Goal: Communication & Community: Answer question/provide support

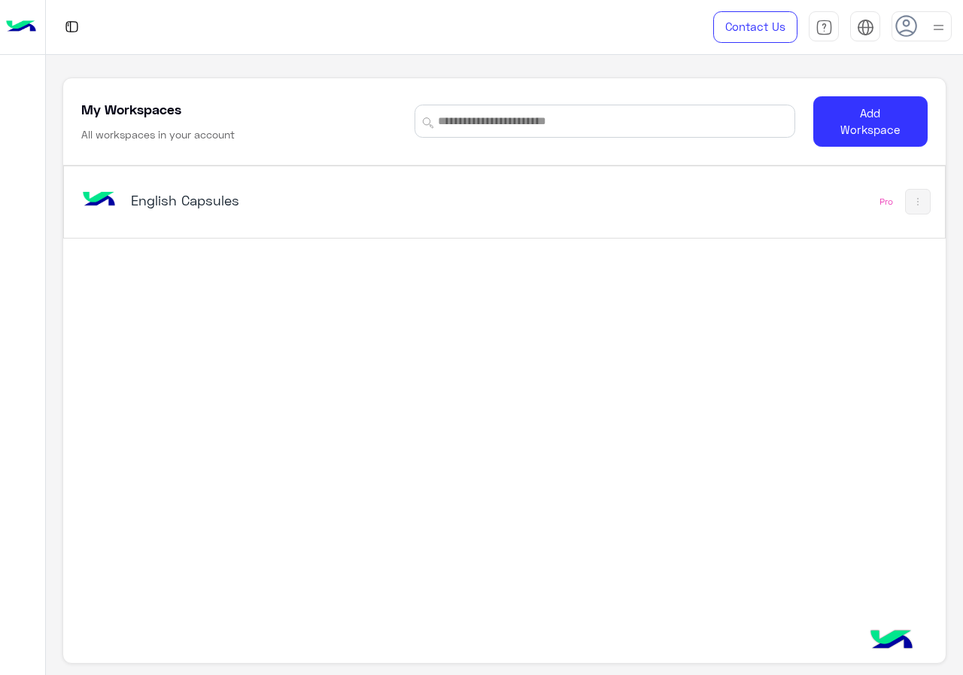
click at [626, 528] on div "English Capsules Pro" at bounding box center [503, 385] width 881 height 440
click at [478, 538] on div "English Capsules Pro" at bounding box center [503, 385] width 881 height 440
click at [349, 166] on div "English Capsules Pro" at bounding box center [504, 201] width 880 height 71
click at [347, 181] on div "English Capsules" at bounding box center [333, 202] width 511 height 44
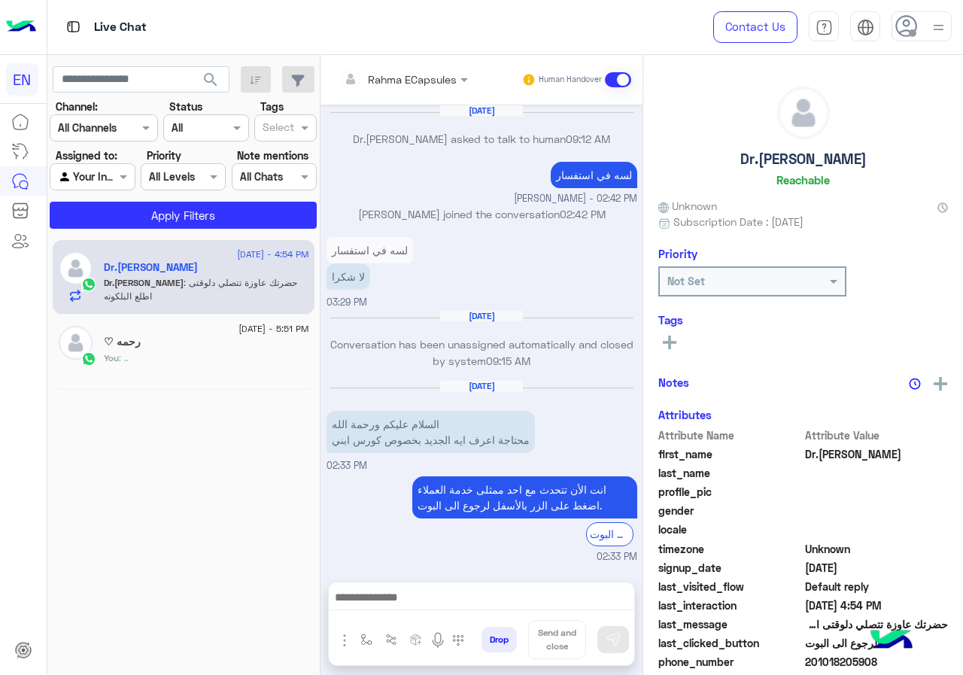
scroll to position [696, 0]
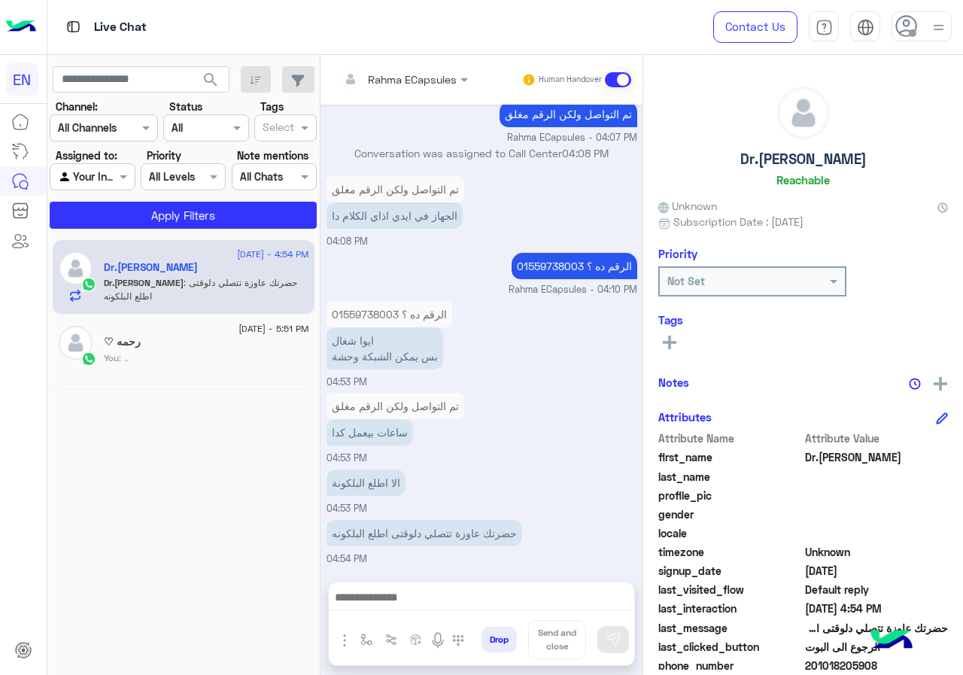
click at [388, 79] on input "text" at bounding box center [383, 79] width 88 height 16
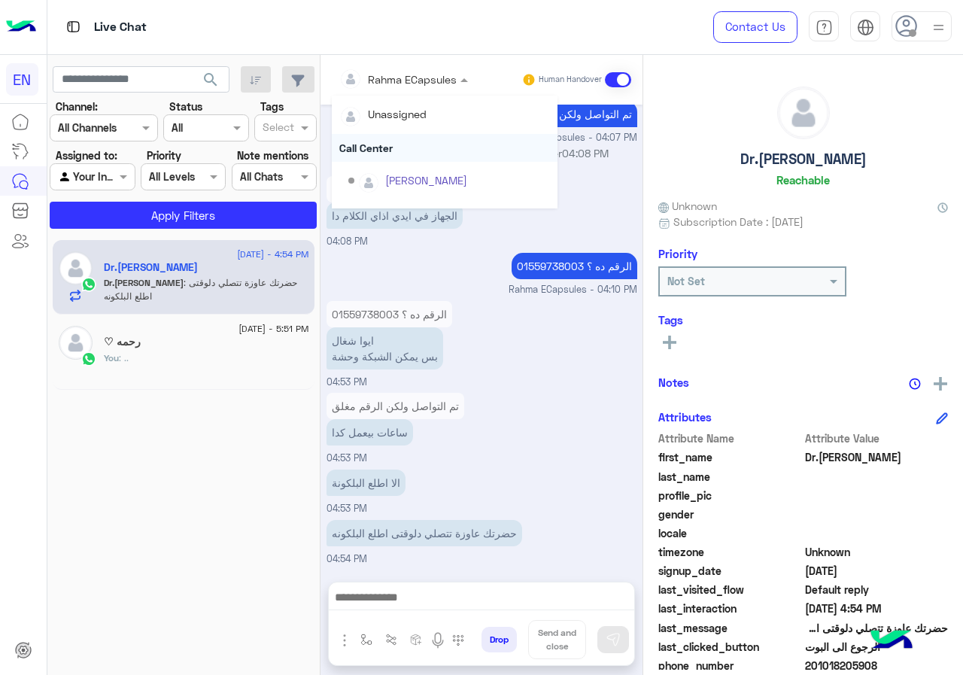
click at [387, 143] on div "Call Center" at bounding box center [445, 148] width 226 height 28
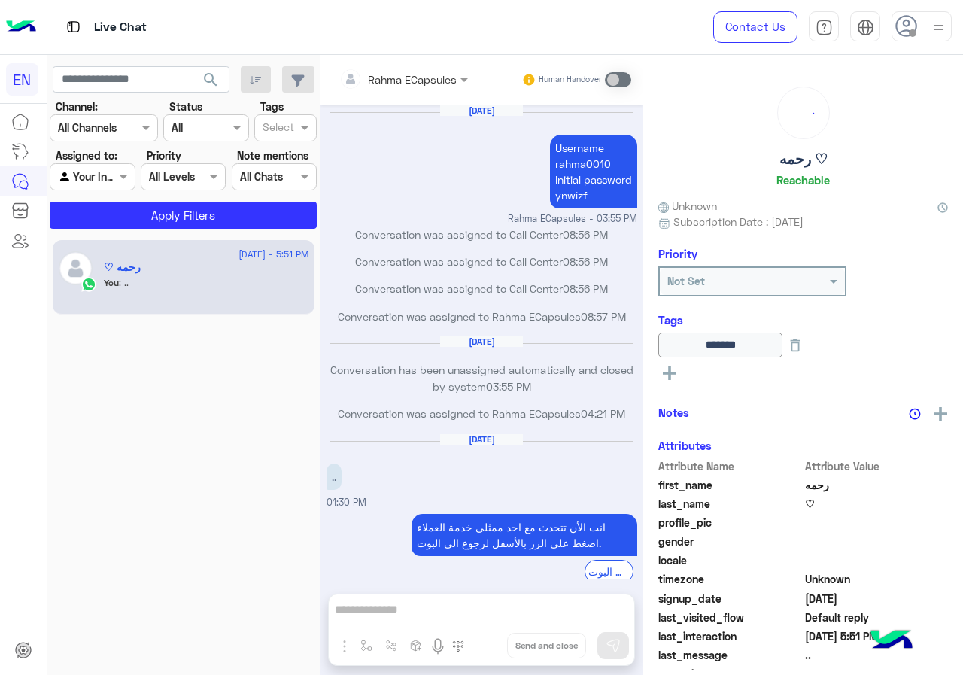
scroll to position [493, 0]
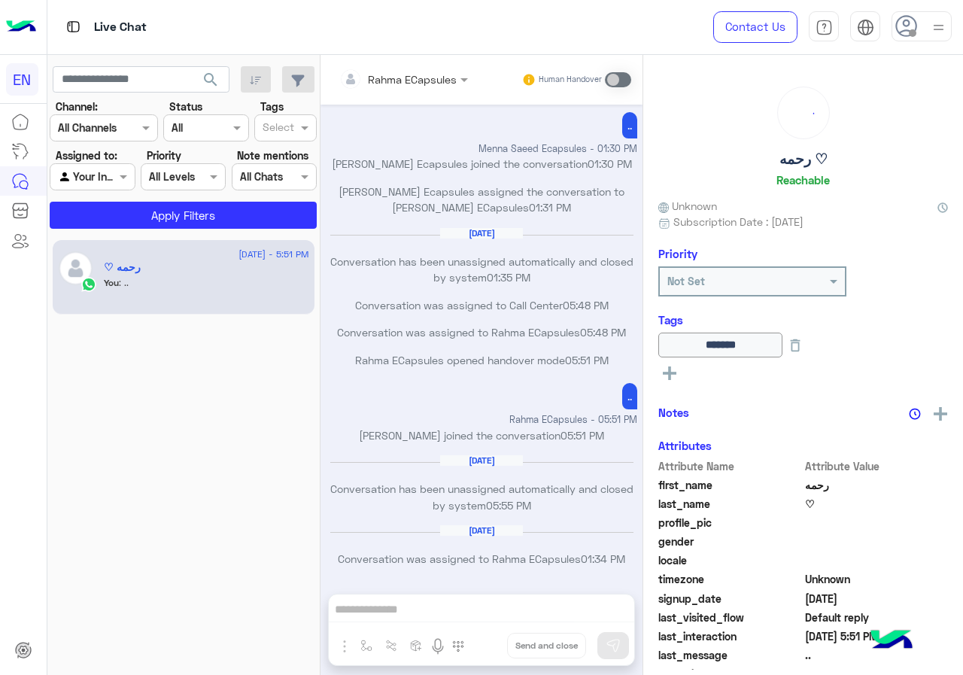
click at [124, 110] on div "Channel: Channel All Channels" at bounding box center [104, 120] width 108 height 43
click at [129, 122] on div at bounding box center [103, 127] width 107 height 17
click at [124, 175] on div "WhatsApp" at bounding box center [104, 186] width 108 height 29
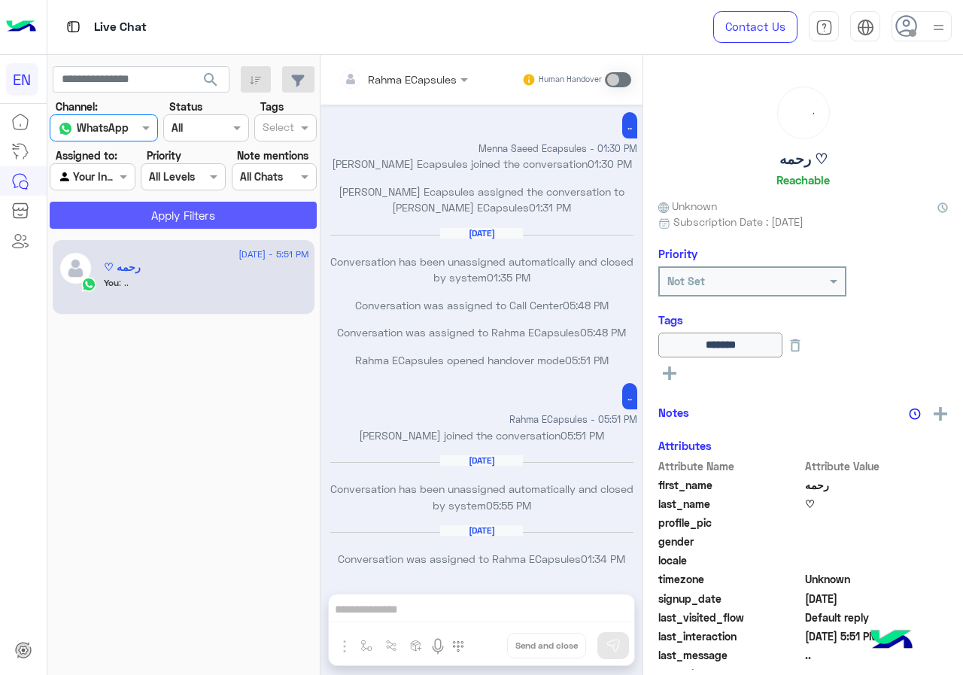
click at [141, 212] on button "Apply Filters" at bounding box center [183, 215] width 267 height 27
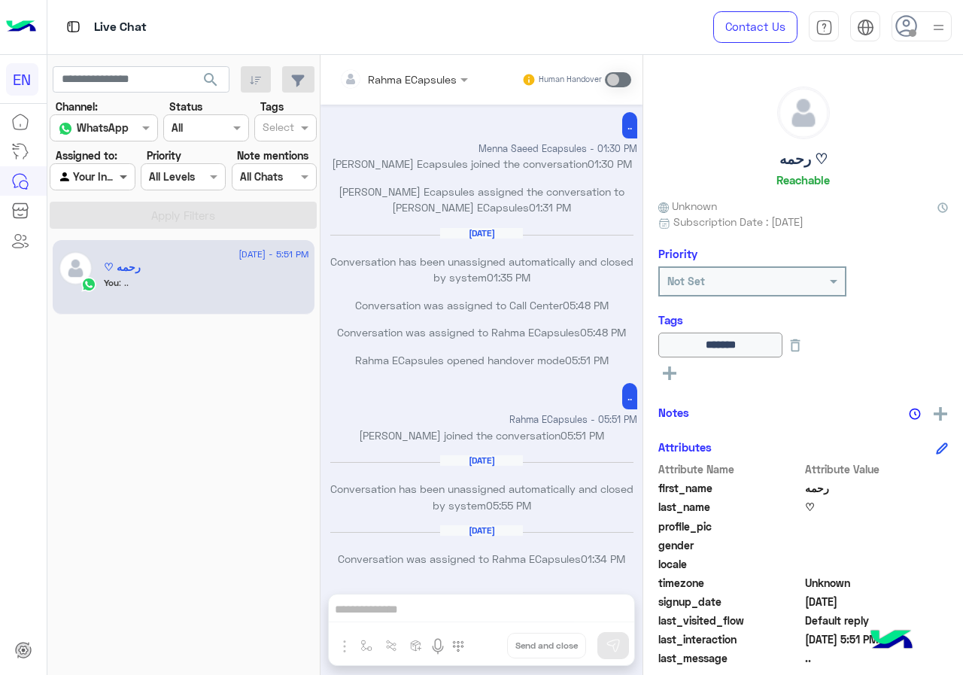
click at [116, 176] on span at bounding box center [125, 176] width 19 height 16
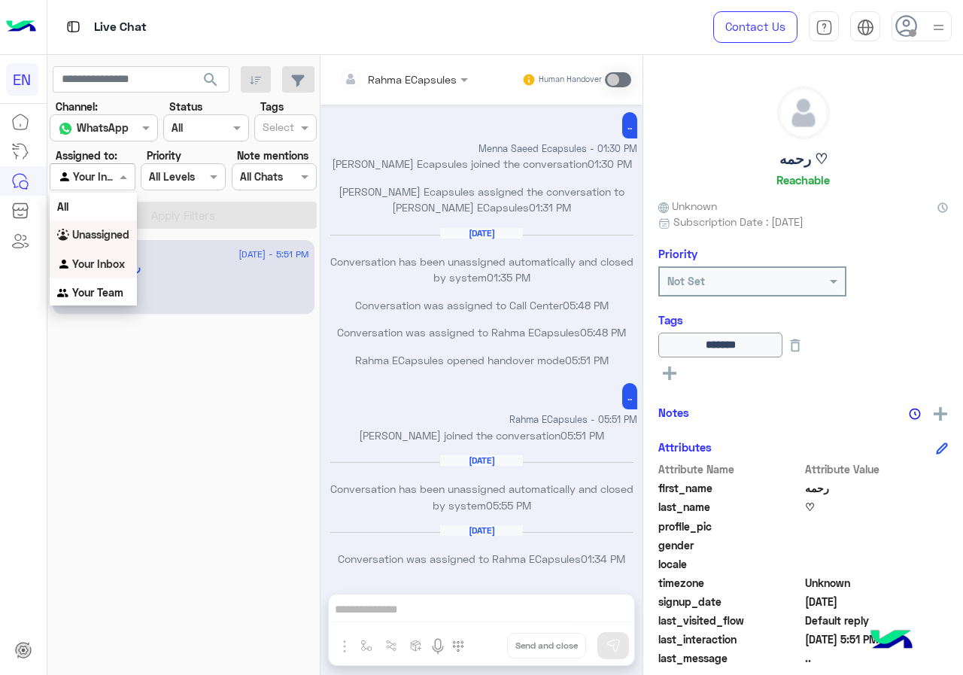
click at [122, 221] on div "Unassigned" at bounding box center [93, 234] width 87 height 29
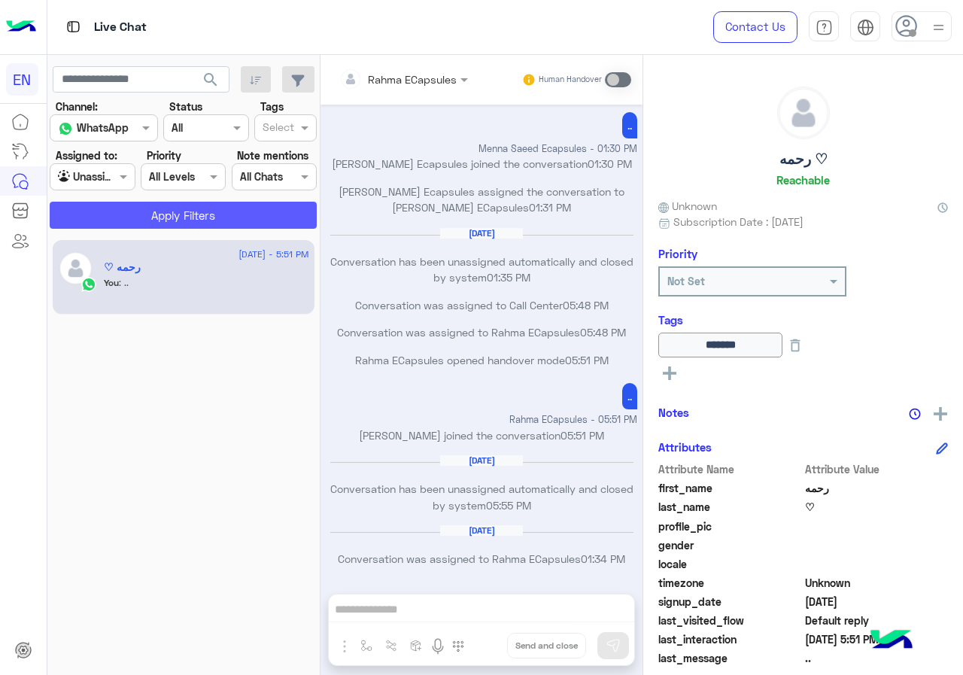
click at [130, 211] on button "Apply Filters" at bounding box center [183, 215] width 267 height 27
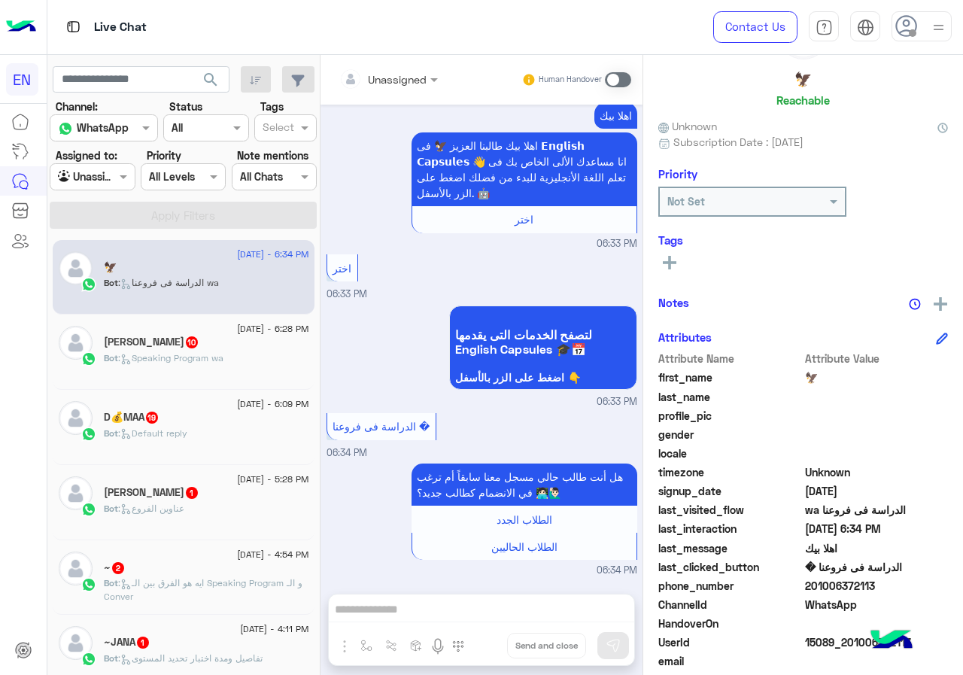
scroll to position [135, 0]
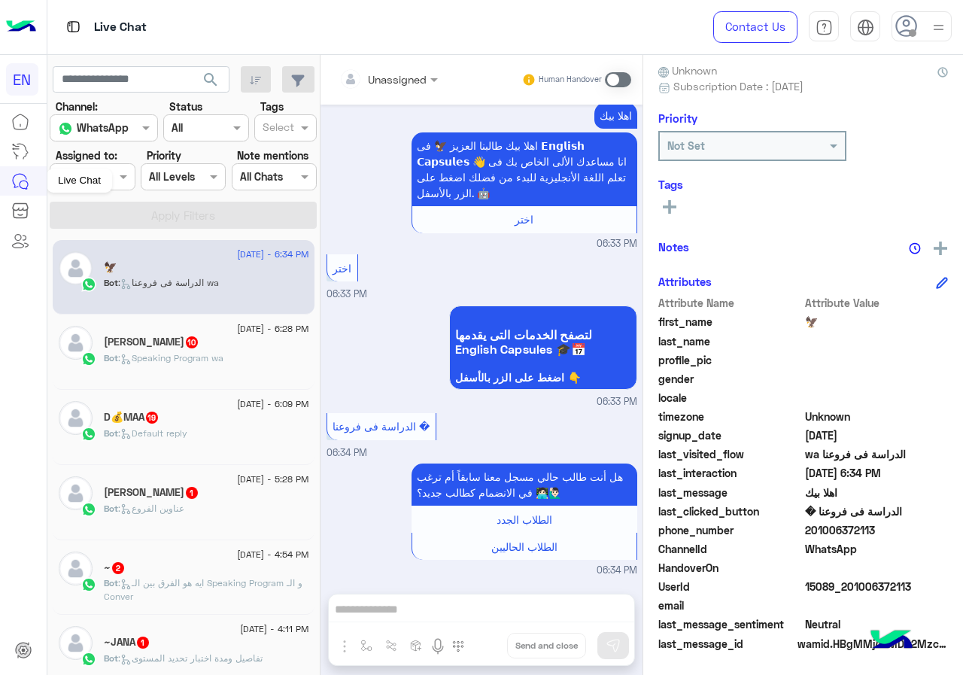
click at [99, 184] on div "Live Chat" at bounding box center [79, 180] width 65 height 24
click at [117, 187] on div "Agent Filter Unassigned" at bounding box center [92, 176] width 85 height 27
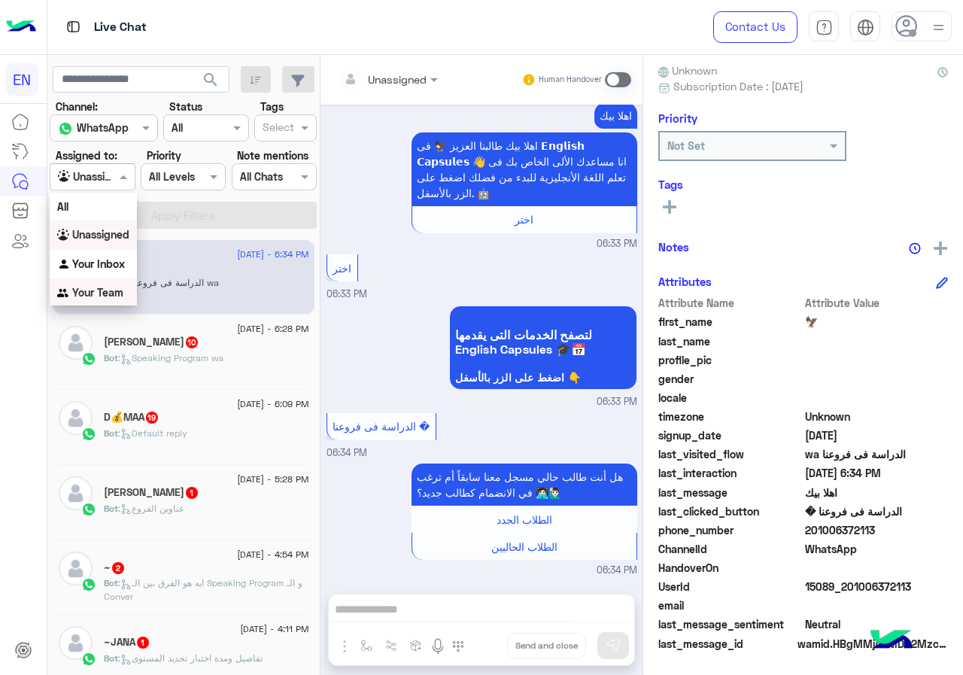
click at [107, 287] on b "Your Team" at bounding box center [97, 292] width 51 height 13
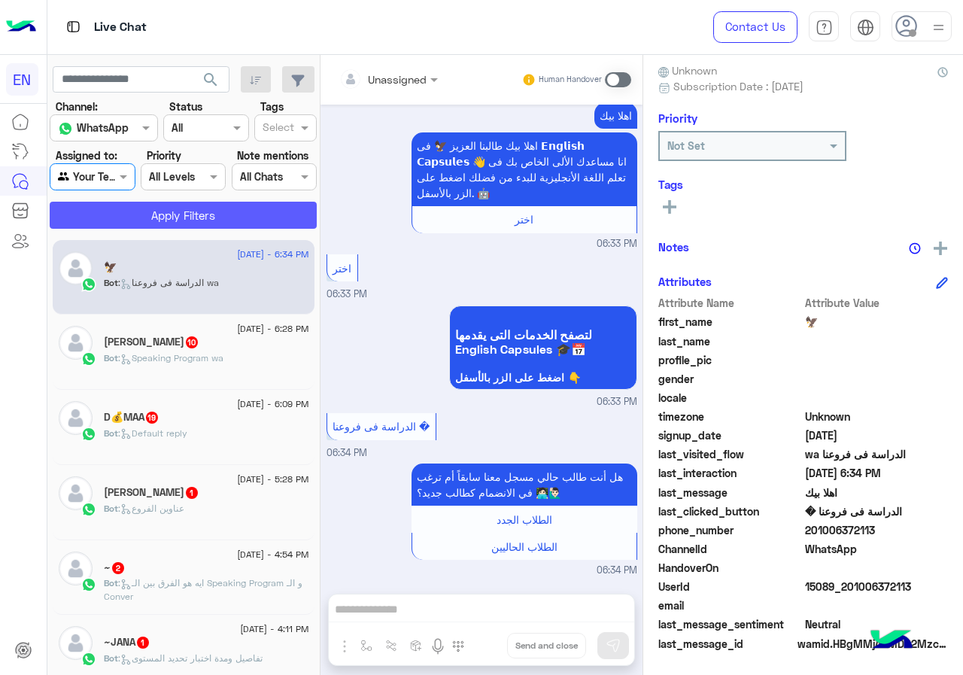
click at [162, 227] on button "Apply Filters" at bounding box center [183, 215] width 267 height 27
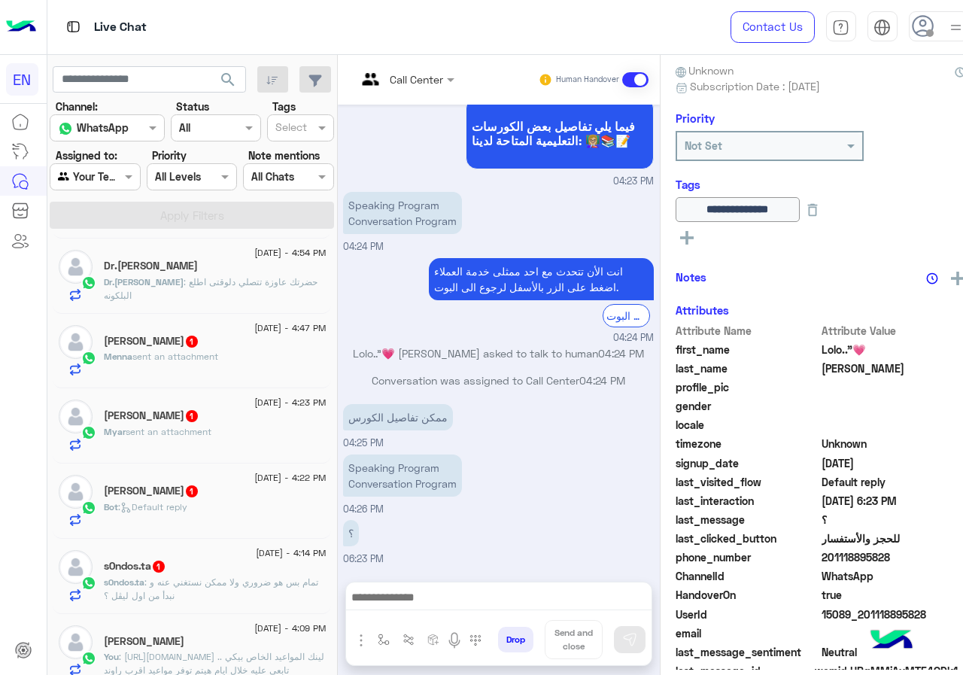
scroll to position [602, 0]
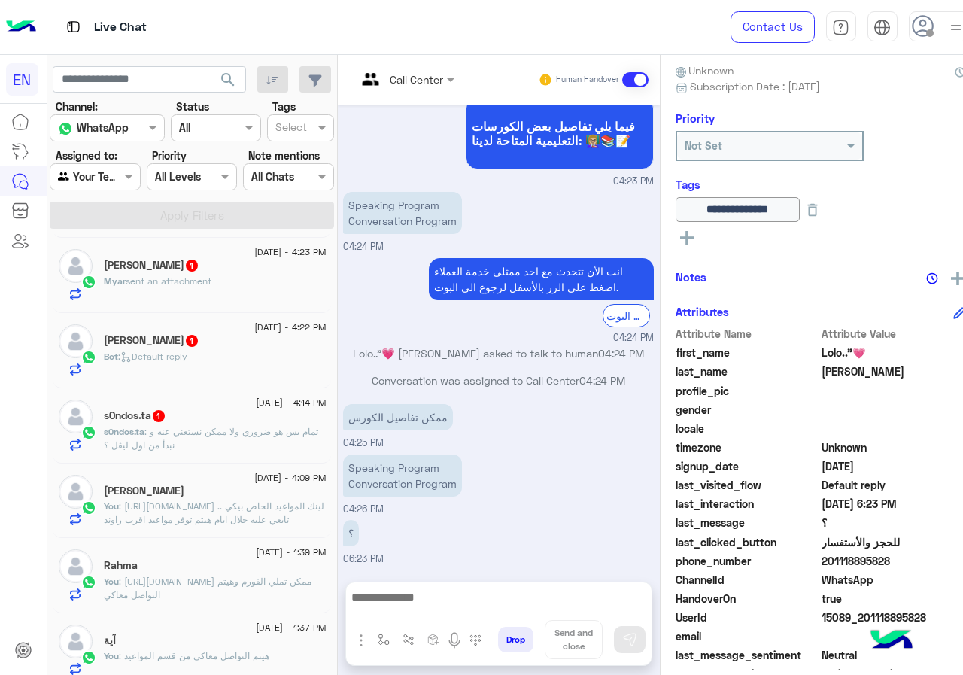
click at [295, 445] on p "s0ndos.ta : تمام بس هو ضروري ولا ممكن نستغني عنه و نبدأ من اول ليڤل ؟" at bounding box center [215, 438] width 222 height 27
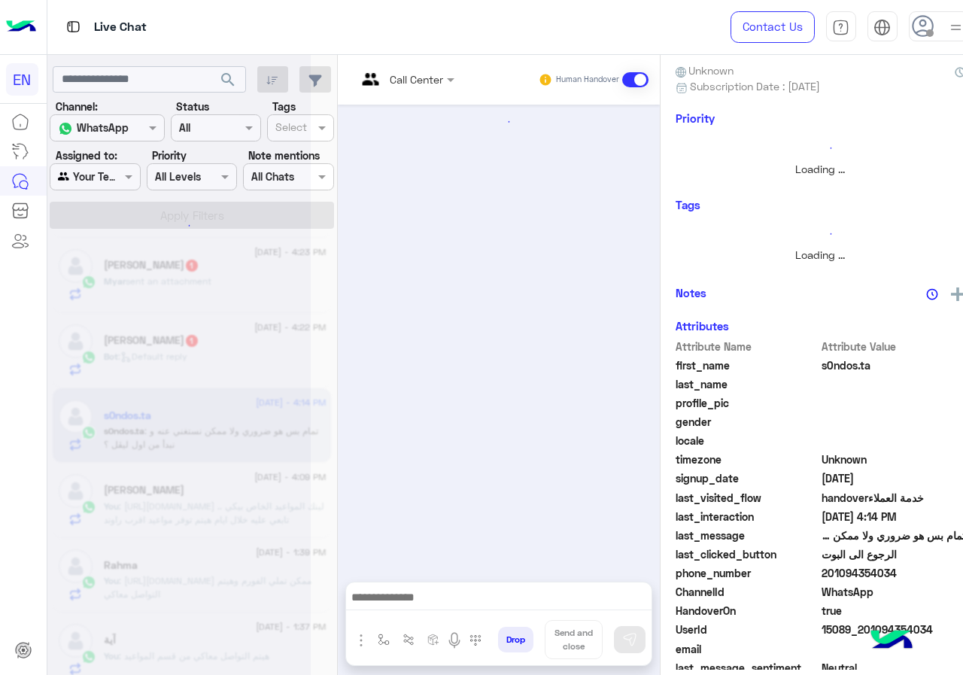
scroll to position [220, 0]
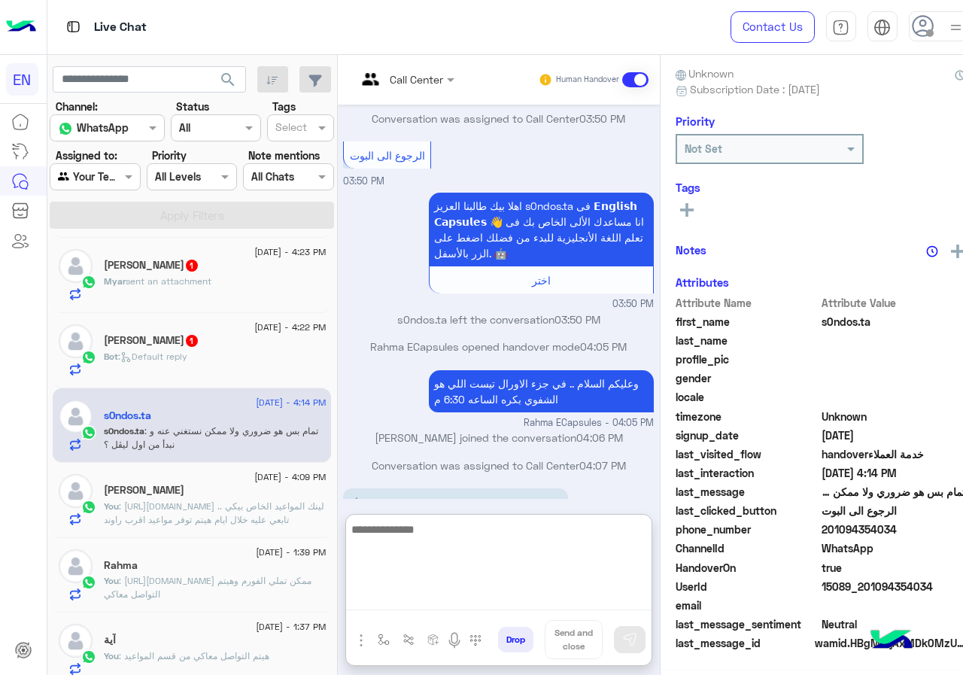
click at [485, 594] on textarea at bounding box center [498, 565] width 305 height 90
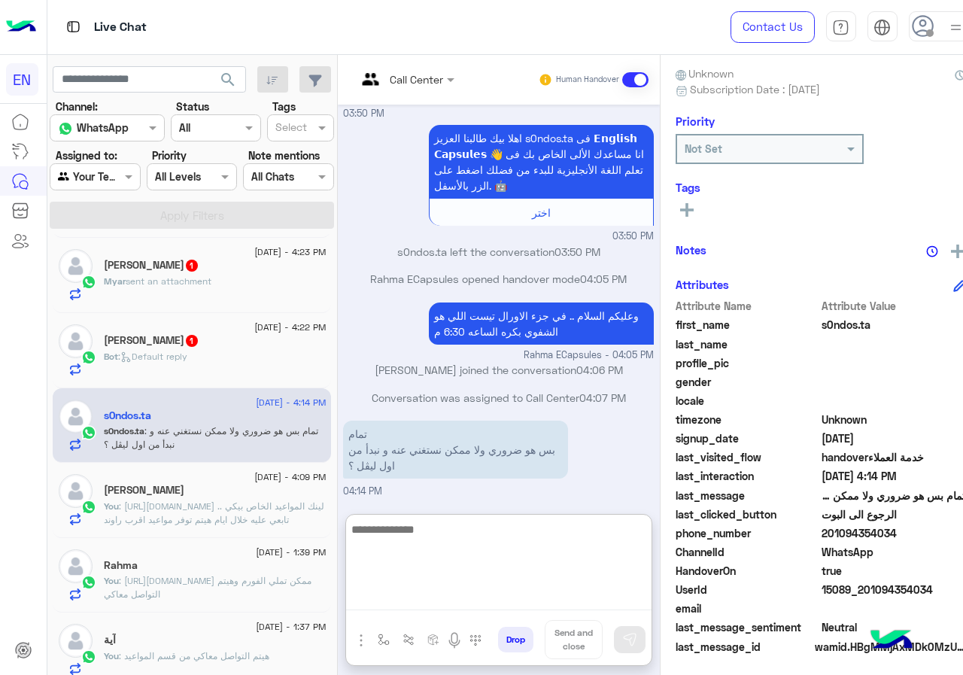
scroll to position [135, 0]
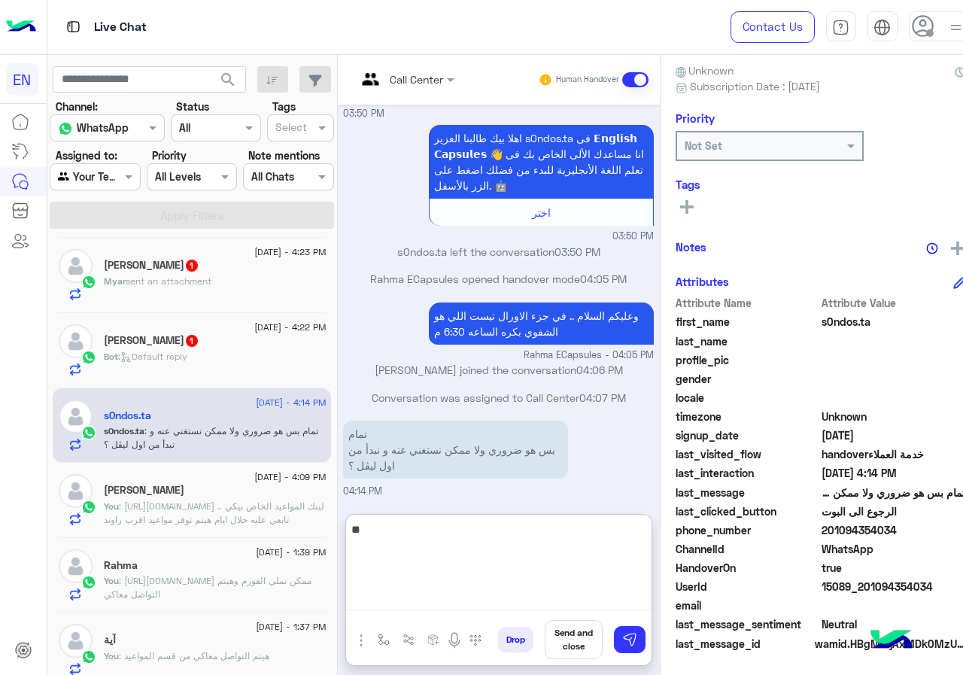
type textarea "*"
type textarea "**********"
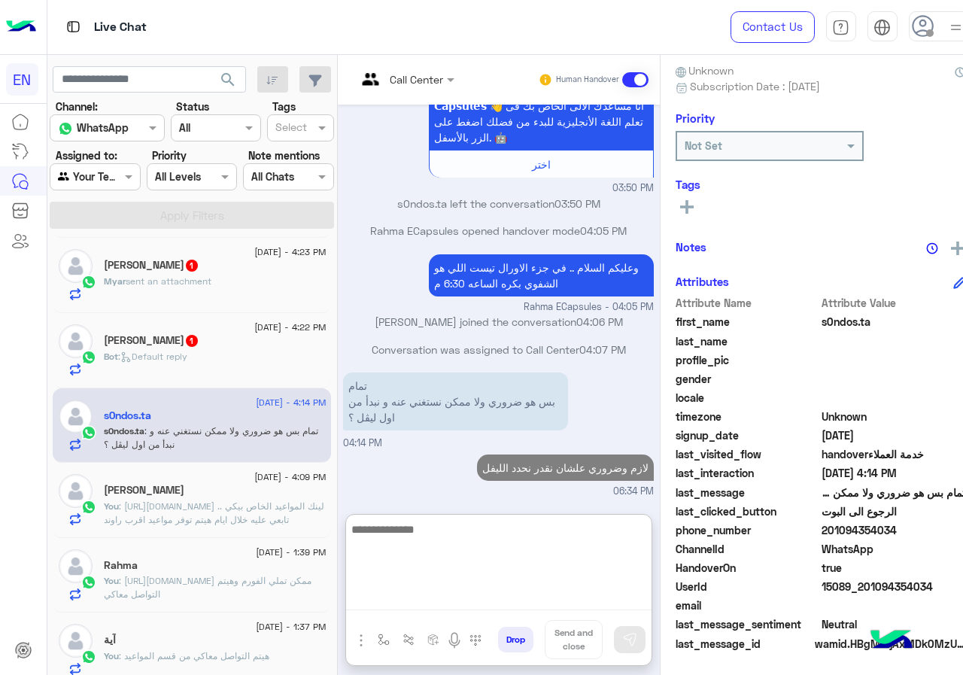
scroll to position [526, 0]
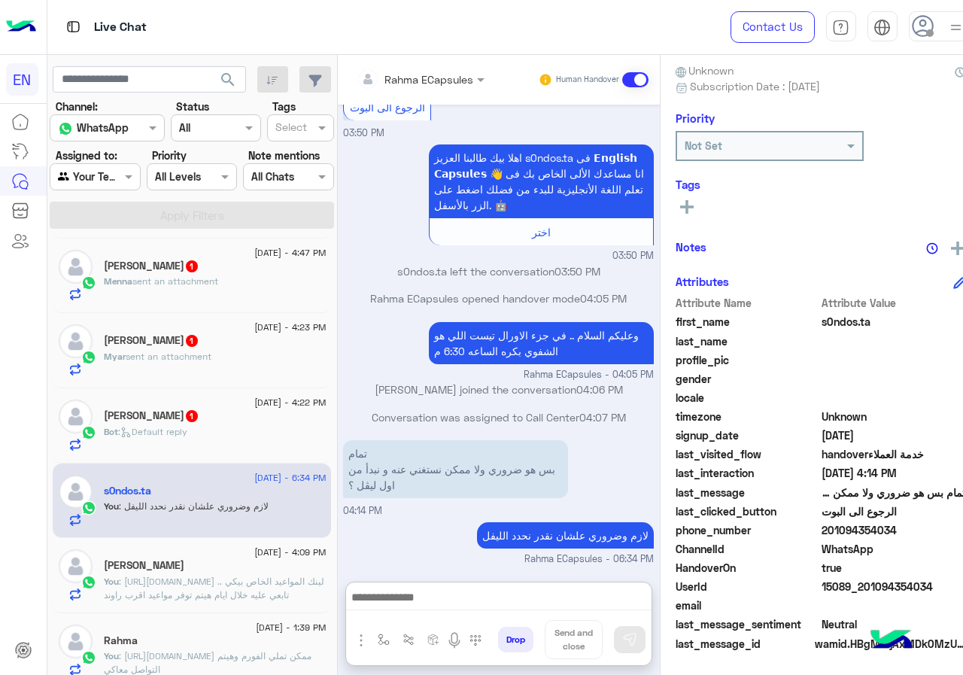
click at [247, 423] on div "Joan suliman 1" at bounding box center [215, 417] width 222 height 16
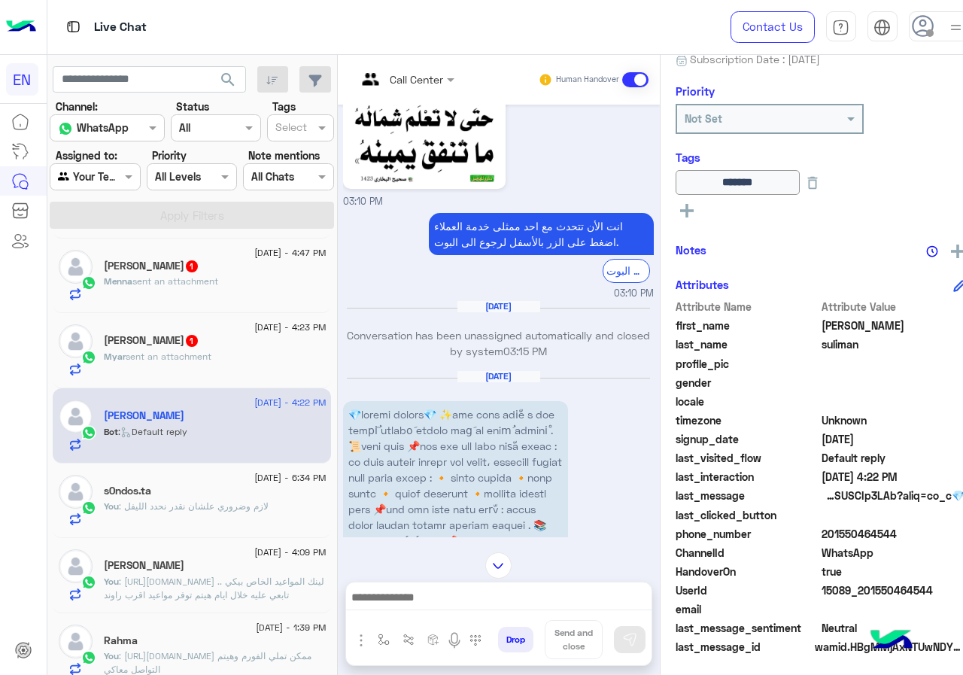
scroll to position [1975, 0]
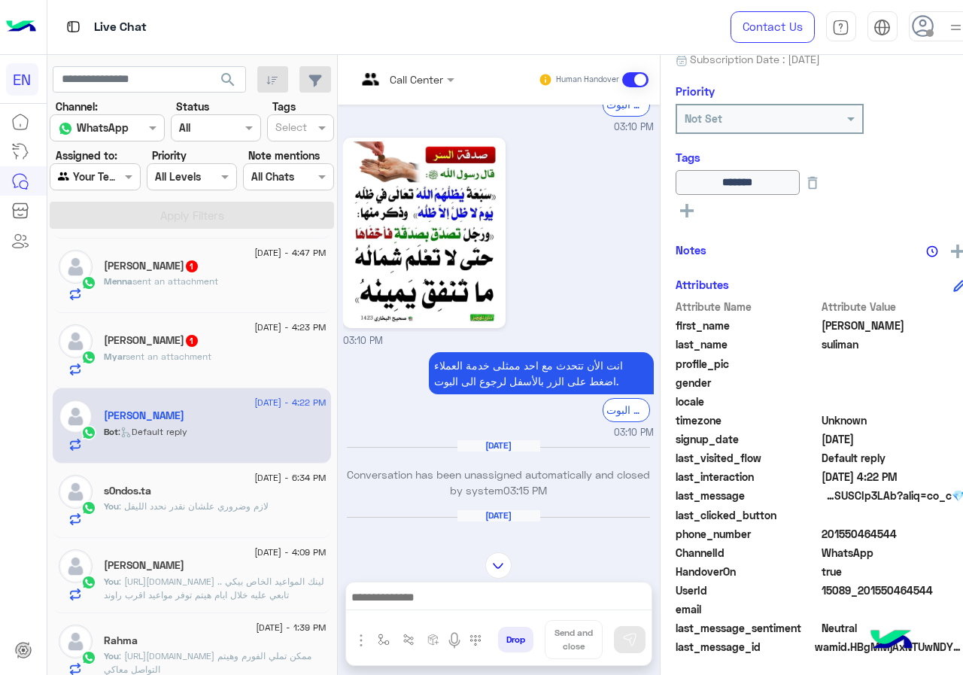
click at [212, 335] on div "[PERSON_NAME] 1" at bounding box center [215, 342] width 222 height 16
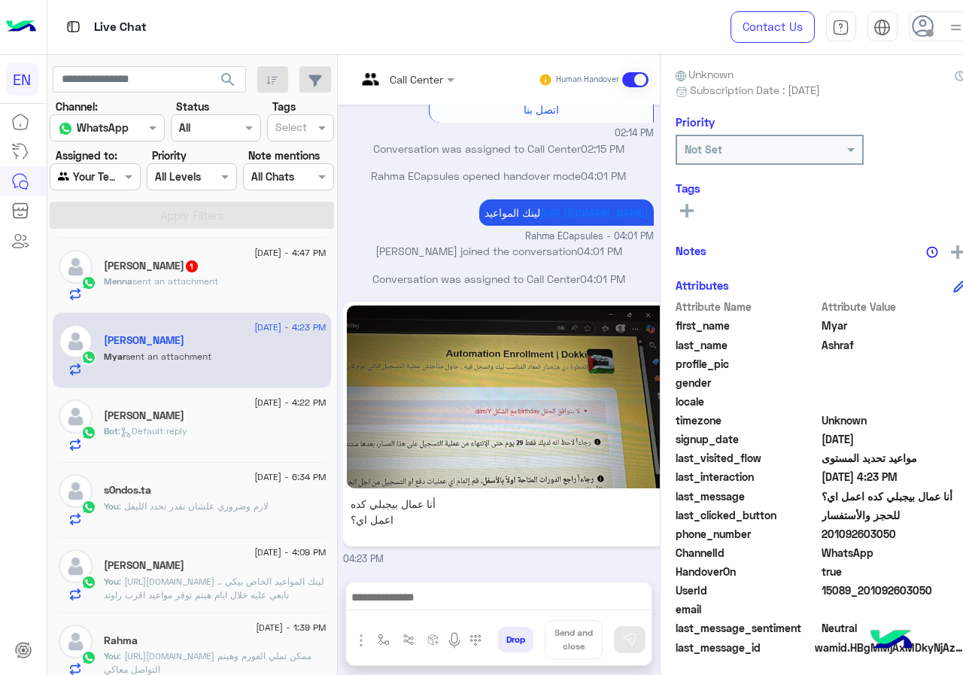
scroll to position [135, 0]
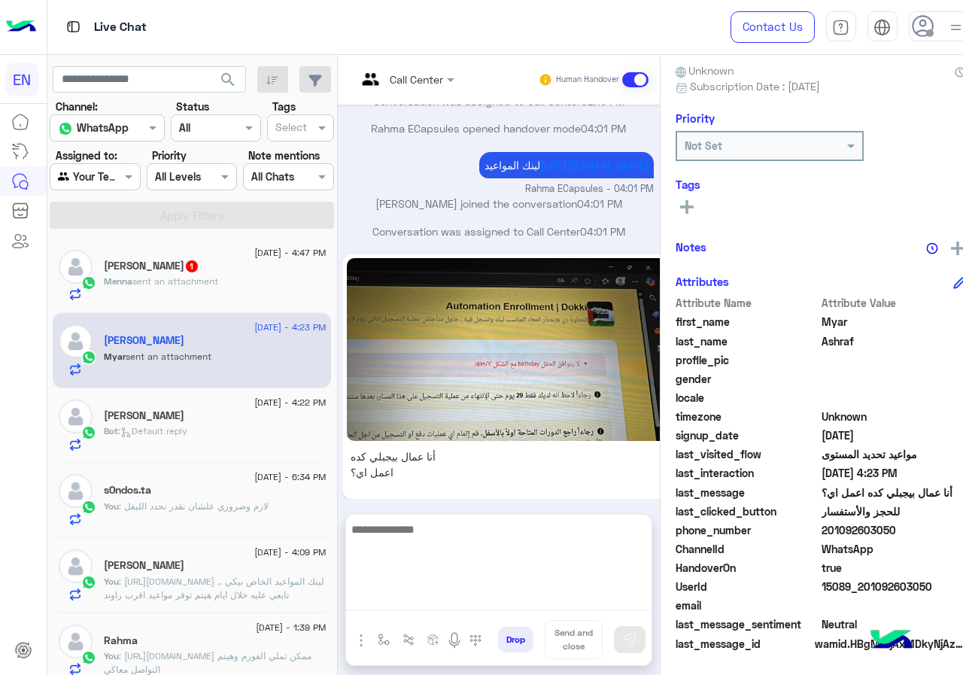
click at [535, 595] on textarea at bounding box center [498, 565] width 305 height 90
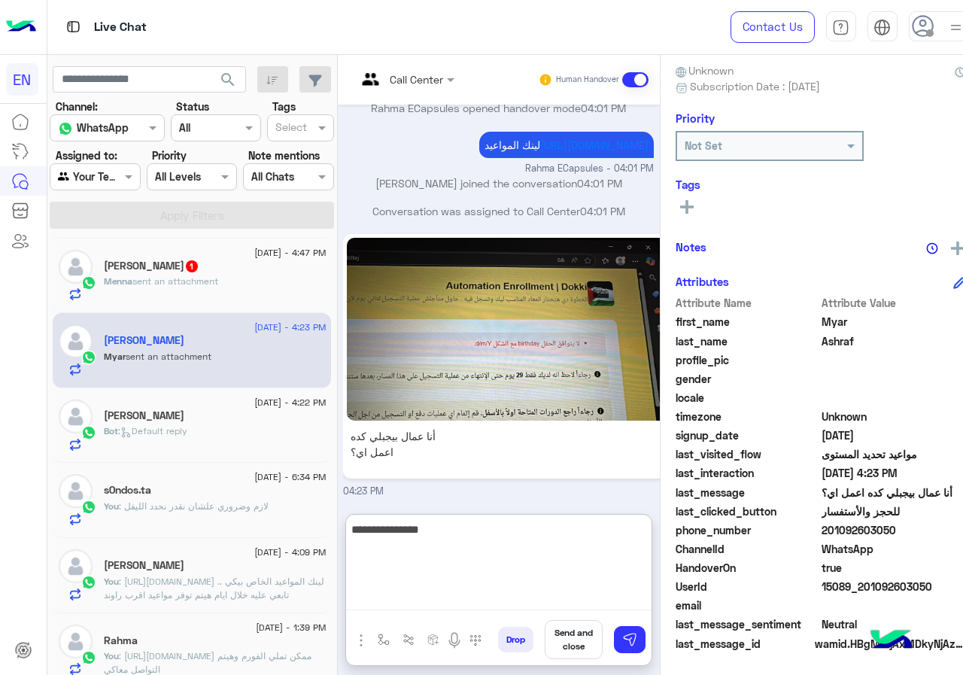
scroll to position [0, 0]
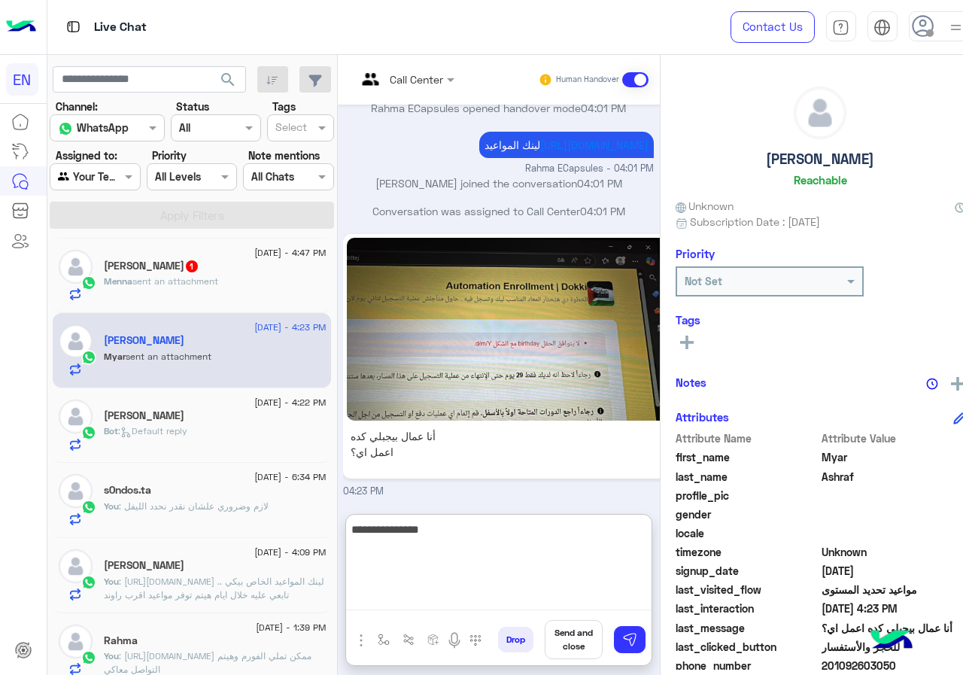
click at [649, 537] on textarea "**********" at bounding box center [498, 565] width 305 height 90
click at [651, 537] on textarea "**********" at bounding box center [498, 565] width 305 height 90
click at [561, 551] on textarea "**********" at bounding box center [498, 565] width 305 height 90
type textarea "**********"
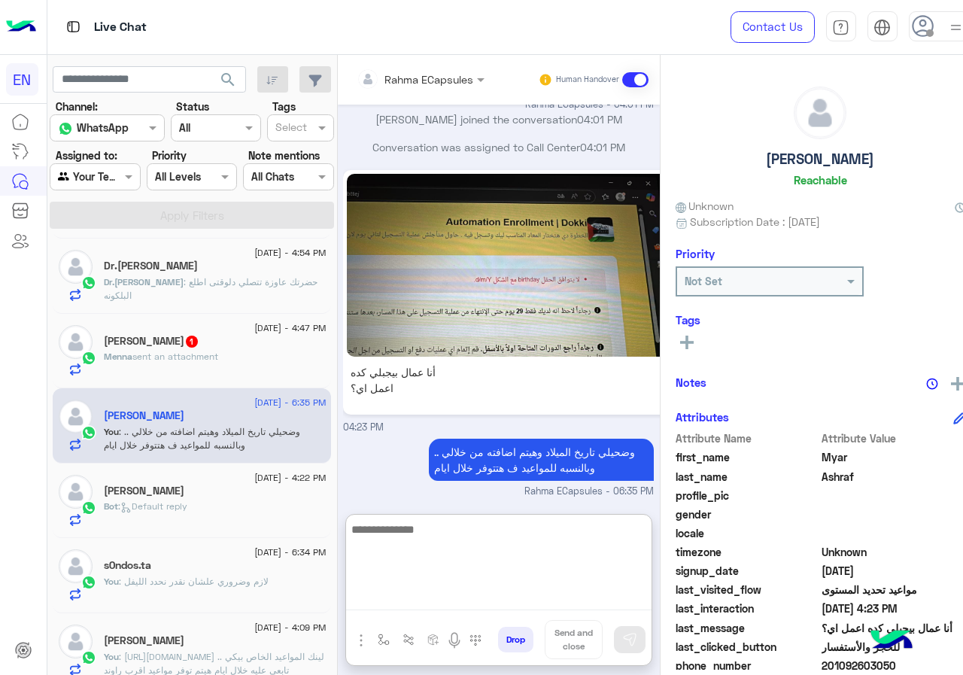
scroll to position [301, 0]
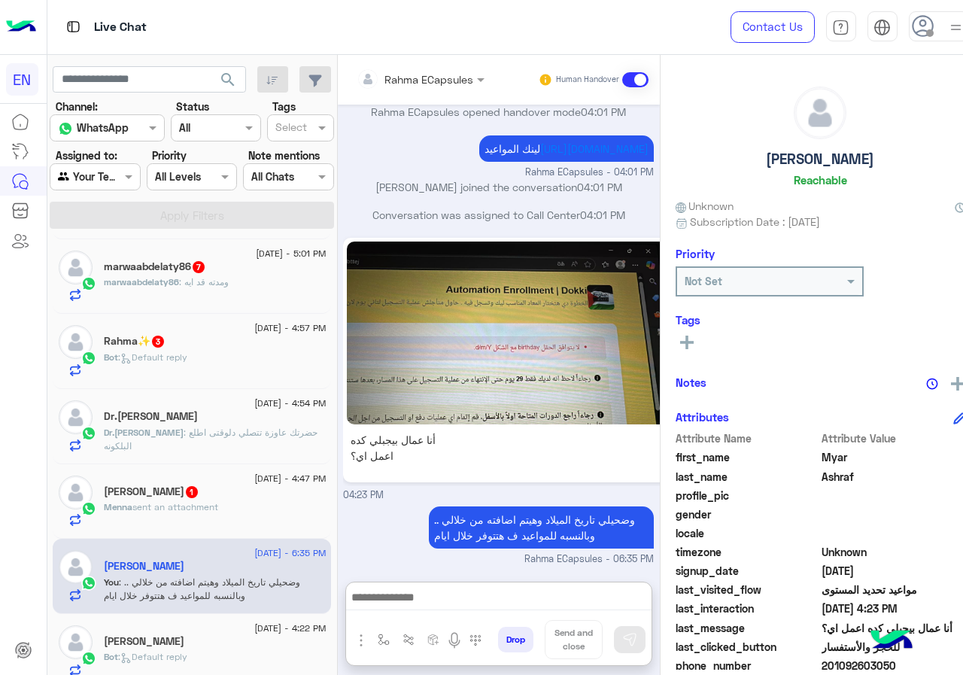
click at [212, 496] on div "Menna Mohamed 1" at bounding box center [215, 493] width 222 height 16
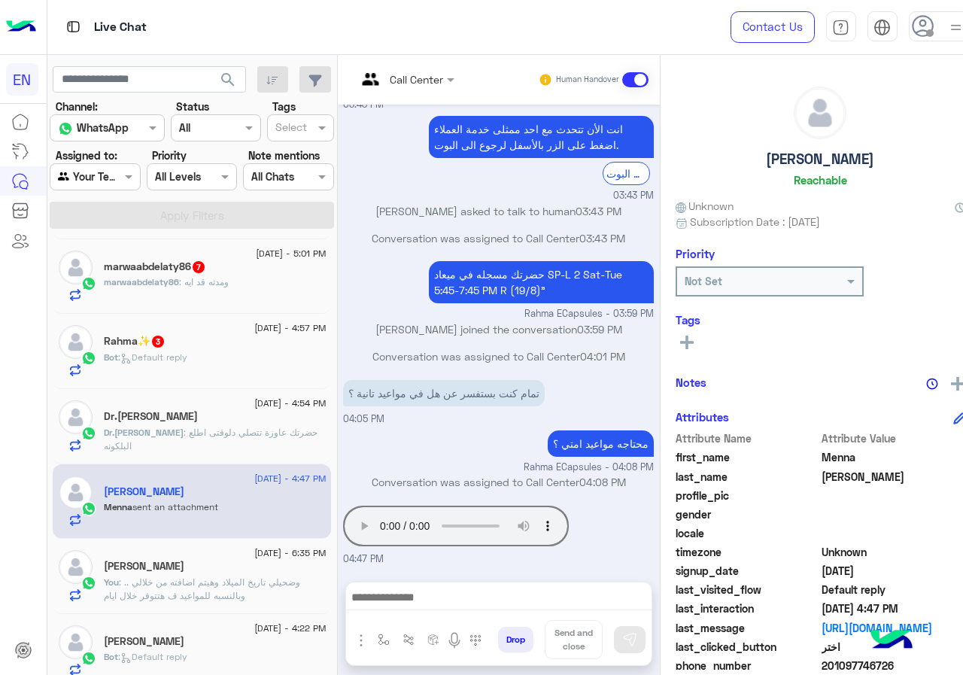
scroll to position [135, 0]
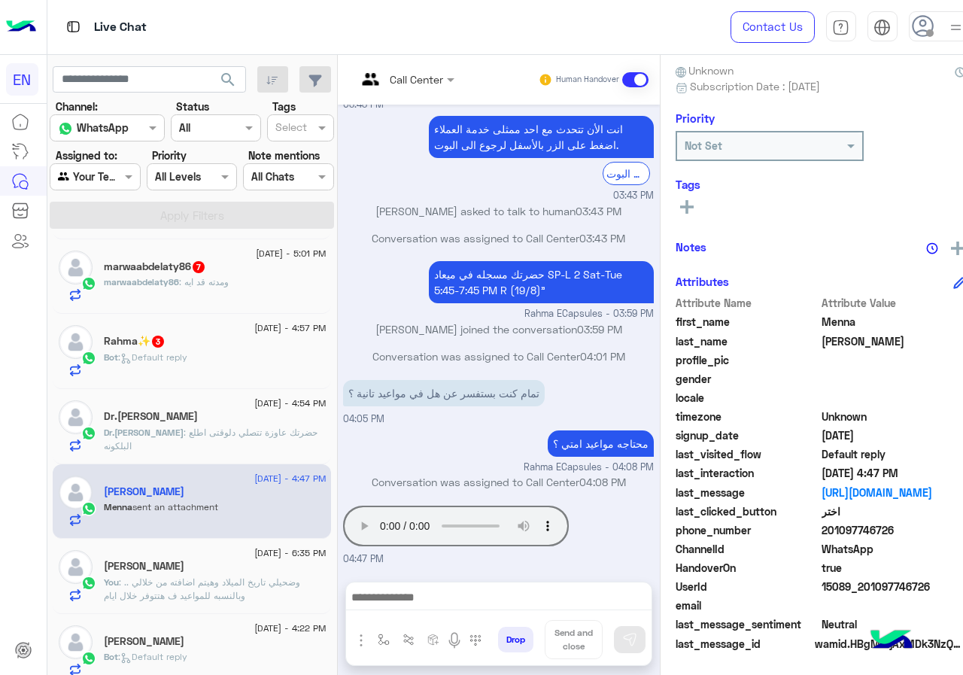
drag, startPoint x: 854, startPoint y: 525, endPoint x: 939, endPoint y: 532, distance: 85.3
click at [939, 532] on span "201097746726" at bounding box center [893, 530] width 144 height 16
copy span "01097746726"
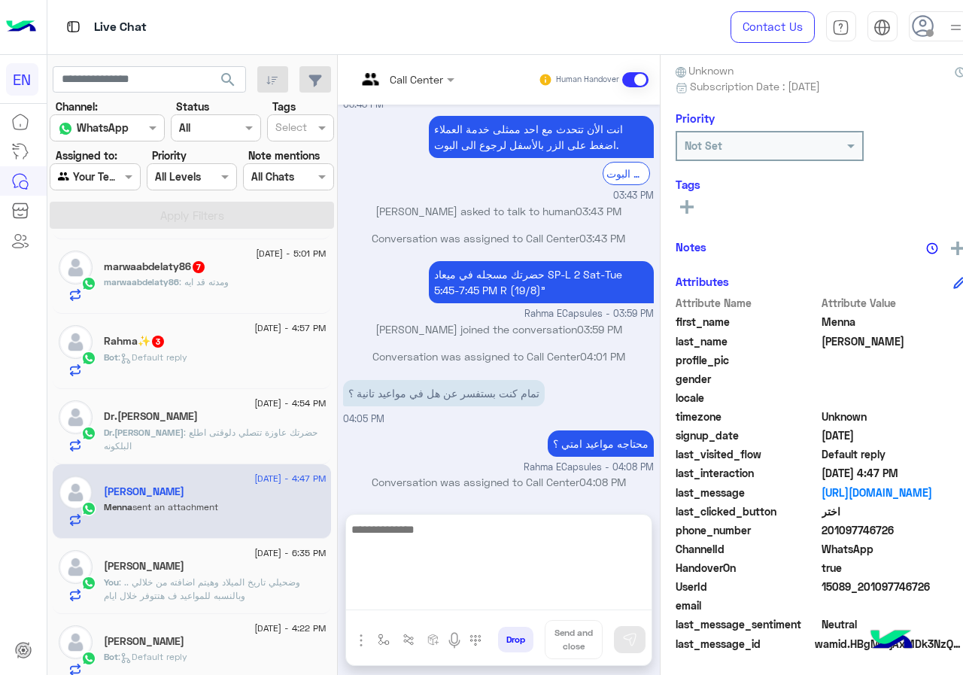
click at [526, 598] on textarea at bounding box center [498, 565] width 305 height 90
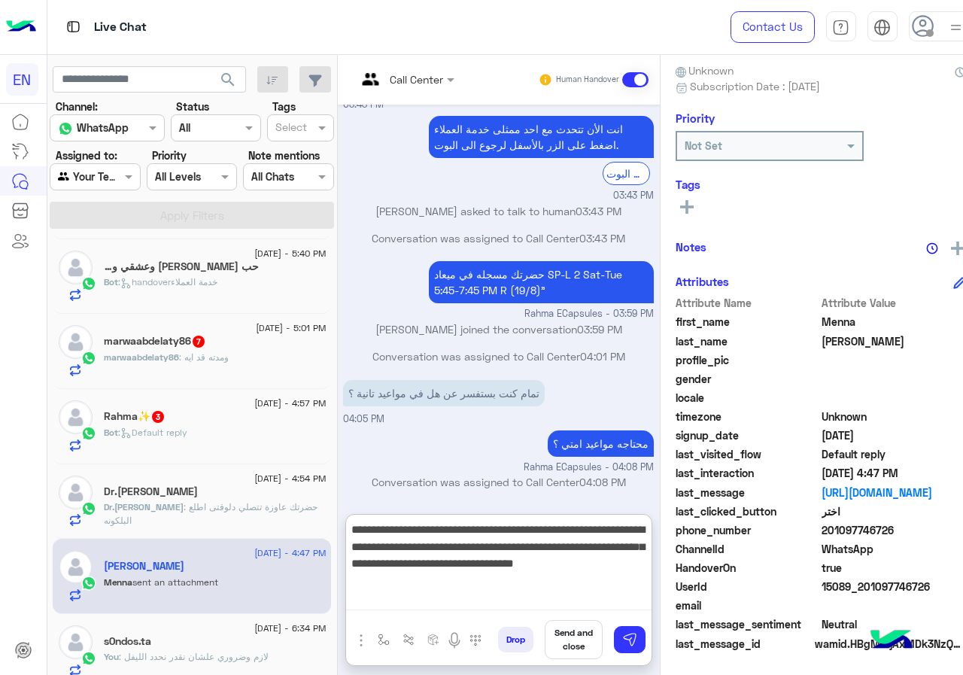
click at [584, 582] on textarea "**********" at bounding box center [498, 565] width 305 height 90
drag, startPoint x: 512, startPoint y: 535, endPoint x: 520, endPoint y: 533, distance: 7.7
click at [520, 533] on textarea "**********" at bounding box center [498, 565] width 305 height 90
type textarea "**********"
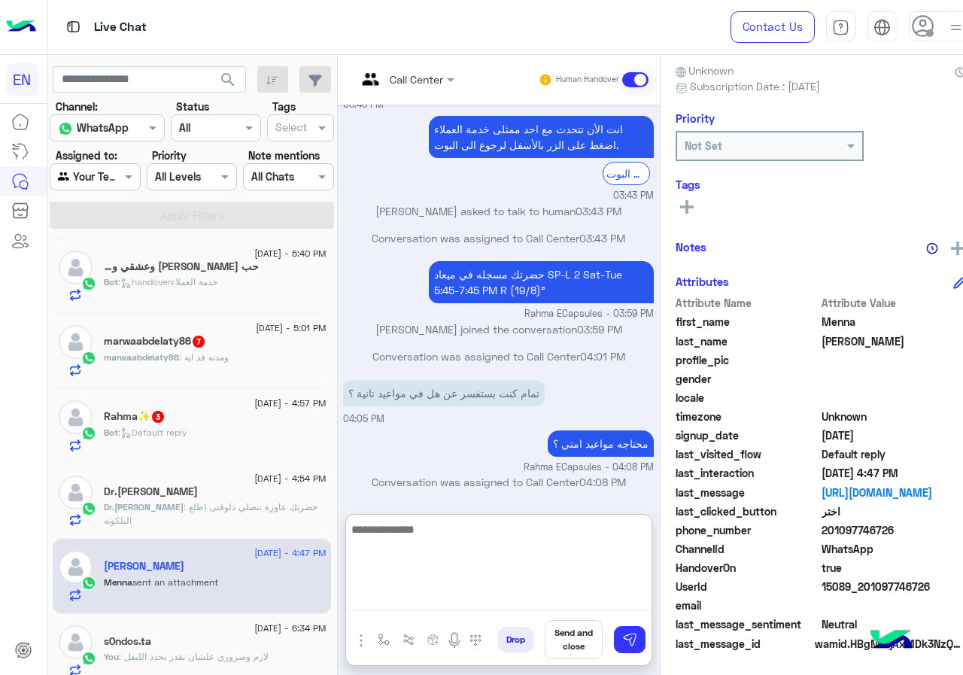
scroll to position [822, 0]
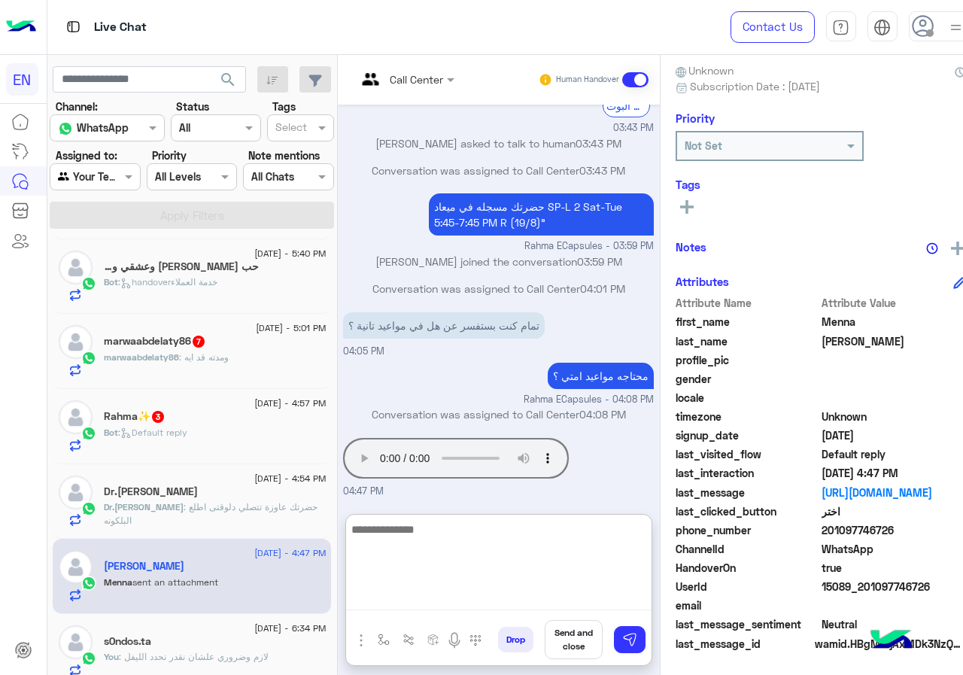
type textarea "*"
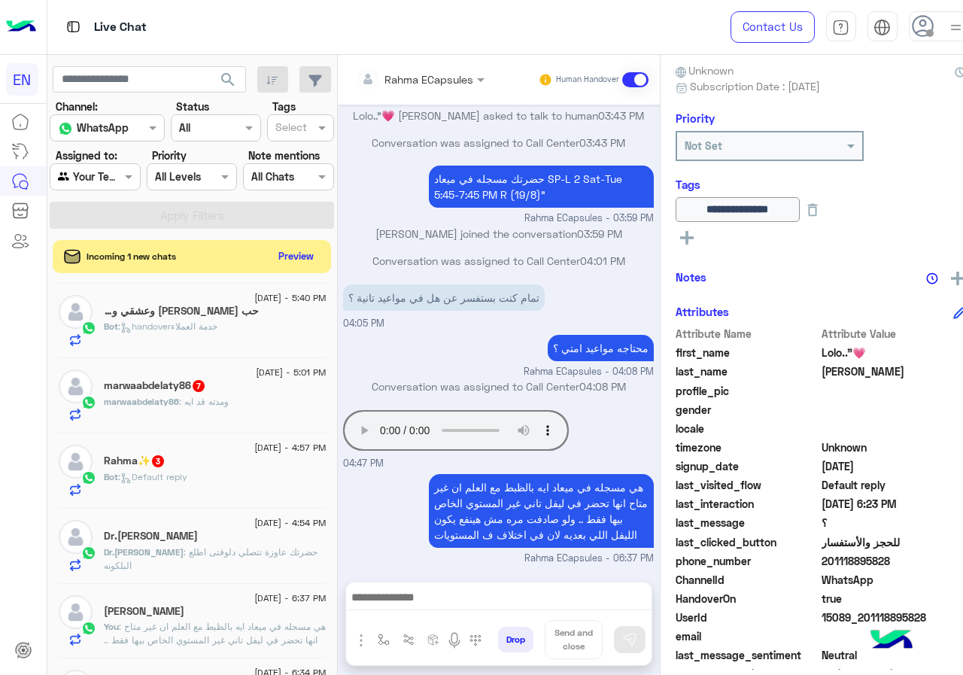
click at [256, 555] on span ": حضرتك عاوزة تتصلي دلوقتى اطلع البلكونه" at bounding box center [211, 558] width 214 height 25
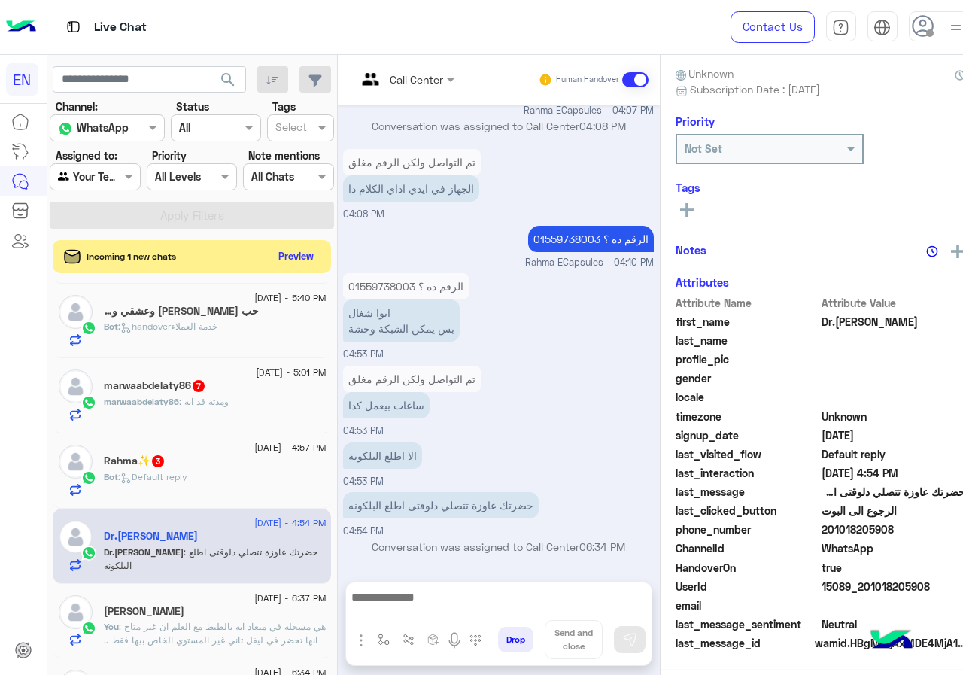
scroll to position [132, 0]
click at [503, 619] on div at bounding box center [498, 601] width 305 height 38
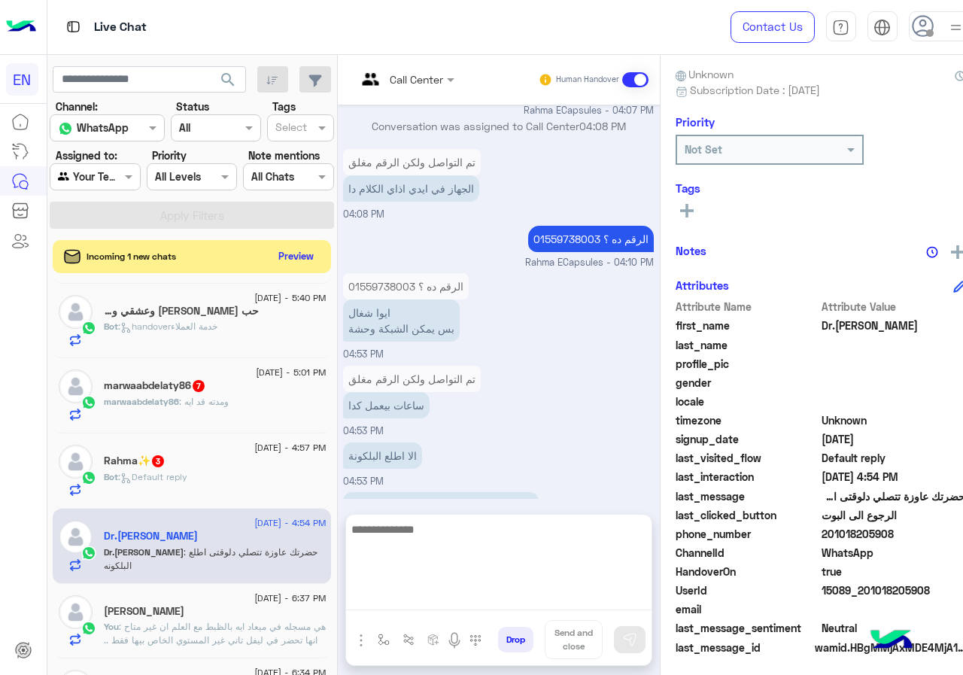
click at [503, 602] on textarea at bounding box center [498, 565] width 305 height 90
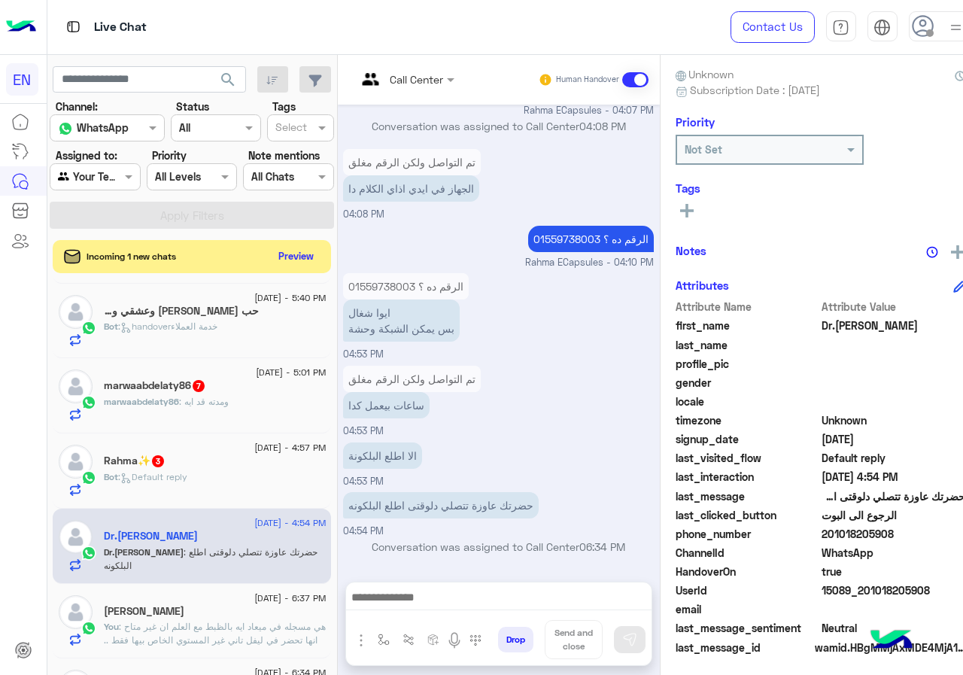
drag, startPoint x: 856, startPoint y: 530, endPoint x: 925, endPoint y: 529, distance: 69.2
click at [925, 529] on span "201018205908" at bounding box center [893, 534] width 144 height 16
copy span "01018205908"
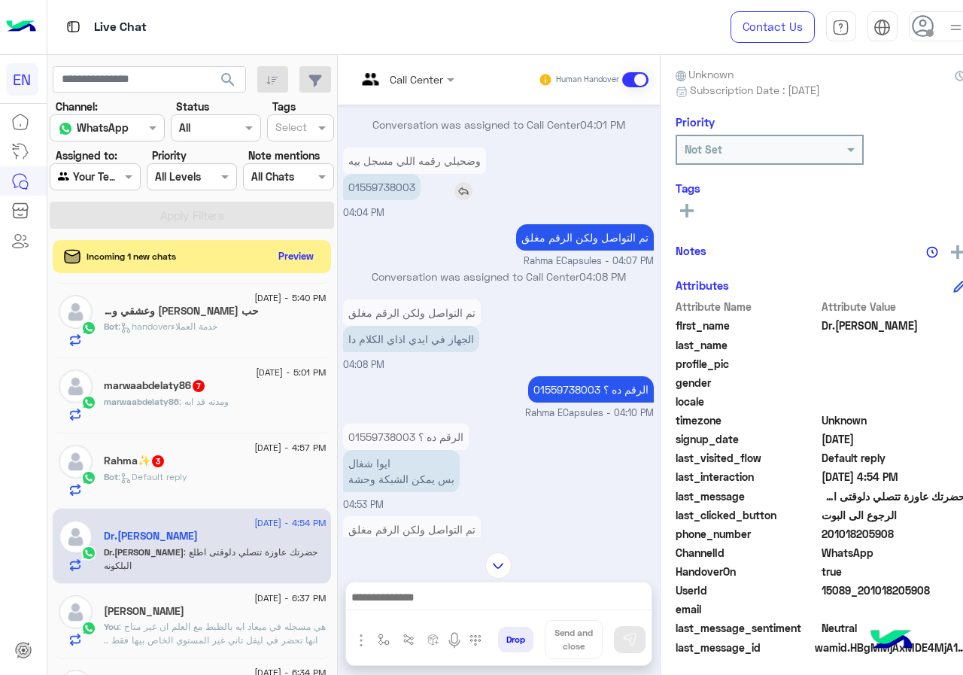
click at [393, 187] on p "01559738003" at bounding box center [381, 187] width 77 height 26
copy p "01559738003"
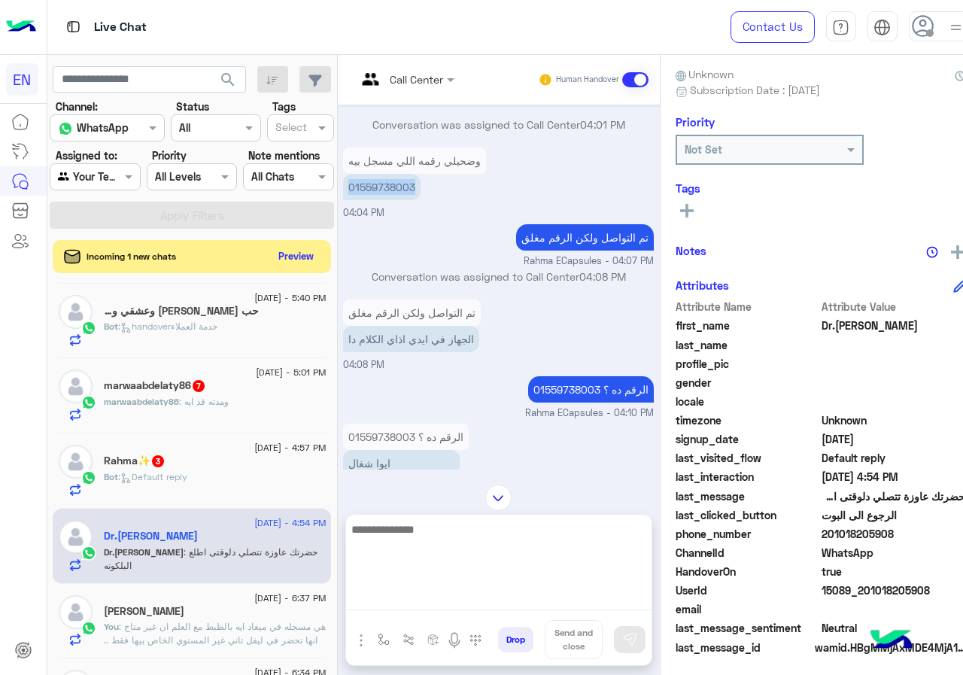
click at [441, 590] on textarea at bounding box center [498, 565] width 305 height 90
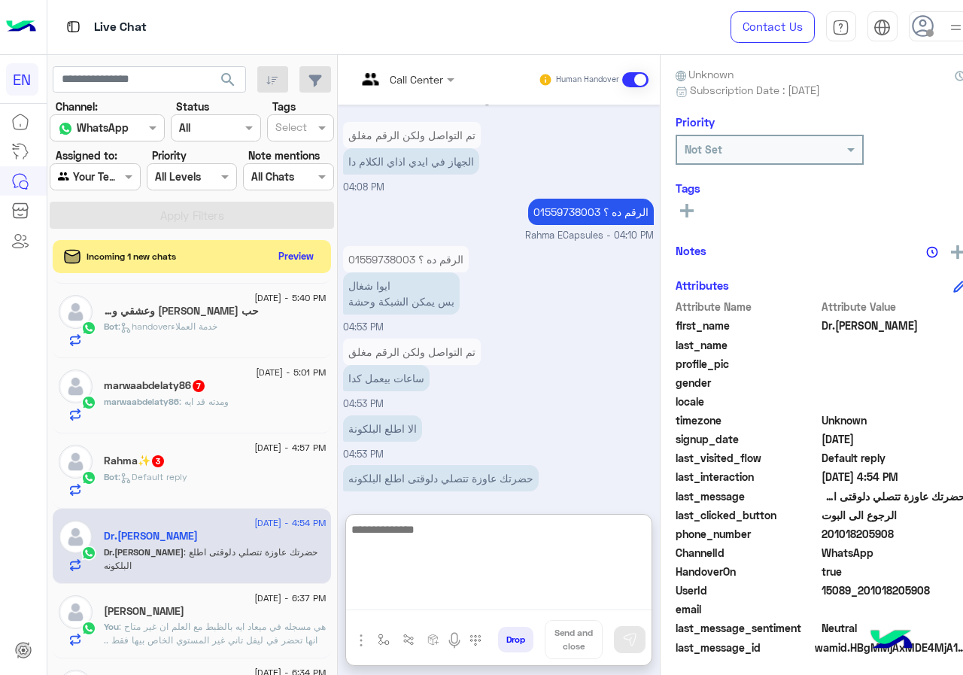
scroll to position [763, 0]
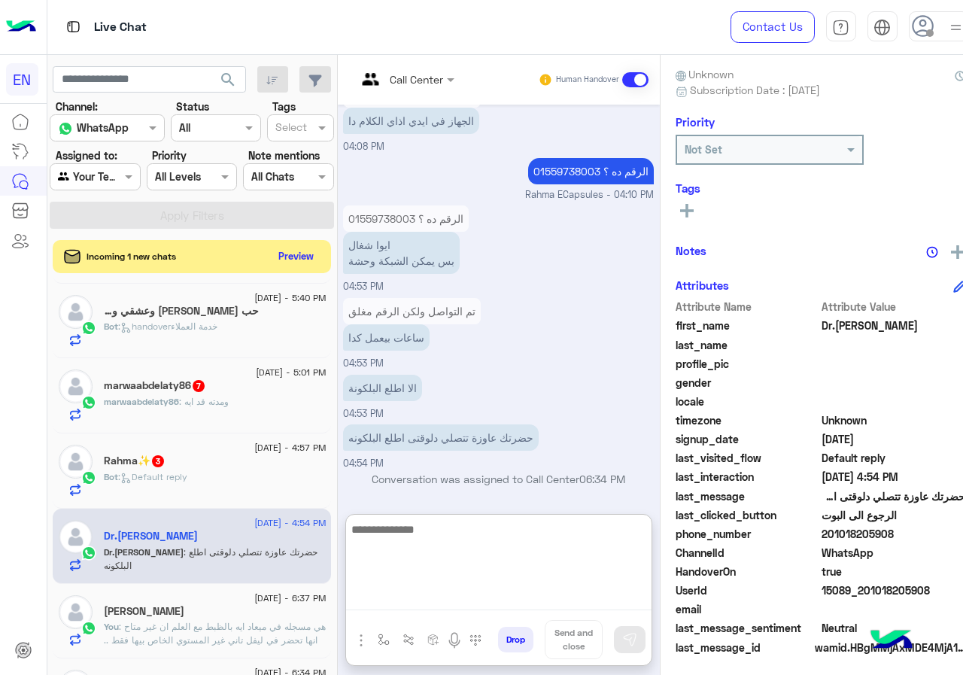
click at [531, 545] on textarea at bounding box center [498, 565] width 305 height 90
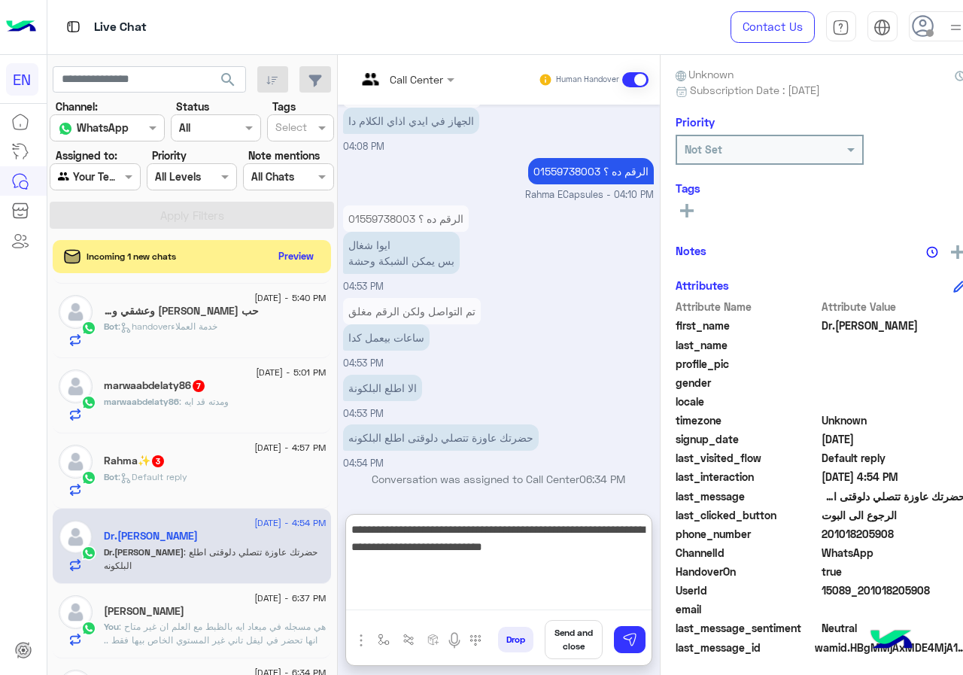
type textarea "**********"
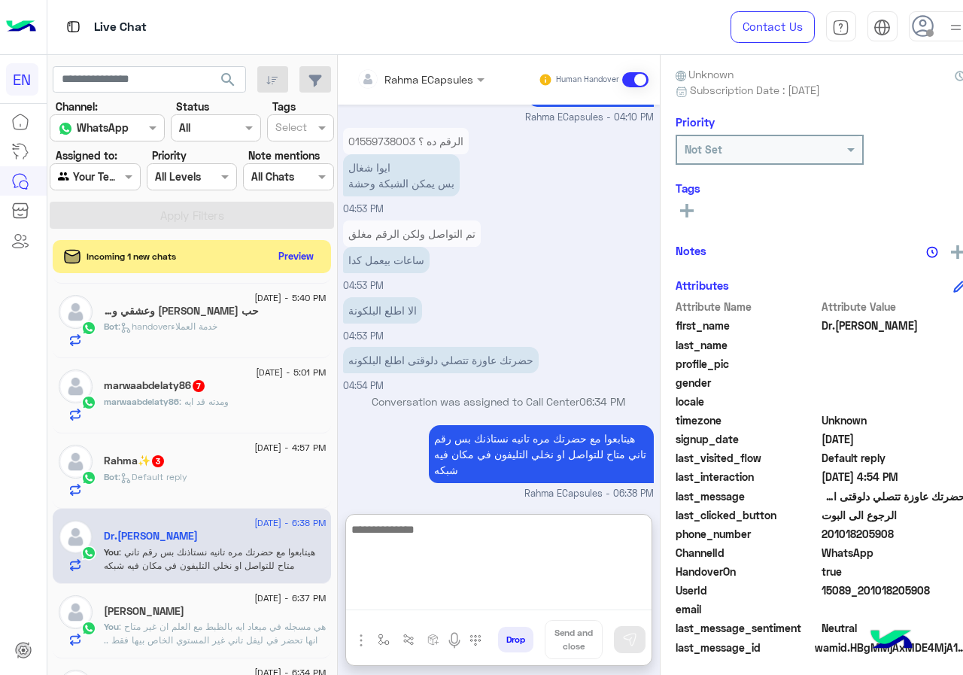
scroll to position [843, 0]
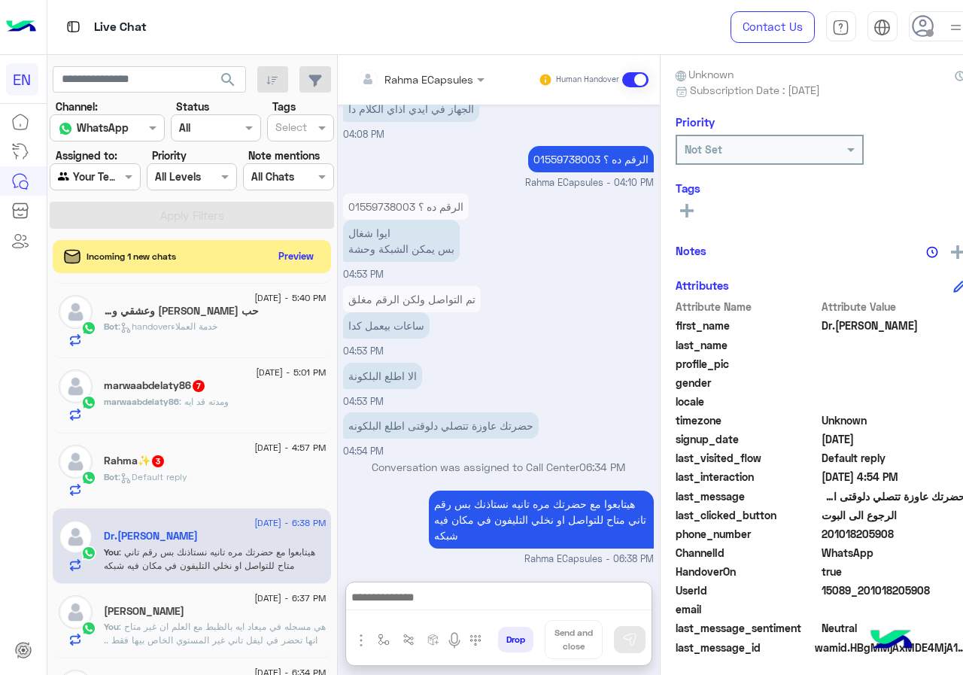
click at [229, 478] on div "Bot : Default reply" at bounding box center [215, 483] width 222 height 26
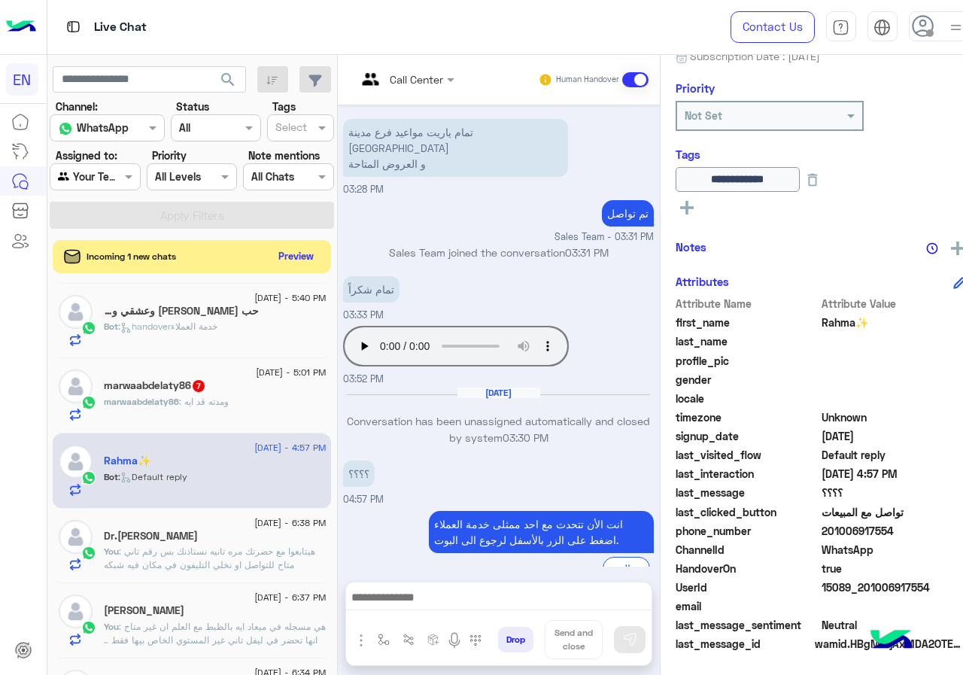
scroll to position [166, 0]
drag, startPoint x: 853, startPoint y: 529, endPoint x: 942, endPoint y: 529, distance: 88.7
click at [942, 529] on span "201006917554" at bounding box center [893, 530] width 144 height 16
copy span "01006917554"
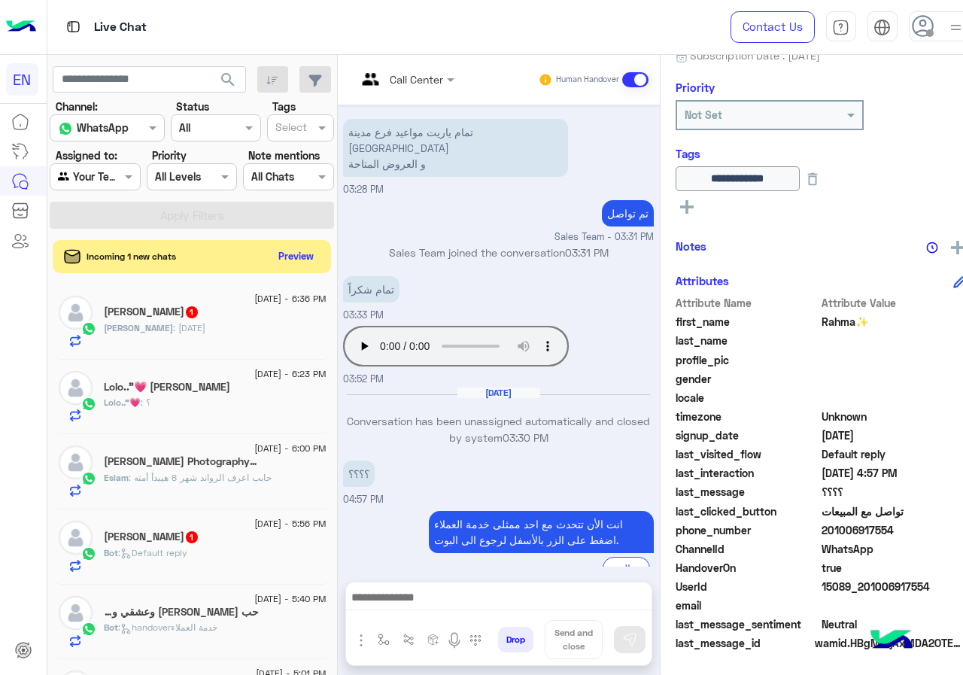
scroll to position [226, 0]
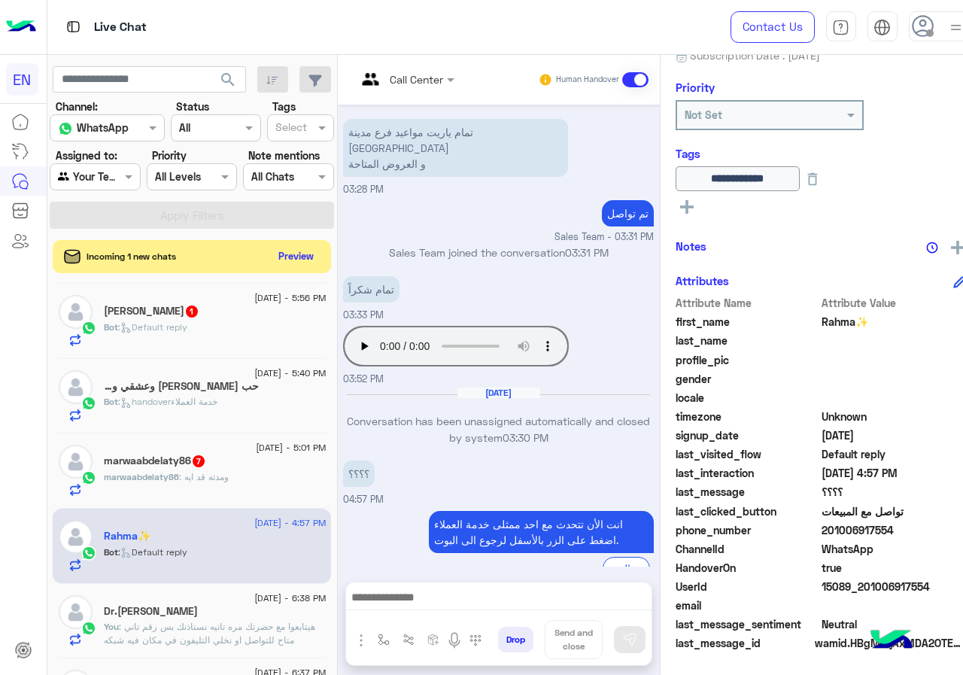
click at [417, 79] on input "text" at bounding box center [386, 79] width 61 height 16
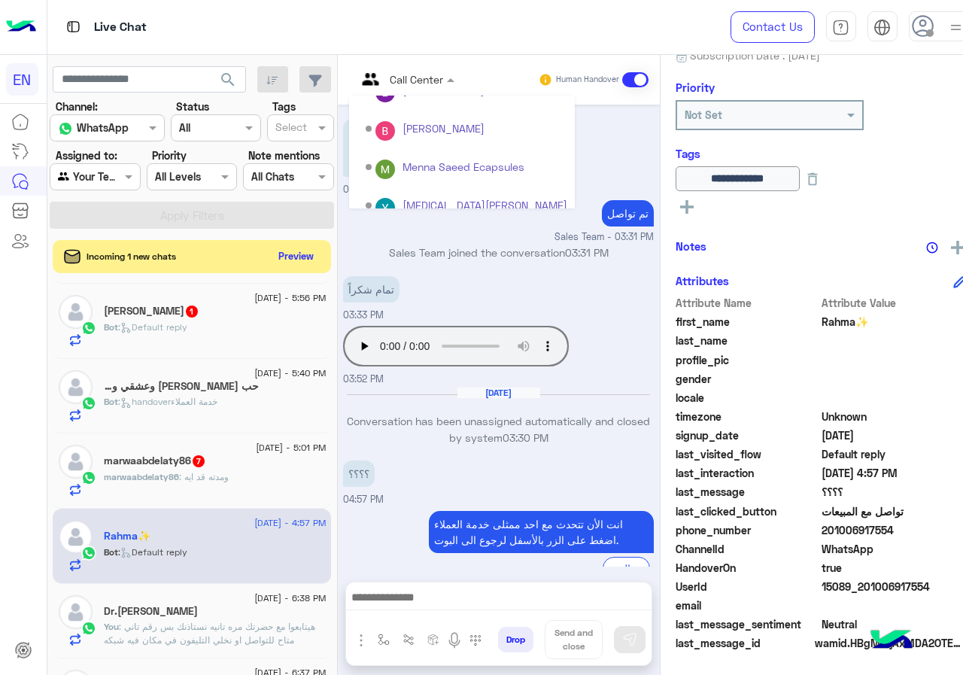
scroll to position [250, 0]
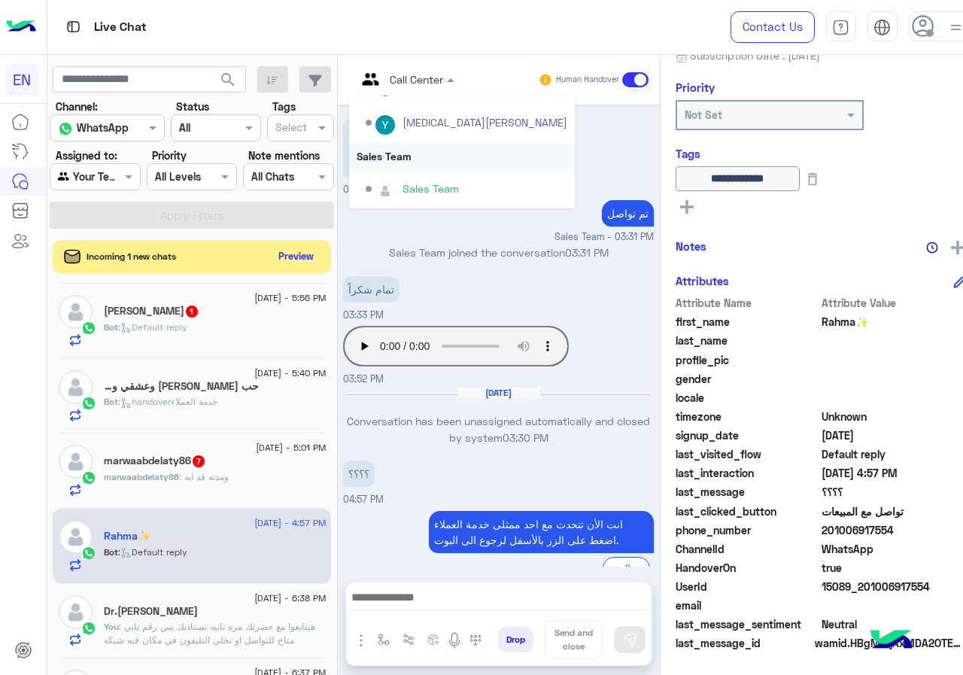
click at [461, 165] on div "Sales Team" at bounding box center [462, 156] width 226 height 28
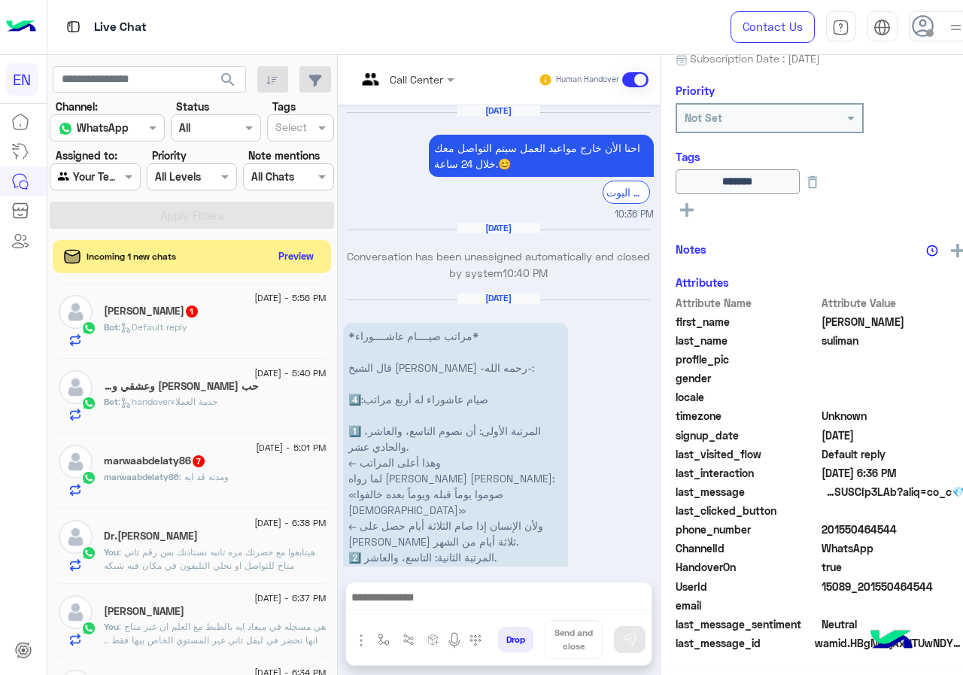
scroll to position [2276, 0]
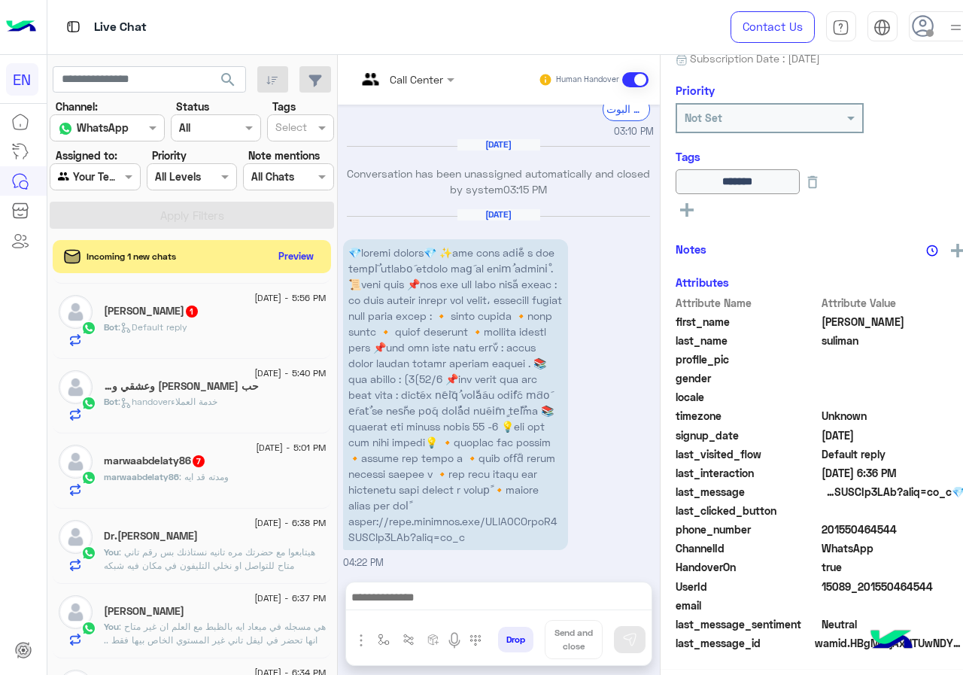
click at [226, 484] on div "marwaabdelaty86 : ومدته قد ايه" at bounding box center [215, 483] width 222 height 26
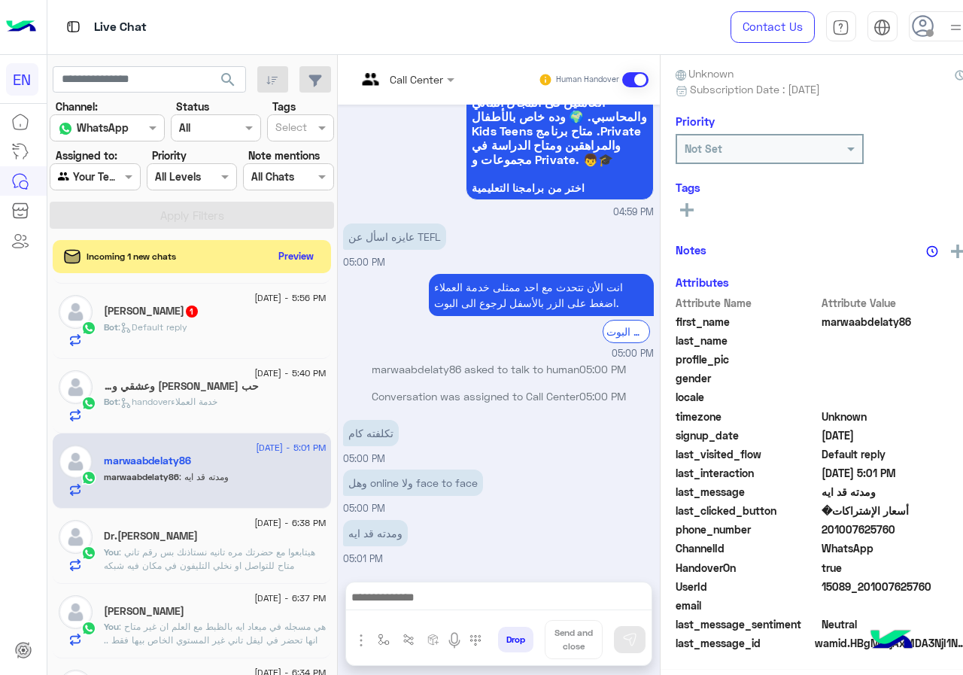
scroll to position [135, 0]
drag, startPoint x: 855, startPoint y: 529, endPoint x: 948, endPoint y: 529, distance: 92.5
click at [948, 529] on span "201007625760" at bounding box center [893, 530] width 144 height 16
copy span "01007625760"
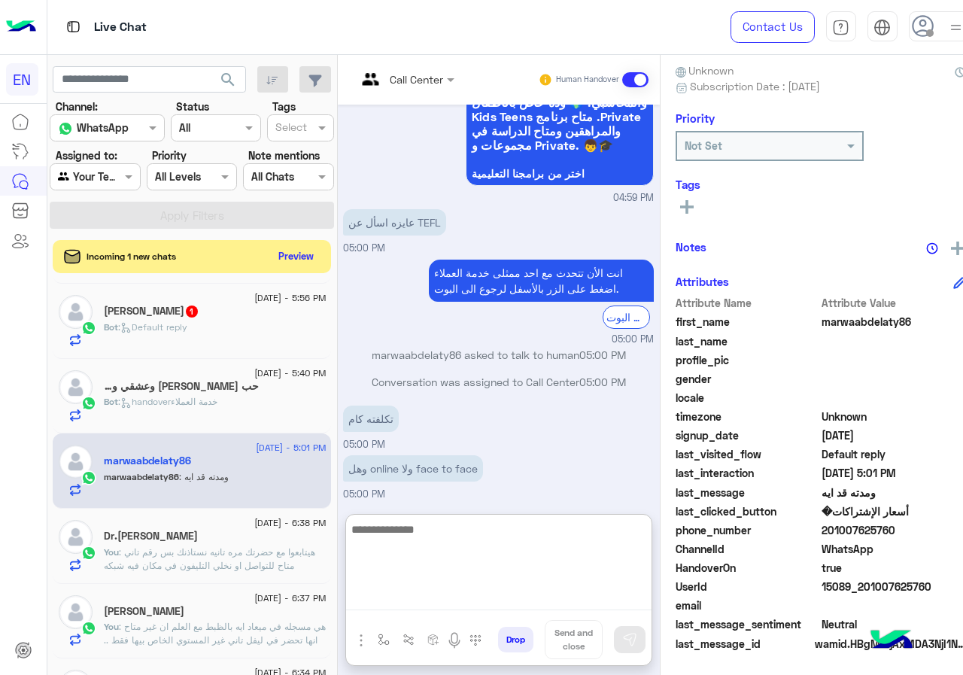
click at [448, 601] on textarea at bounding box center [498, 565] width 305 height 90
type textarea "*"
paste textarea "**********"
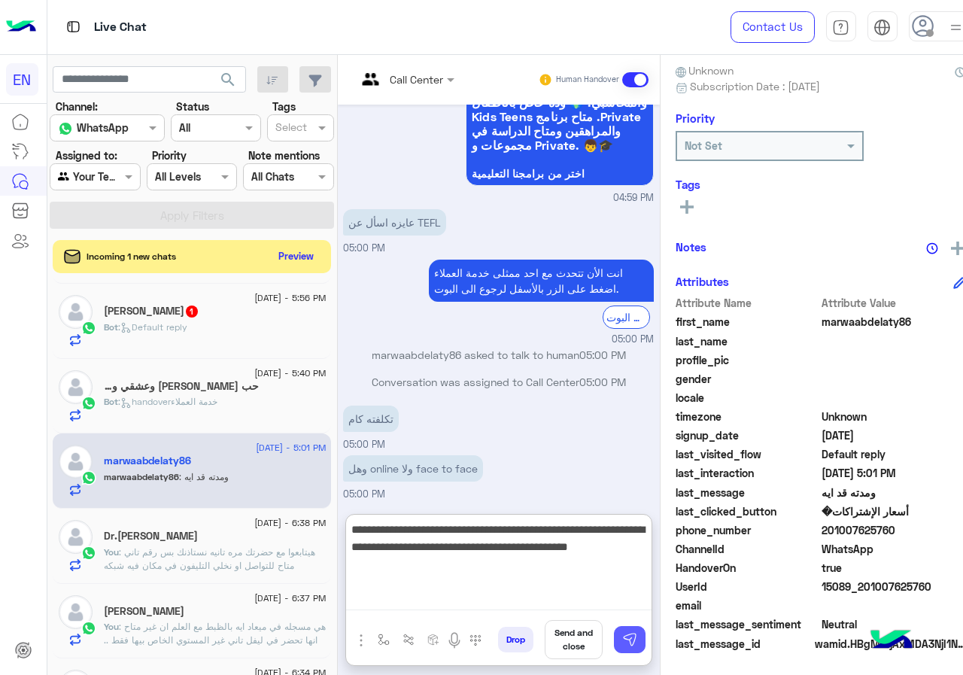
type textarea "**********"
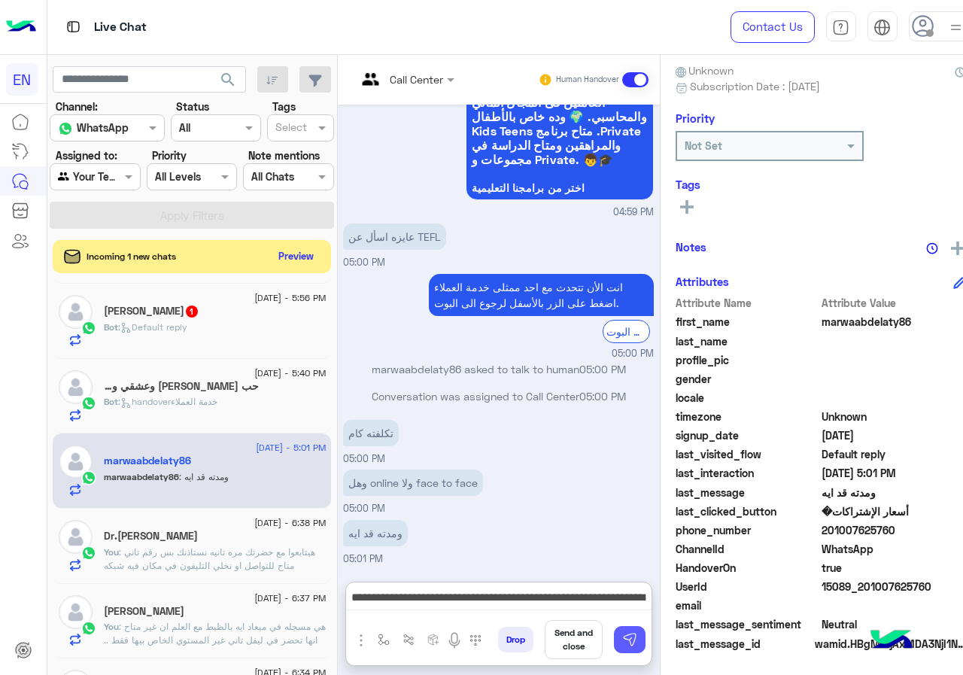
click at [645, 628] on button at bounding box center [630, 639] width 32 height 27
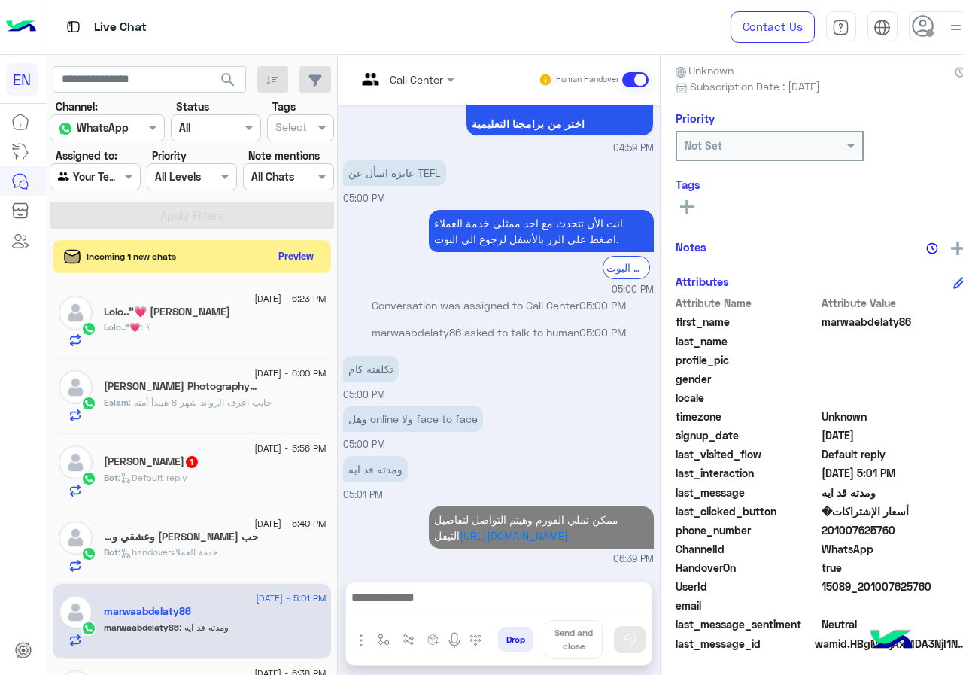
scroll to position [810, 0]
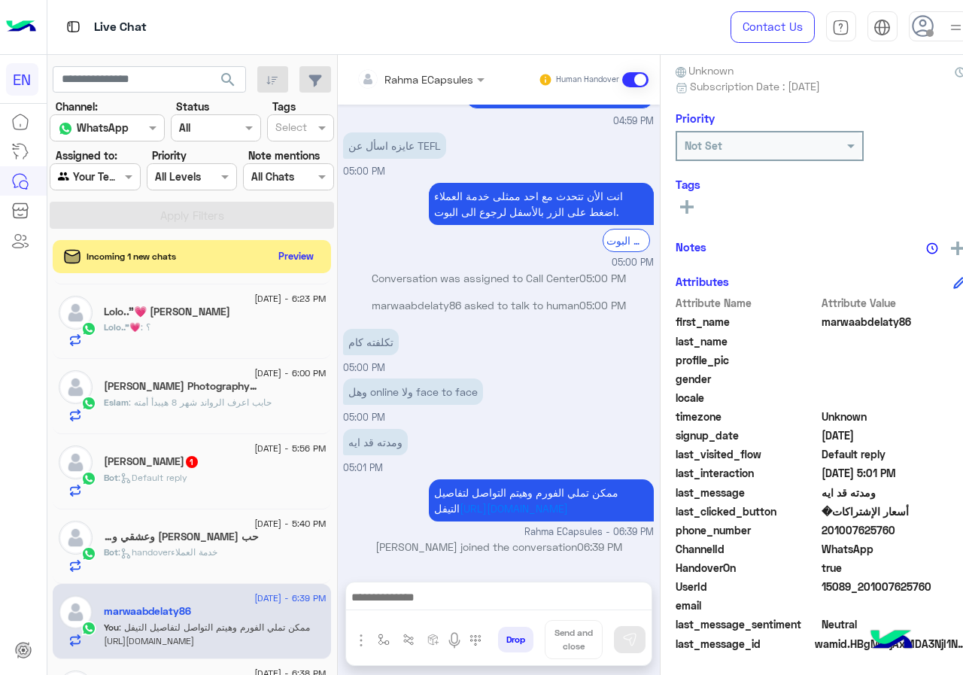
click at [217, 552] on span ": handoverخدمة العملاء" at bounding box center [167, 551] width 99 height 11
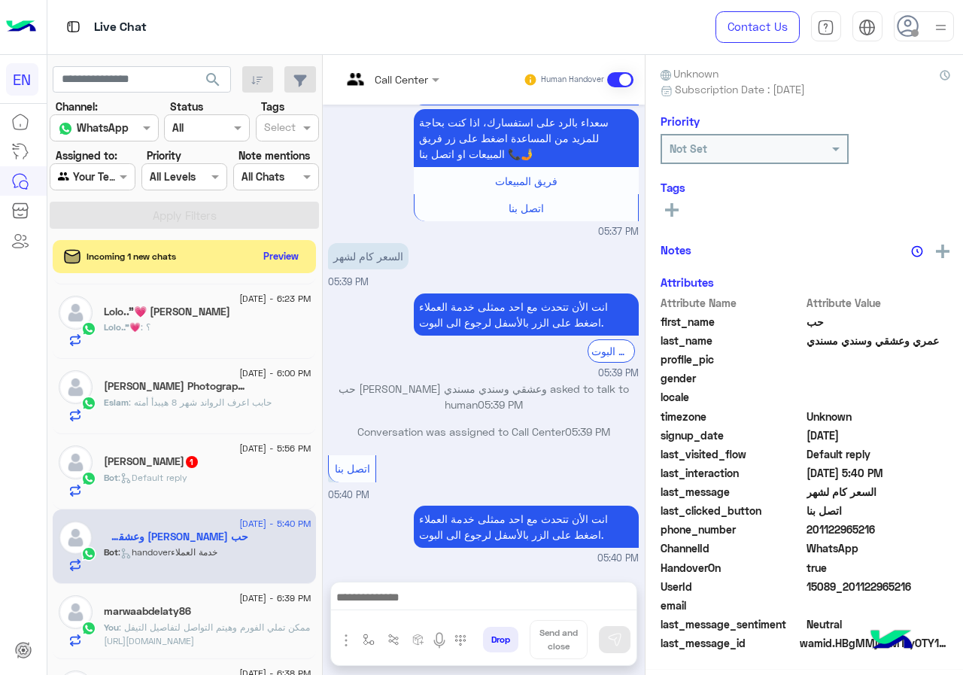
scroll to position [132, 0]
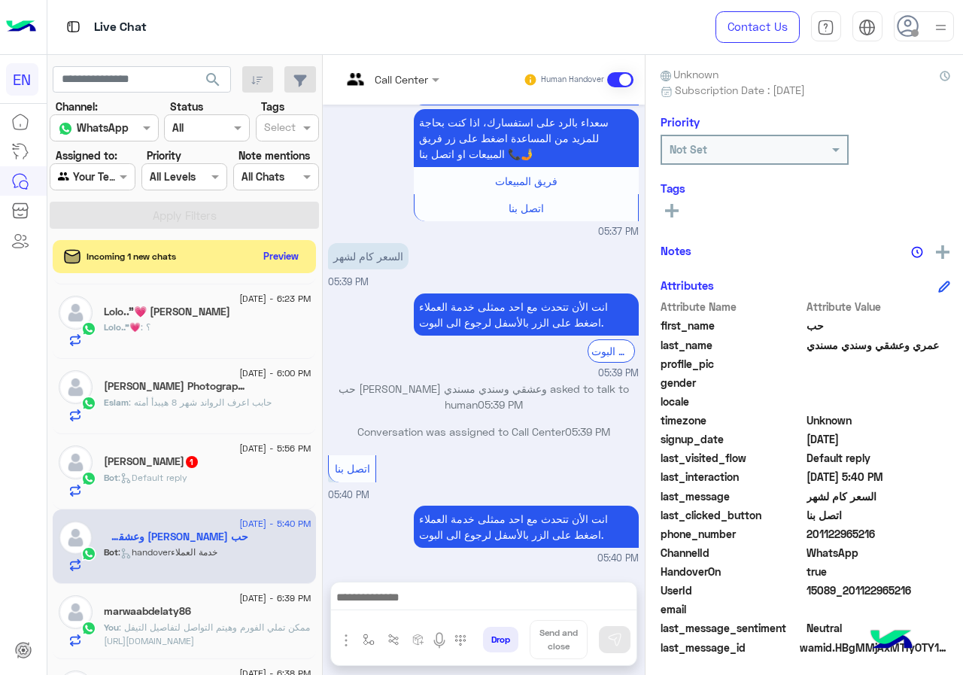
click at [942, 529] on span "201122965216" at bounding box center [878, 534] width 144 height 16
copy span "01122965216"
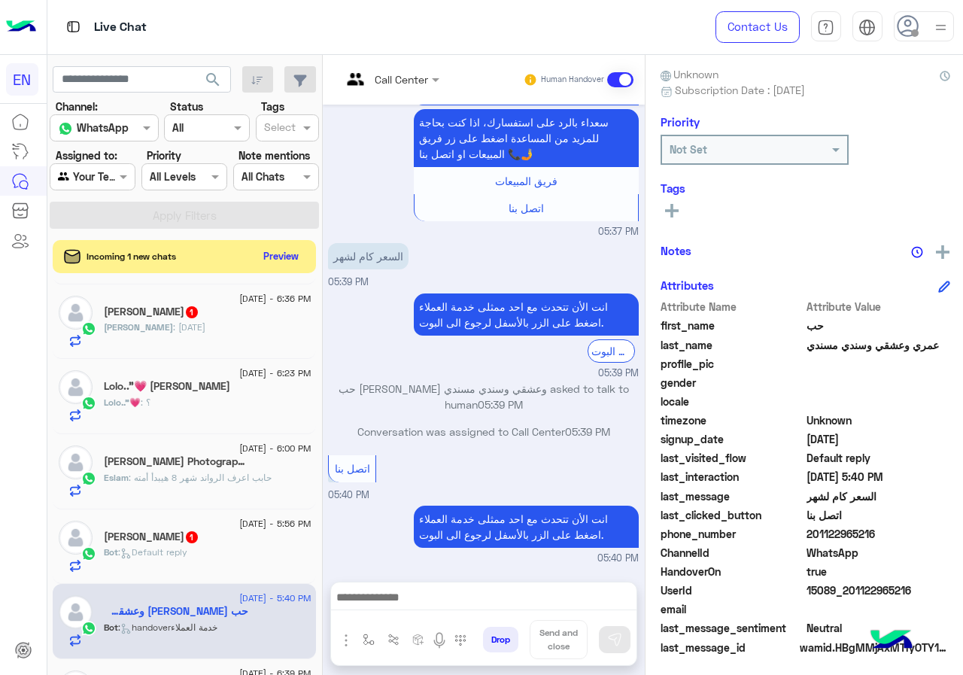
click at [425, 66] on div "Call Center" at bounding box center [384, 80] width 87 height 36
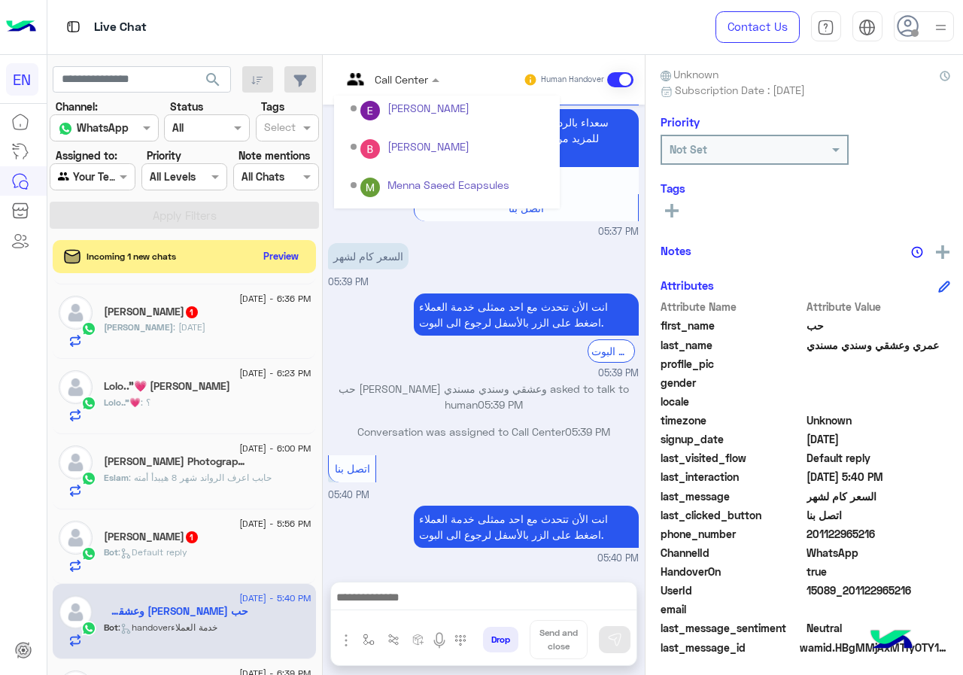
scroll to position [250, 0]
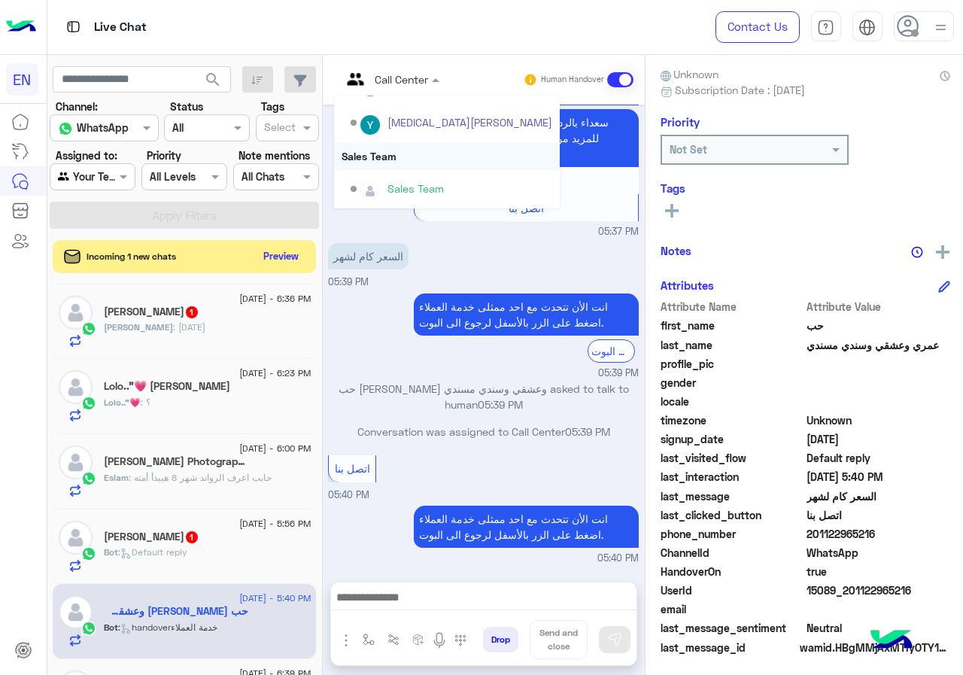
click at [434, 159] on div "Sales Team" at bounding box center [447, 156] width 226 height 28
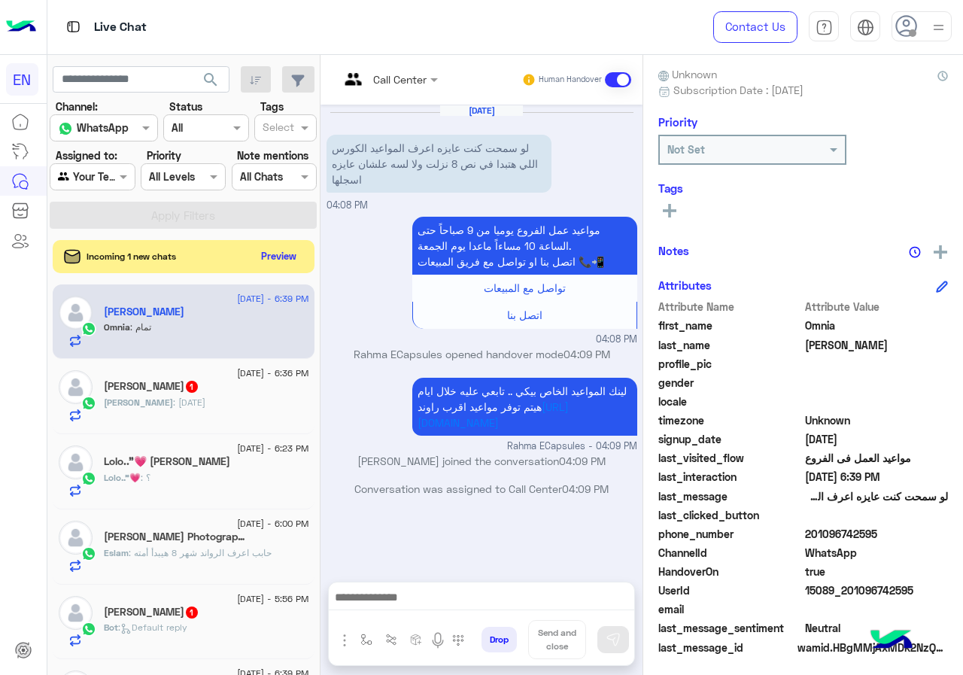
scroll to position [150, 0]
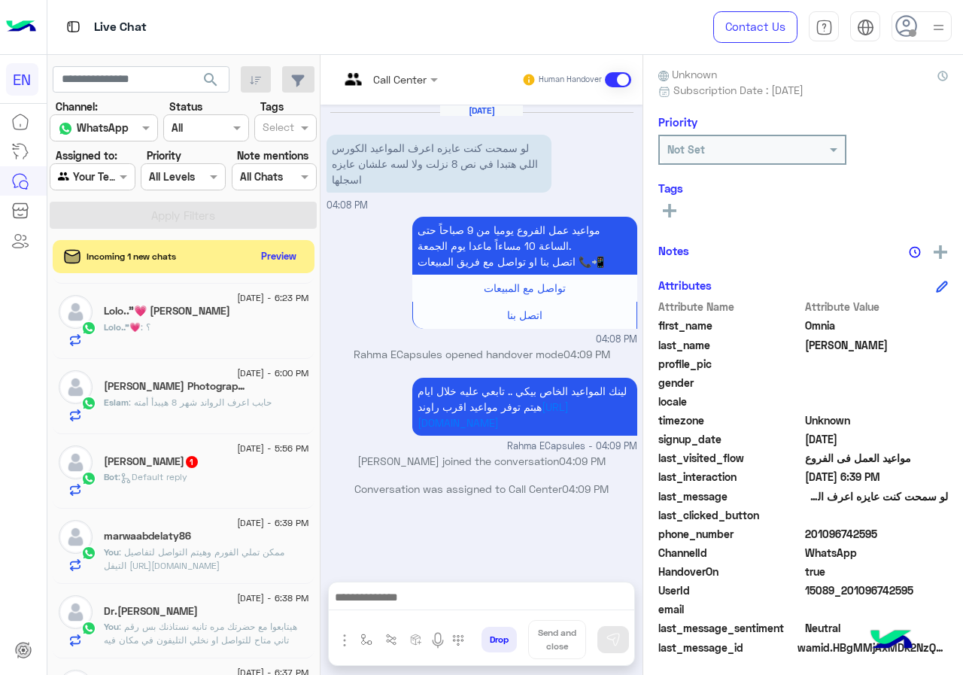
click at [253, 482] on div "Bot : Default reply" at bounding box center [206, 483] width 205 height 26
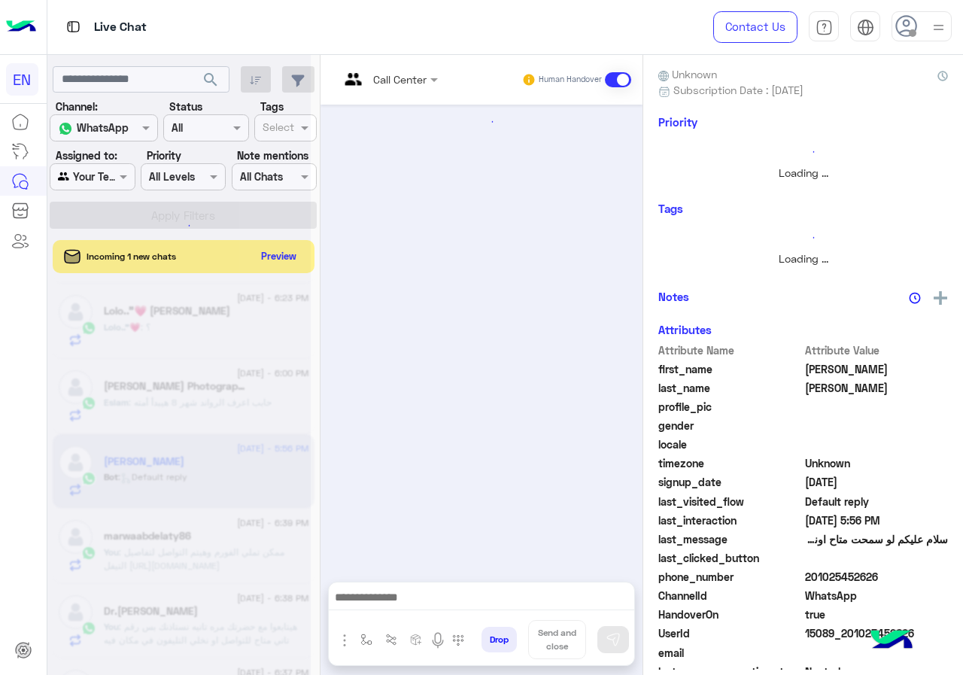
scroll to position [132, 0]
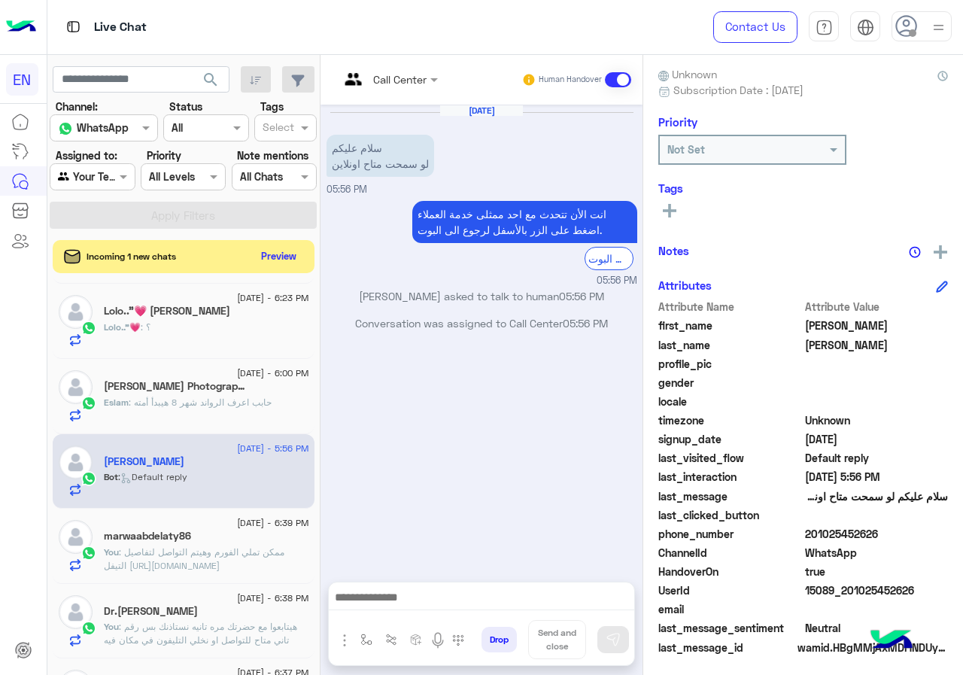
drag, startPoint x: 855, startPoint y: 526, endPoint x: 933, endPoint y: 526, distance: 78.2
click at [948, 526] on span "201025452626" at bounding box center [877, 534] width 144 height 16
copy span "01025452626"
click at [400, 71] on input "text" at bounding box center [369, 79] width 61 height 16
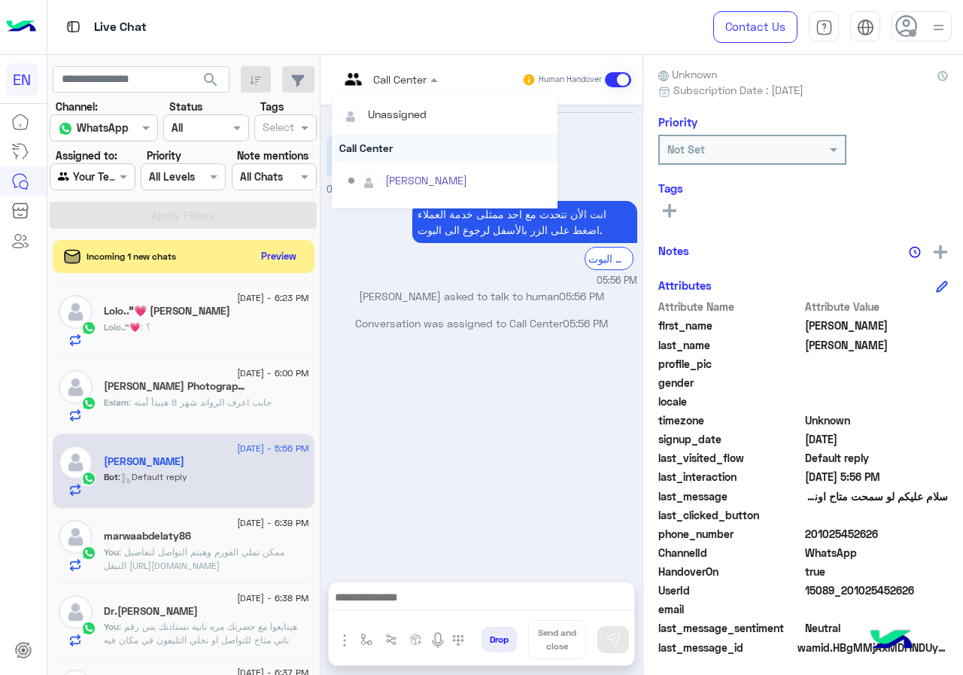
scroll to position [250, 0]
click at [447, 160] on div "Sales Team" at bounding box center [445, 156] width 226 height 28
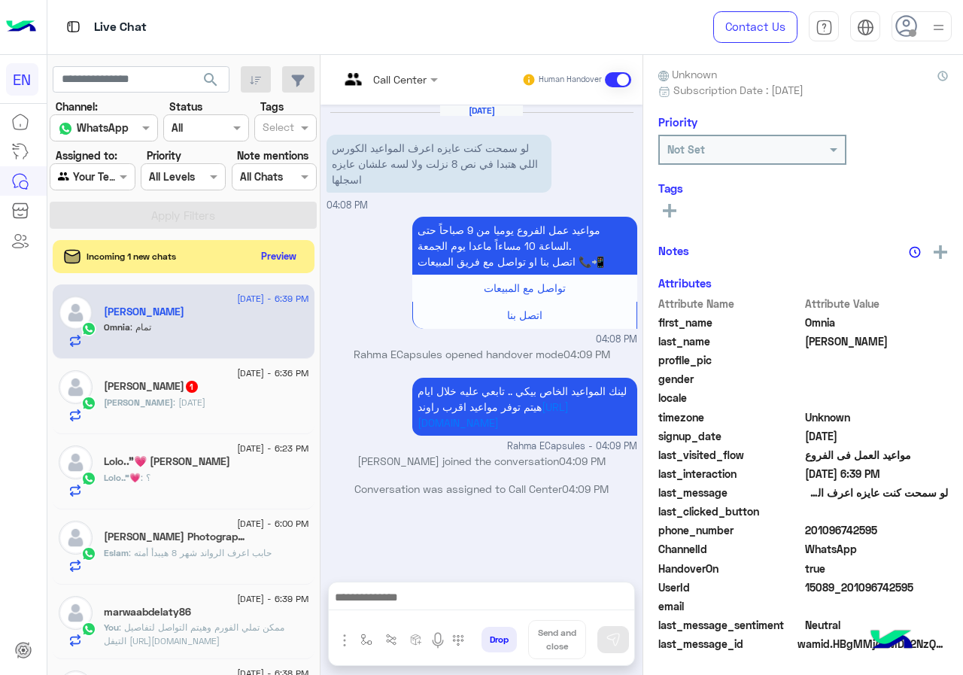
click at [226, 538] on h5 "Eslam Mohamad Photography 1" at bounding box center [176, 536] width 144 height 13
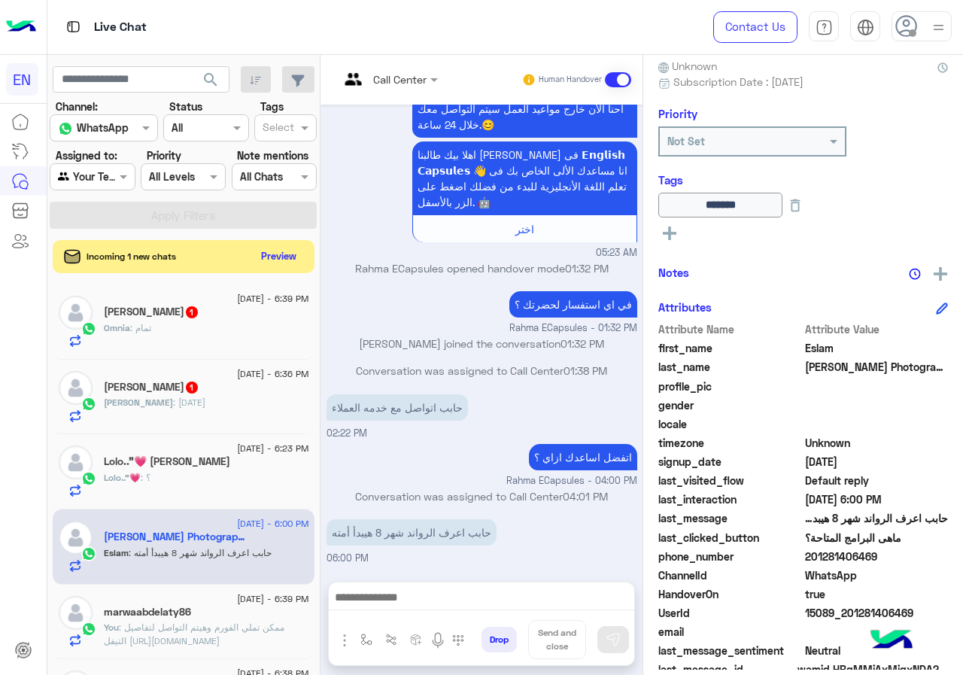
scroll to position [166, 0]
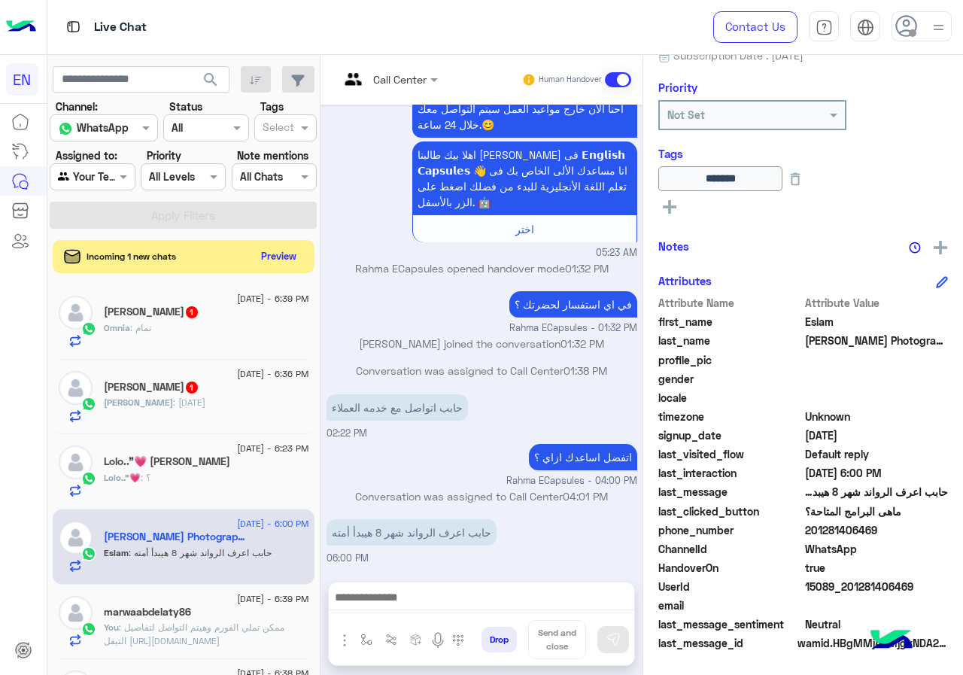
drag, startPoint x: 854, startPoint y: 527, endPoint x: 896, endPoint y: 532, distance: 42.4
click at [928, 526] on span "201281406469" at bounding box center [877, 530] width 144 height 16
copy span "01281406469"
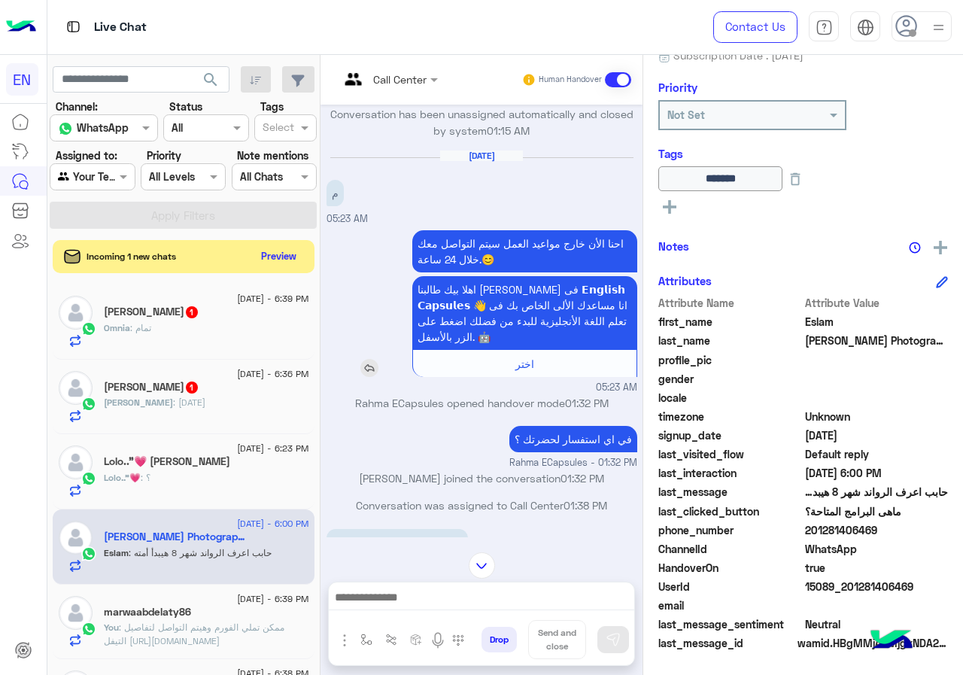
scroll to position [1061, 0]
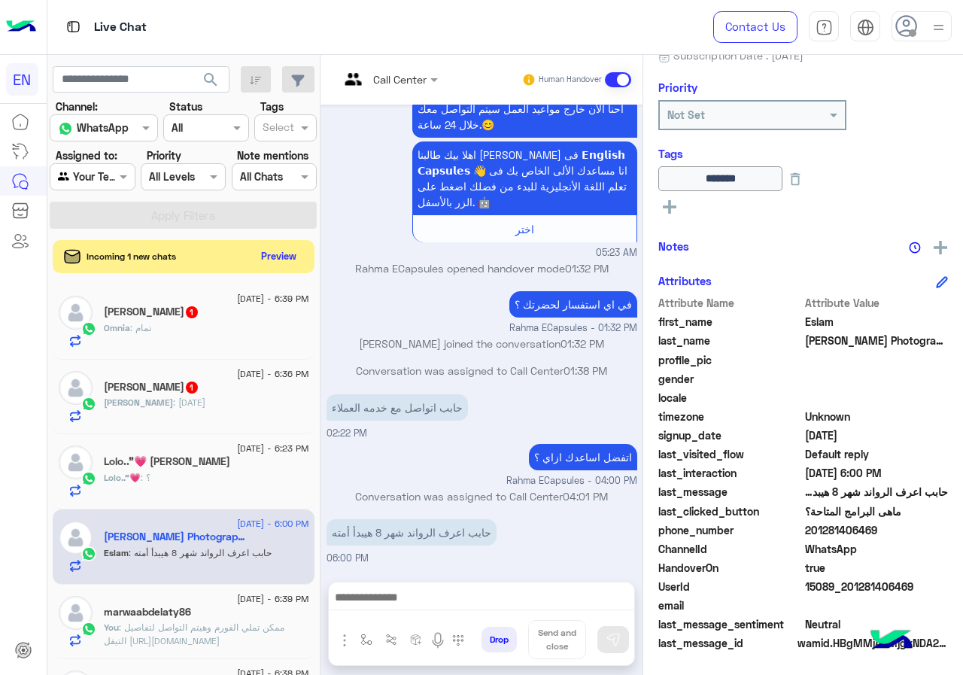
click at [443, 611] on div at bounding box center [481, 601] width 305 height 38
click at [470, 586] on div at bounding box center [481, 601] width 305 height 38
click at [465, 614] on div at bounding box center [481, 601] width 305 height 38
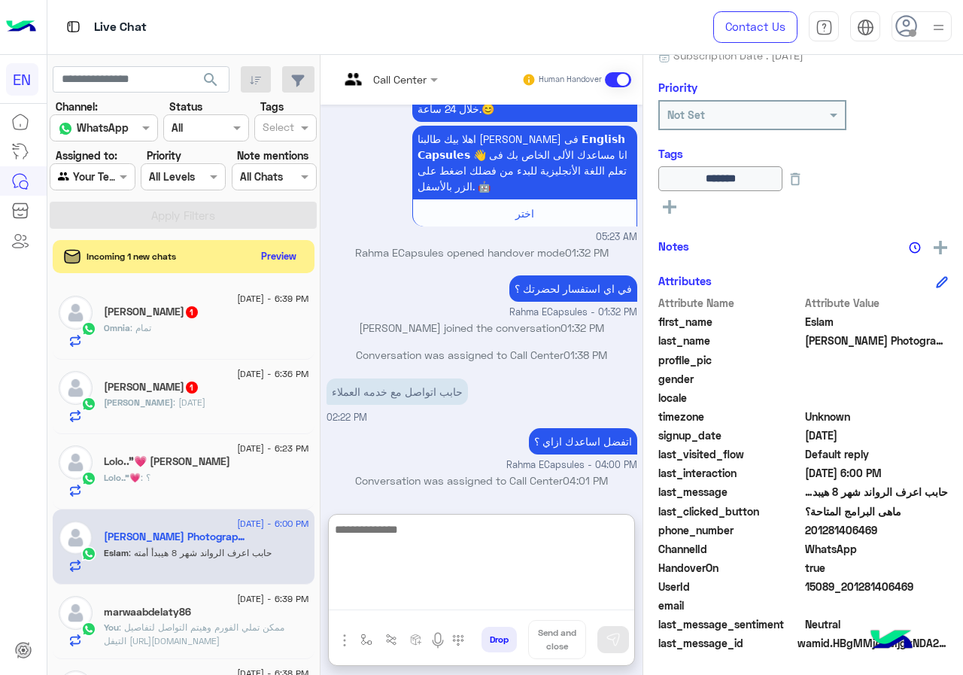
click at [471, 608] on textarea at bounding box center [481, 565] width 305 height 90
paste textarea "**********"
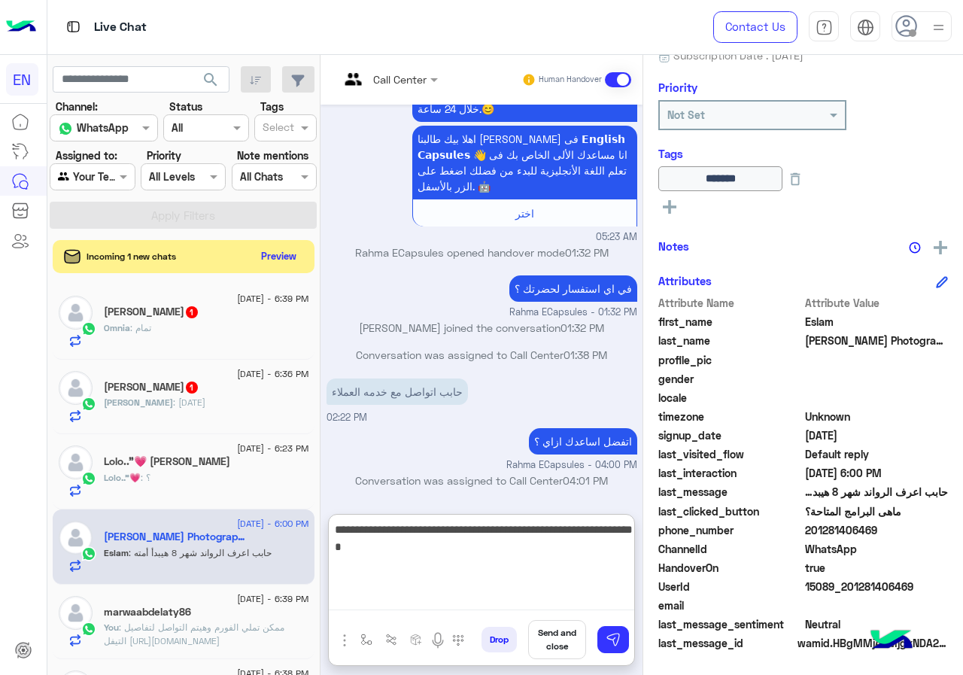
drag, startPoint x: 424, startPoint y: 528, endPoint x: 434, endPoint y: 531, distance: 10.2
click at [434, 531] on textarea "**********" at bounding box center [481, 565] width 305 height 90
drag, startPoint x: 424, startPoint y: 529, endPoint x: 439, endPoint y: 530, distance: 15.1
click at [439, 530] on textarea "**********" at bounding box center [481, 565] width 305 height 90
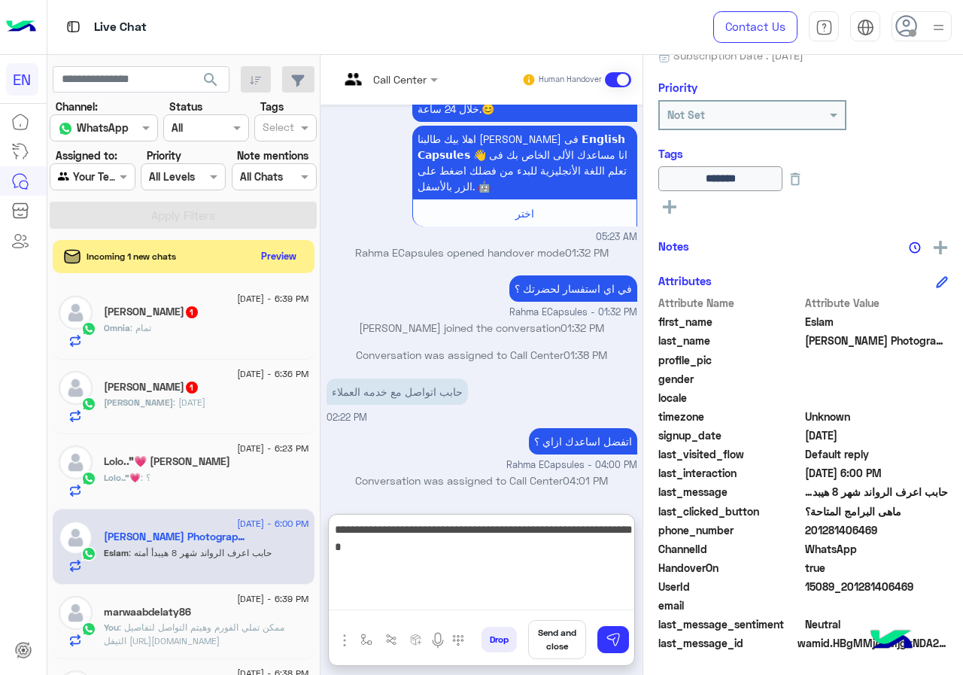
type textarea "**********"
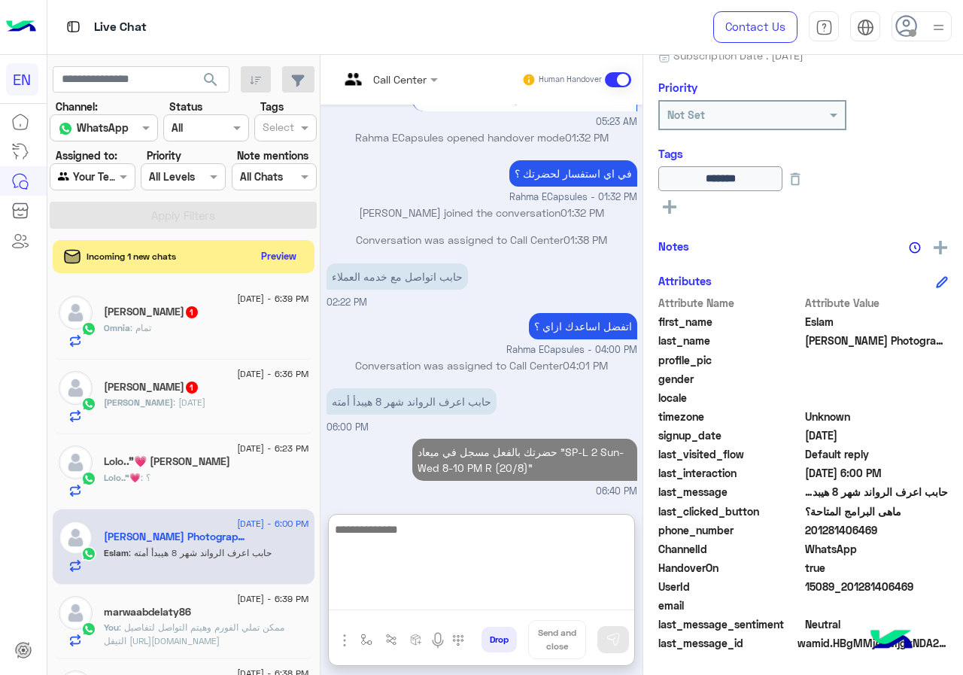
scroll to position [1193, 0]
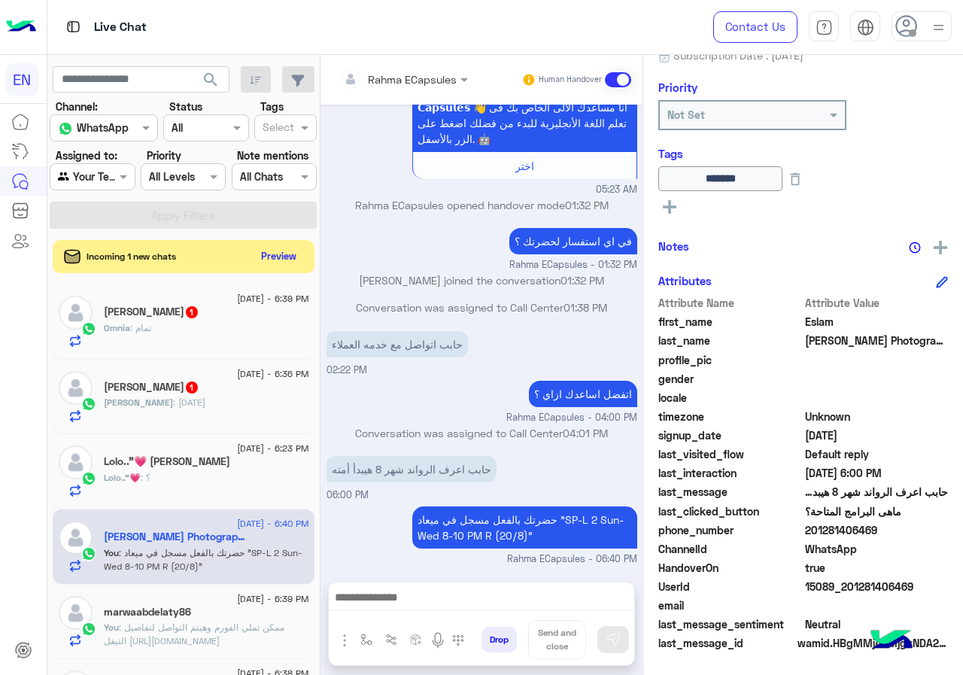
click at [236, 480] on div "Lolo.."💗 : ؟" at bounding box center [206, 484] width 205 height 26
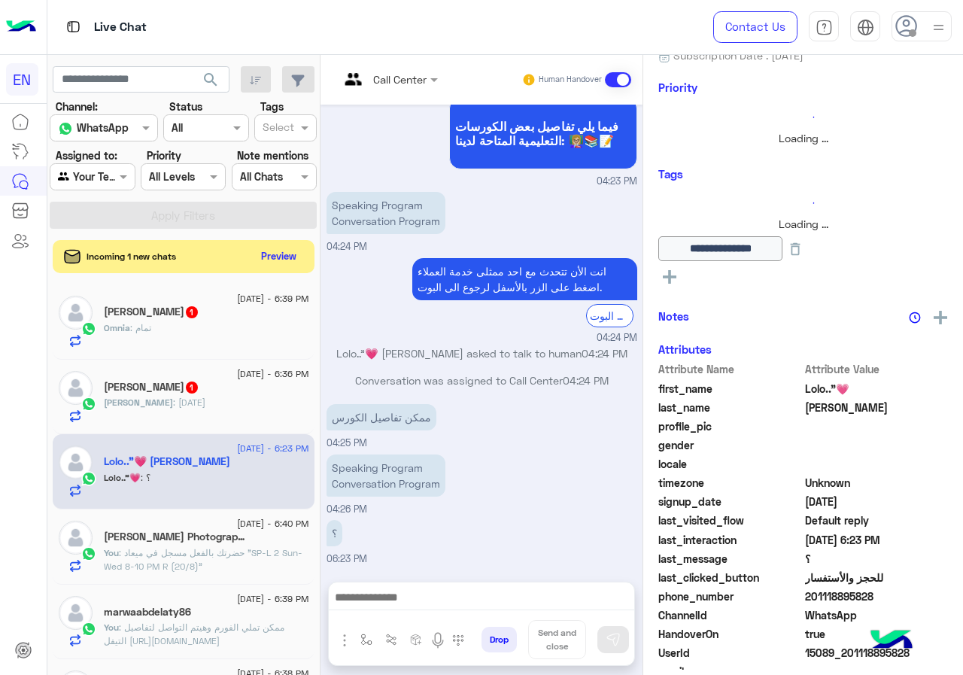
scroll to position [162, 0]
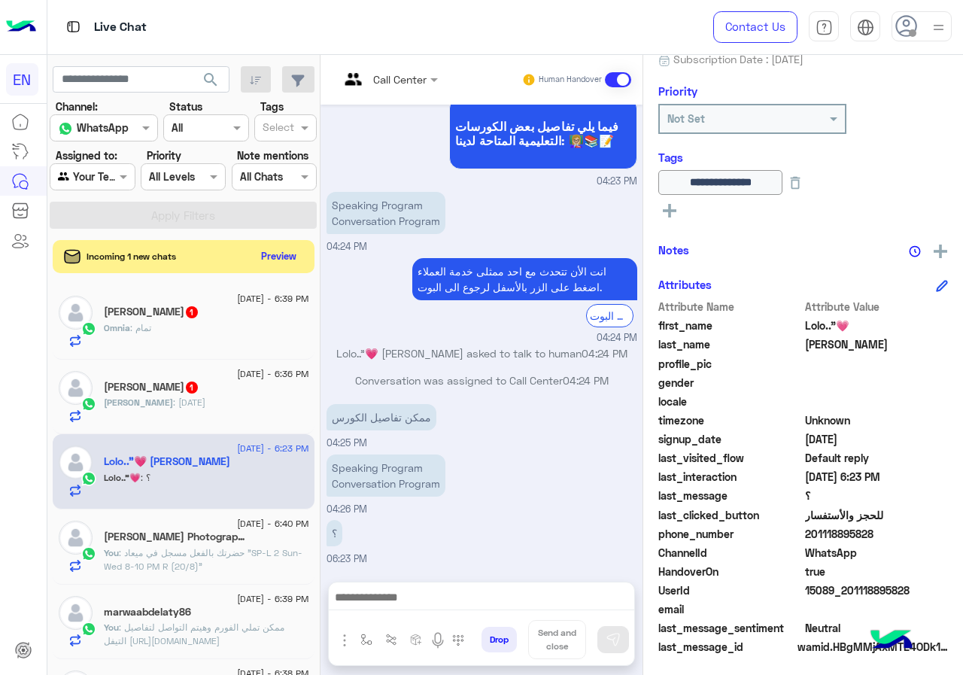
drag, startPoint x: 855, startPoint y: 532, endPoint x: 930, endPoint y: 534, distance: 75.2
click at [930, 534] on span "201118895828" at bounding box center [877, 534] width 144 height 16
copy span "01118895828"
click at [429, 56] on div "Call Center Human Handover" at bounding box center [481, 80] width 322 height 50
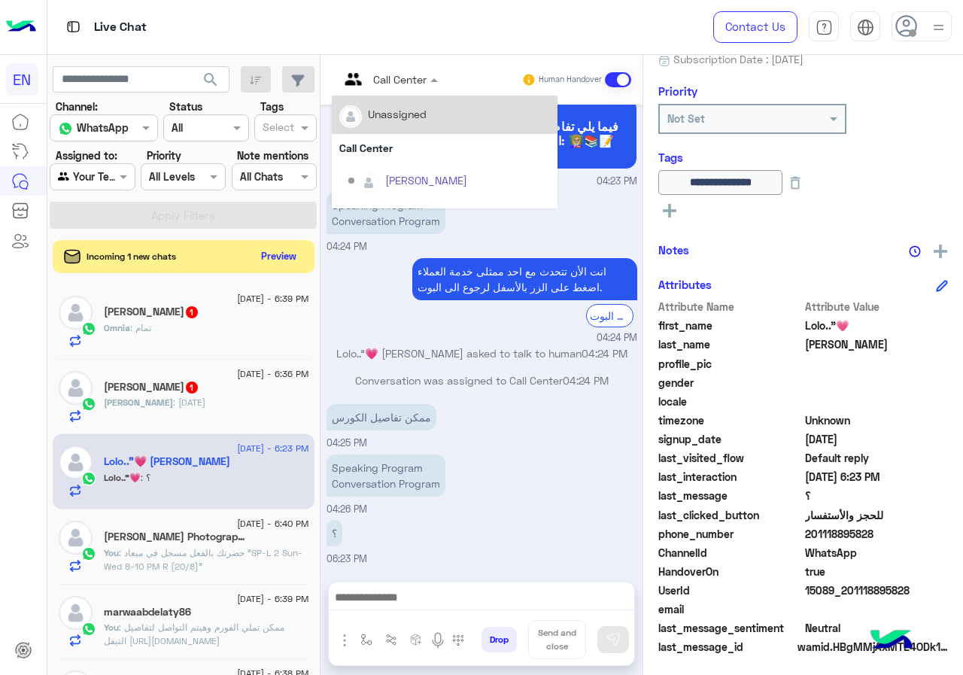
click at [400, 81] on input "text" at bounding box center [369, 79] width 61 height 16
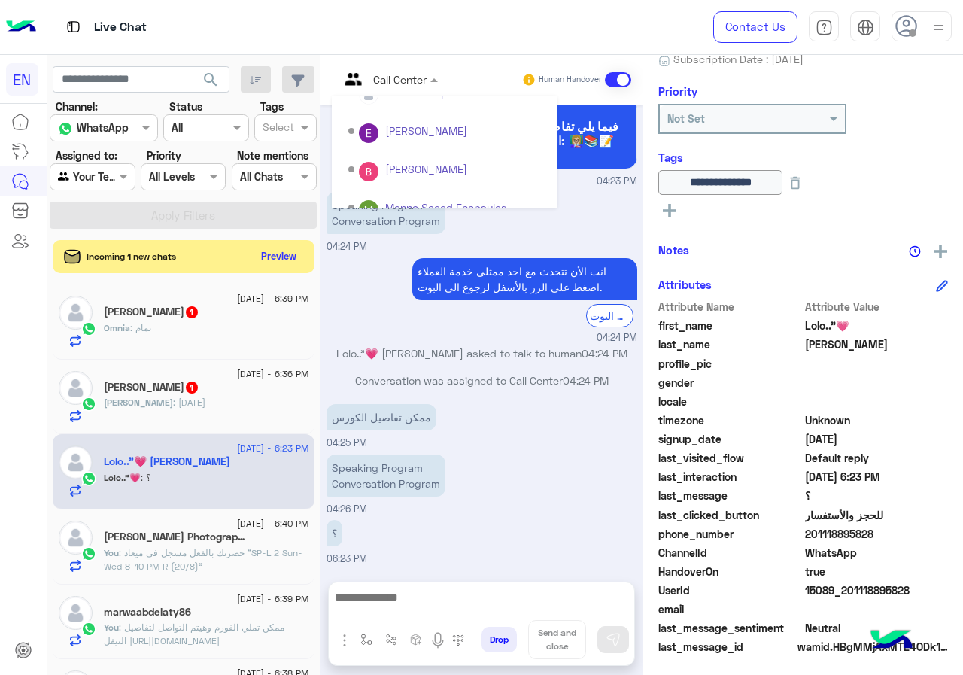
scroll to position [250, 0]
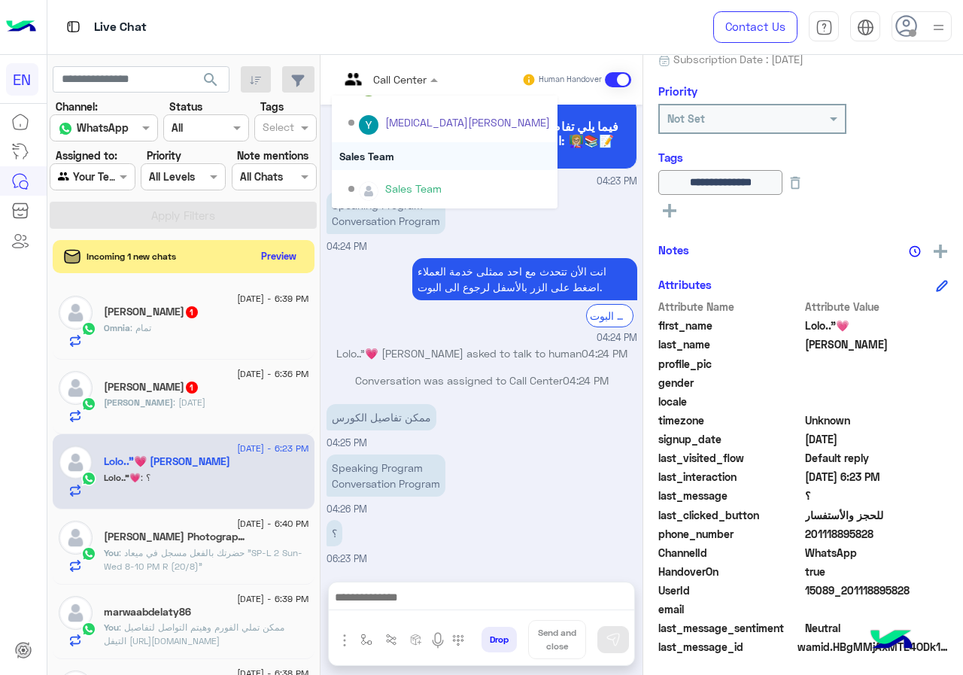
click at [441, 156] on div "Sales Team" at bounding box center [445, 156] width 226 height 28
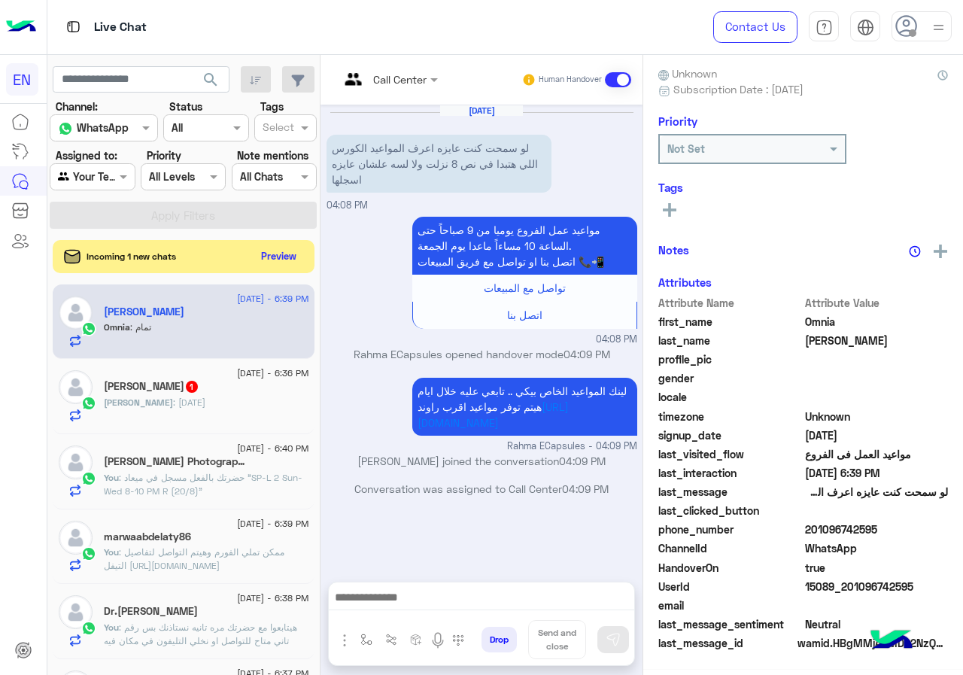
click at [250, 413] on div "Joan : 5/7/2004" at bounding box center [206, 409] width 205 height 26
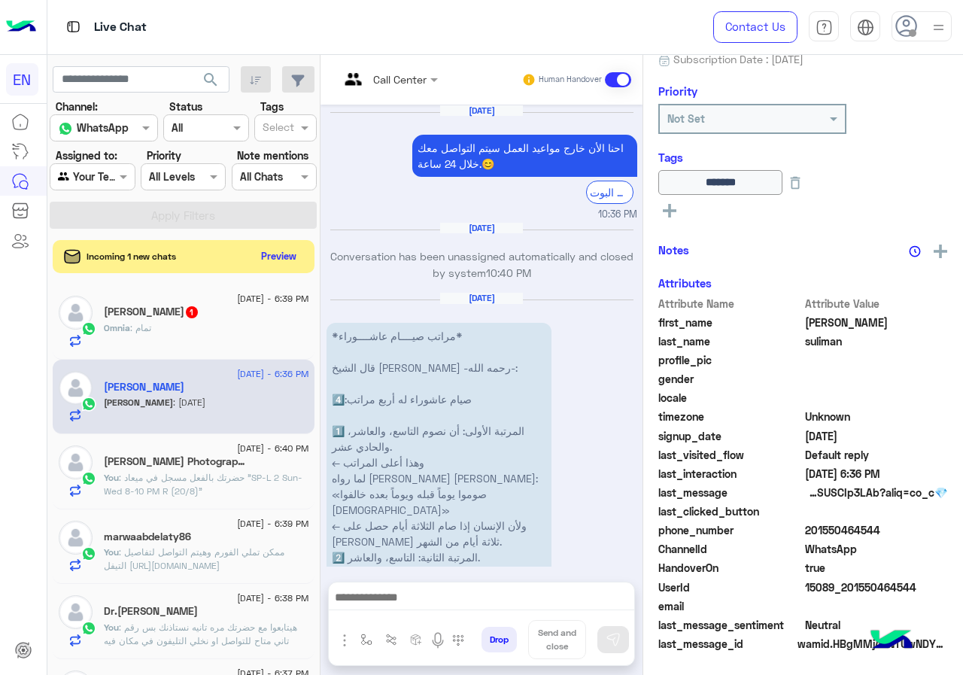
scroll to position [2276, 0]
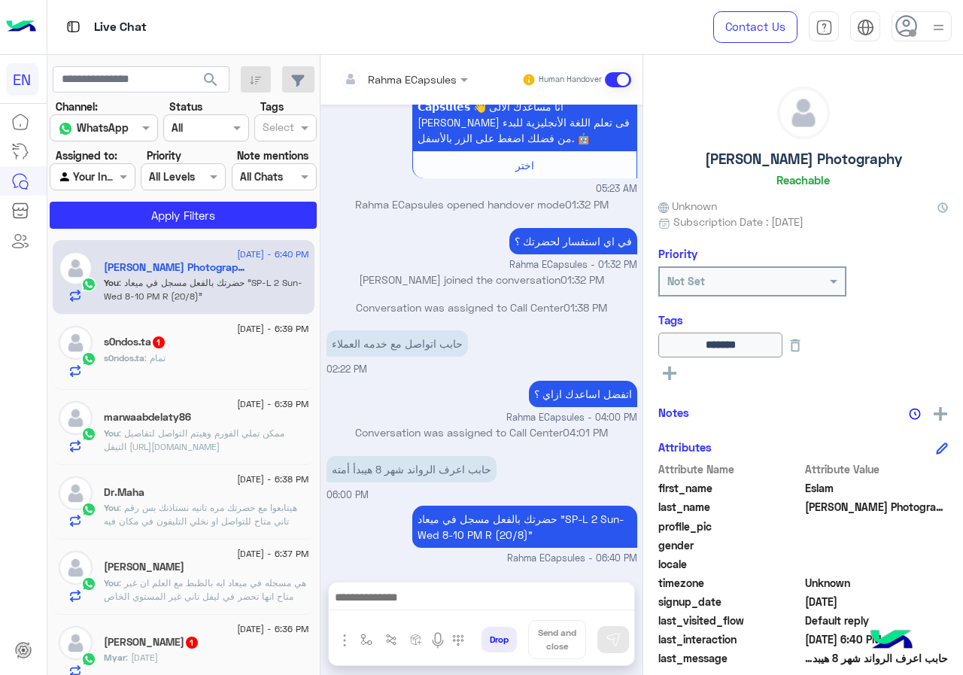
click at [196, 372] on div "s0ndos.ta : تمام" at bounding box center [206, 364] width 205 height 26
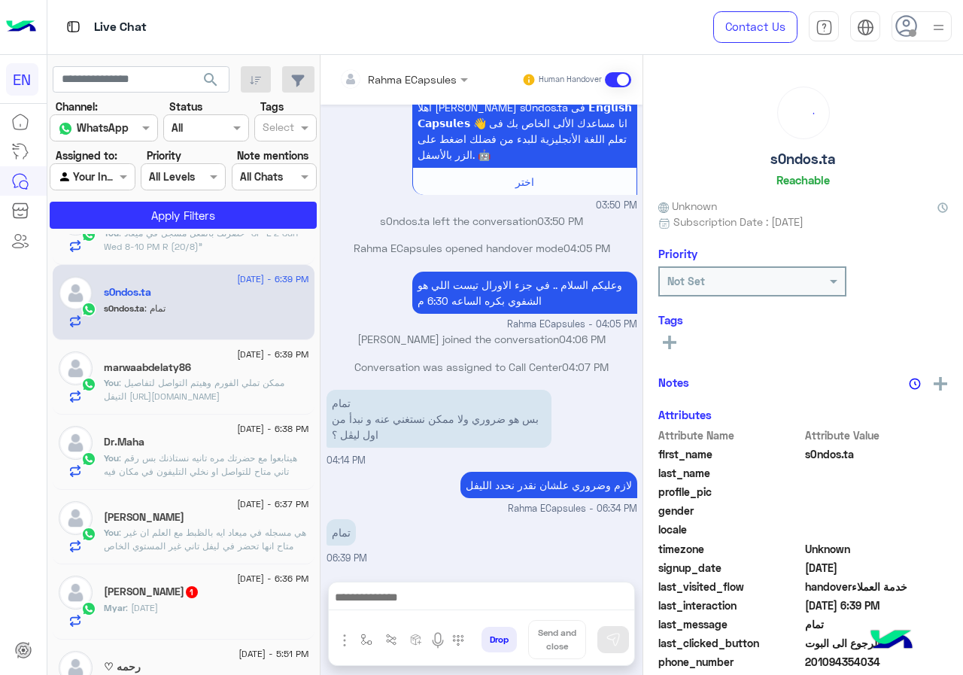
scroll to position [89, 0]
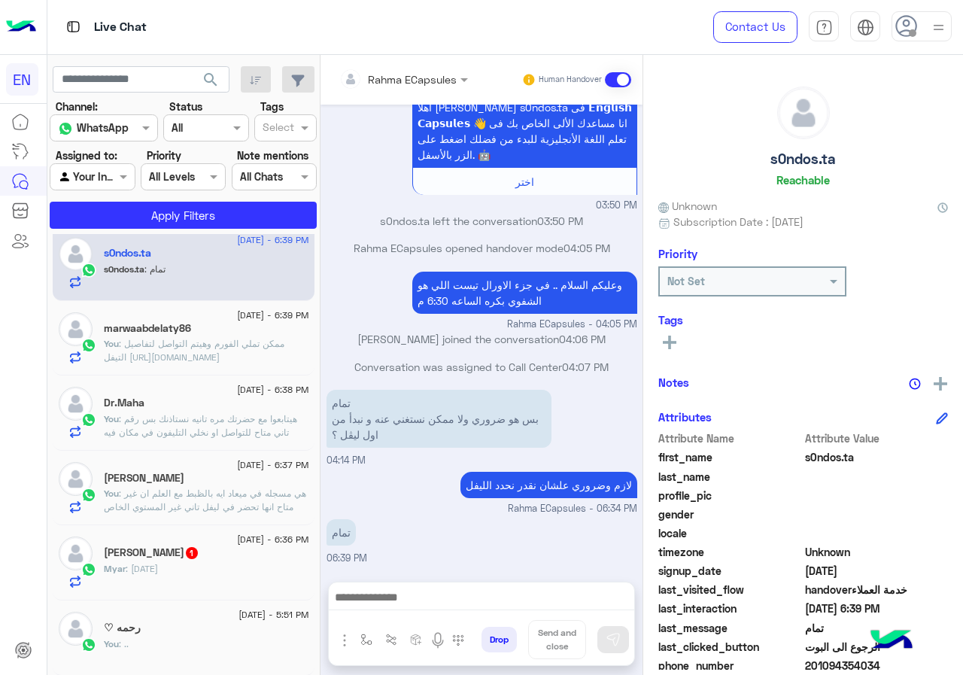
click at [226, 552] on div "[PERSON_NAME] 1" at bounding box center [206, 554] width 205 height 16
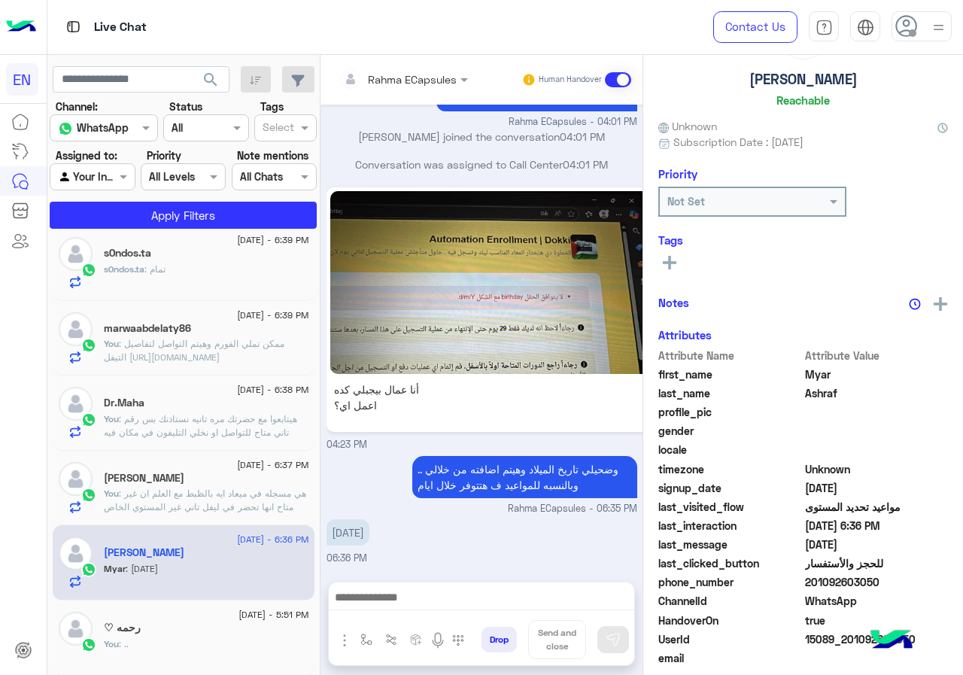
scroll to position [132, 0]
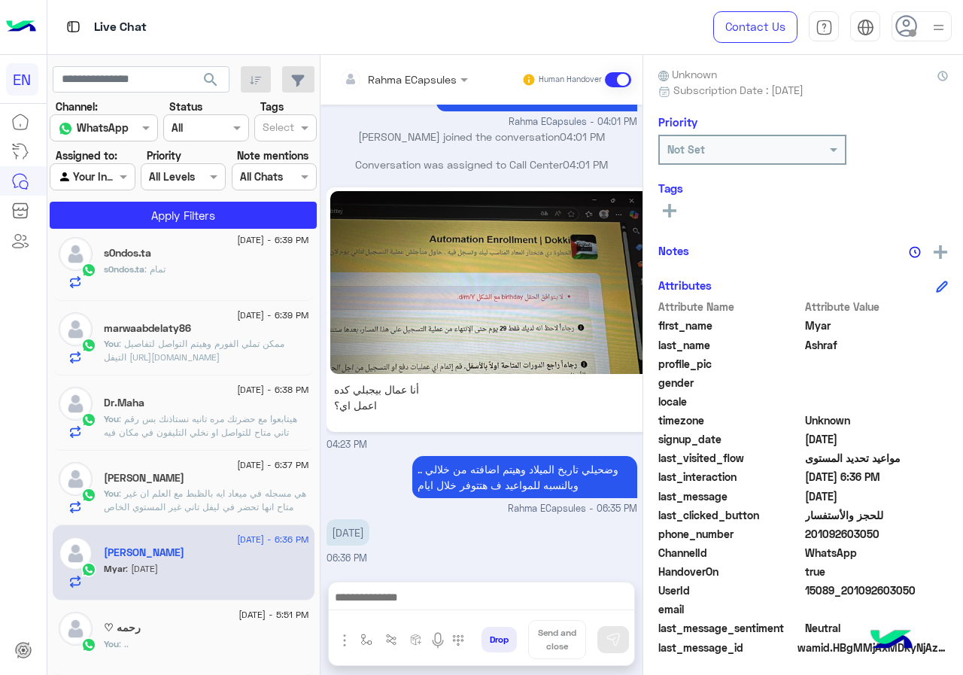
drag, startPoint x: 806, startPoint y: 535, endPoint x: 944, endPoint y: 535, distance: 137.6
click at [944, 535] on div "[PERSON_NAME] Unknown Subscription Date : [DATE] Priority Not Set Tags See All …" at bounding box center [803, 362] width 320 height 614
copy span "01092603050"
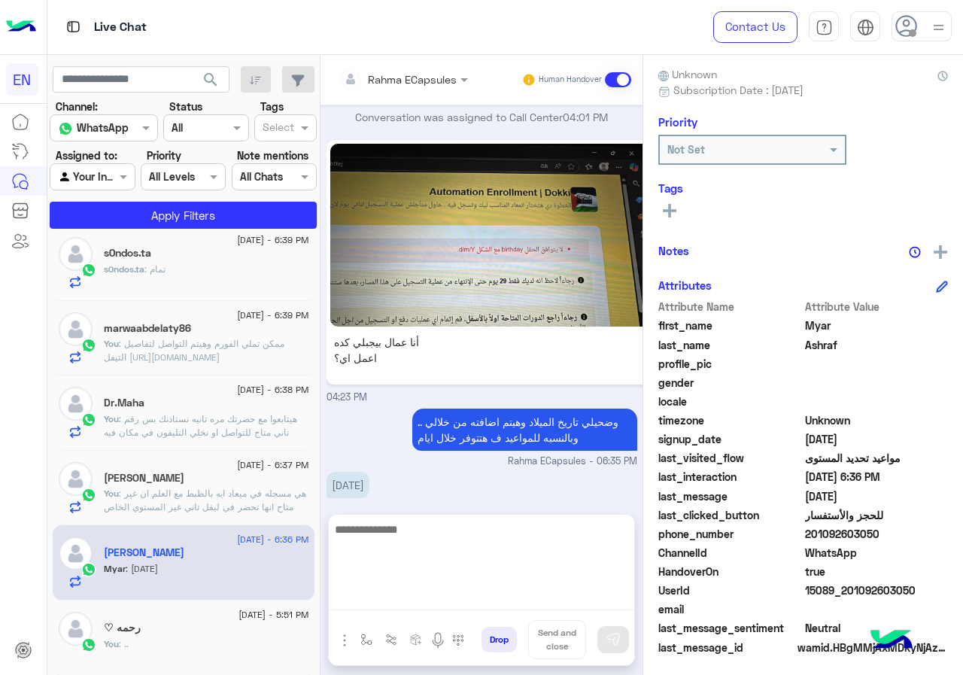
click at [391, 605] on textarea at bounding box center [481, 565] width 305 height 90
type textarea "**********"
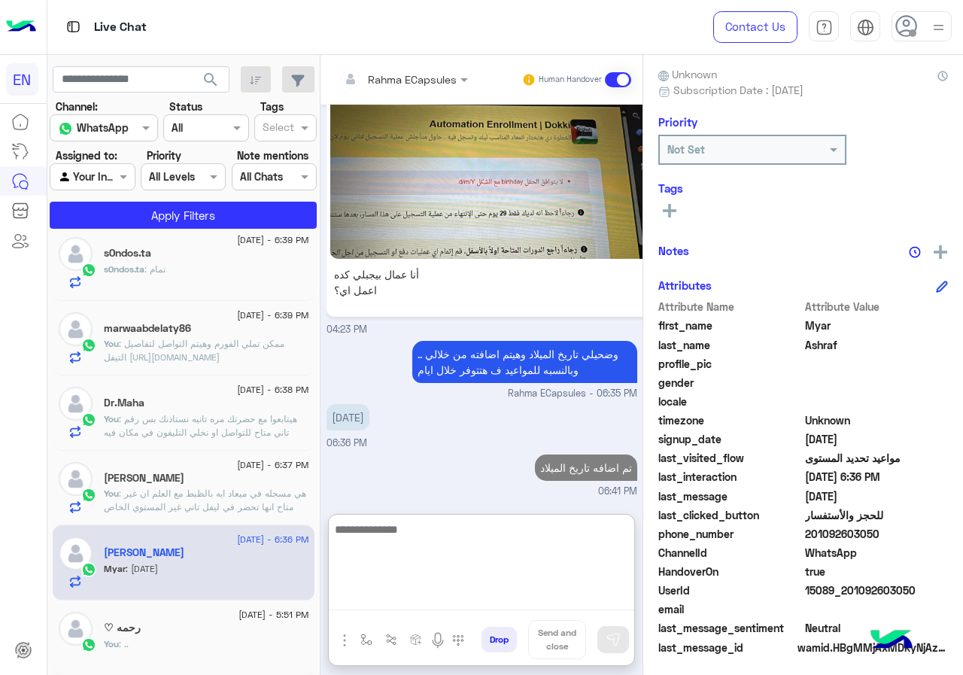
click at [424, 543] on textarea at bounding box center [481, 565] width 305 height 90
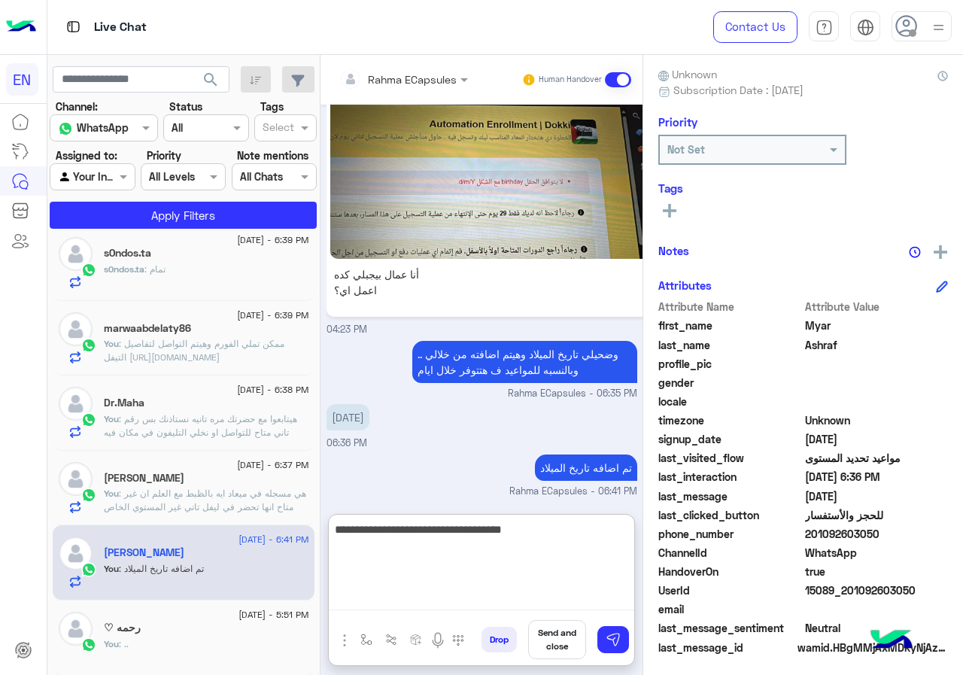
type textarea "**********"
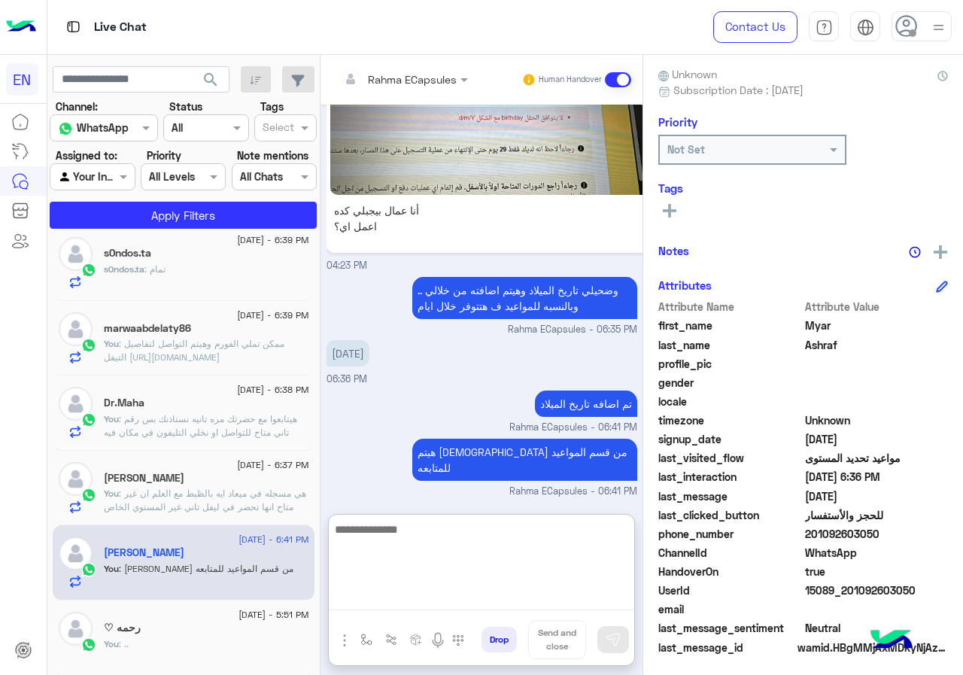
scroll to position [0, 0]
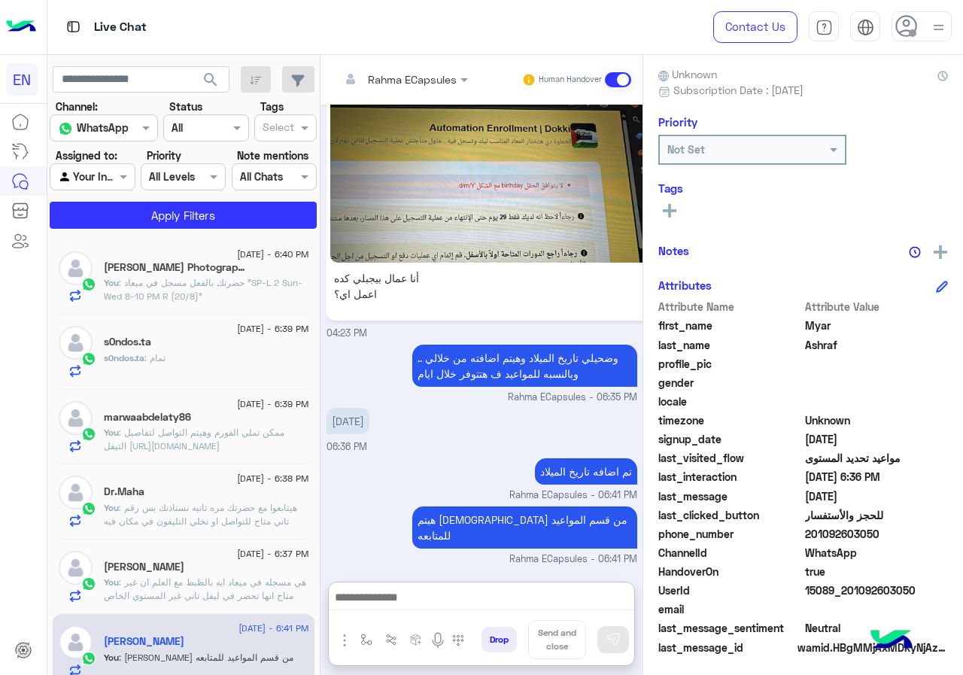
click at [209, 323] on div "[DATE] - 6:39 PM s0ndos.ta s0ndos.ta : تمام" at bounding box center [184, 351] width 262 height 75
click at [213, 301] on span ": حضرتك بالفعل مسجل في ميعاد "SP-L 2 Sun-Wed 8-10 PM R (20/8)"" at bounding box center [203, 289] width 199 height 25
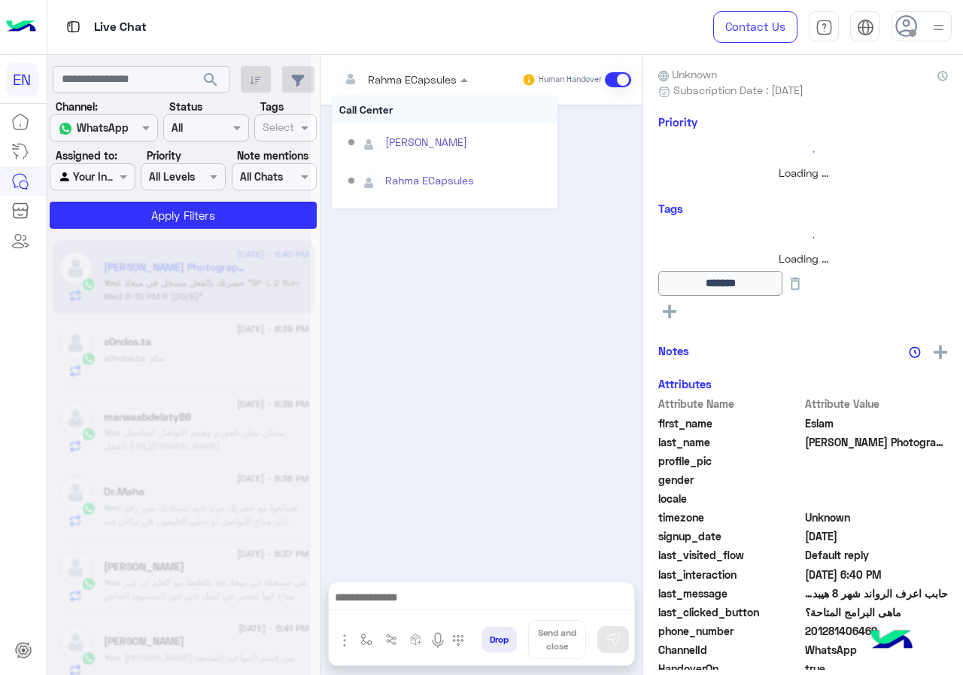
click at [372, 76] on input "text" at bounding box center [383, 79] width 88 height 16
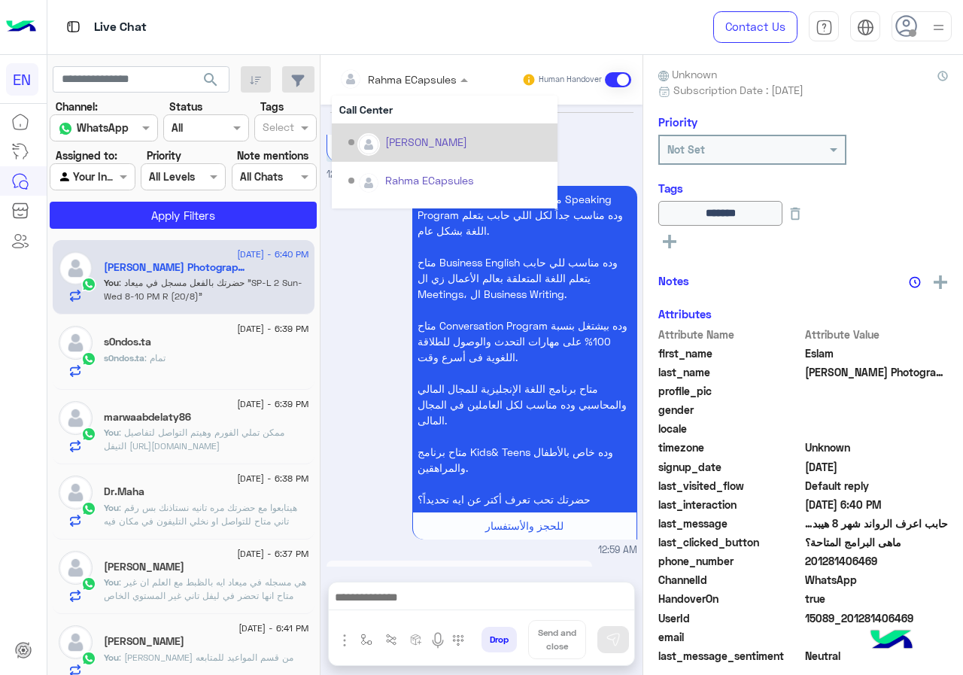
scroll to position [1030, 0]
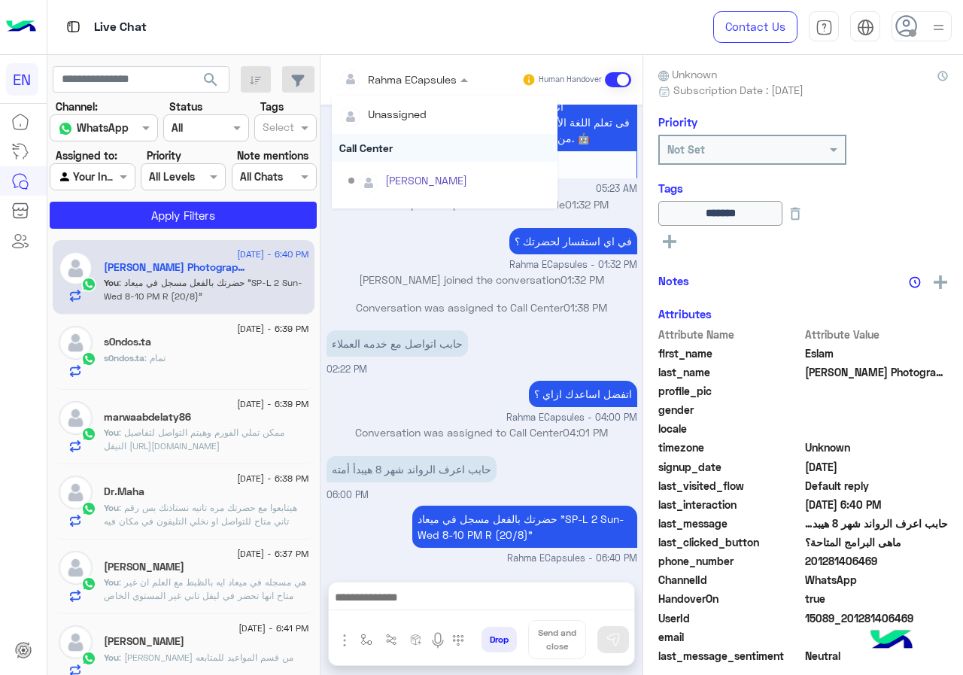
click at [400, 153] on div "Call Center" at bounding box center [445, 148] width 226 height 28
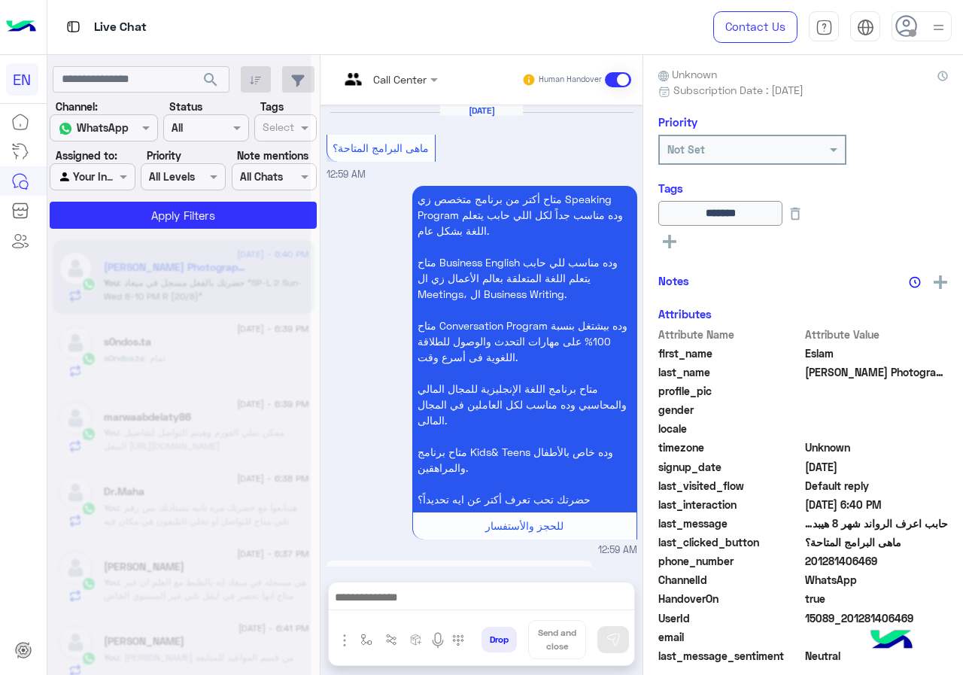
click at [400, 74] on input "text" at bounding box center [369, 79] width 61 height 16
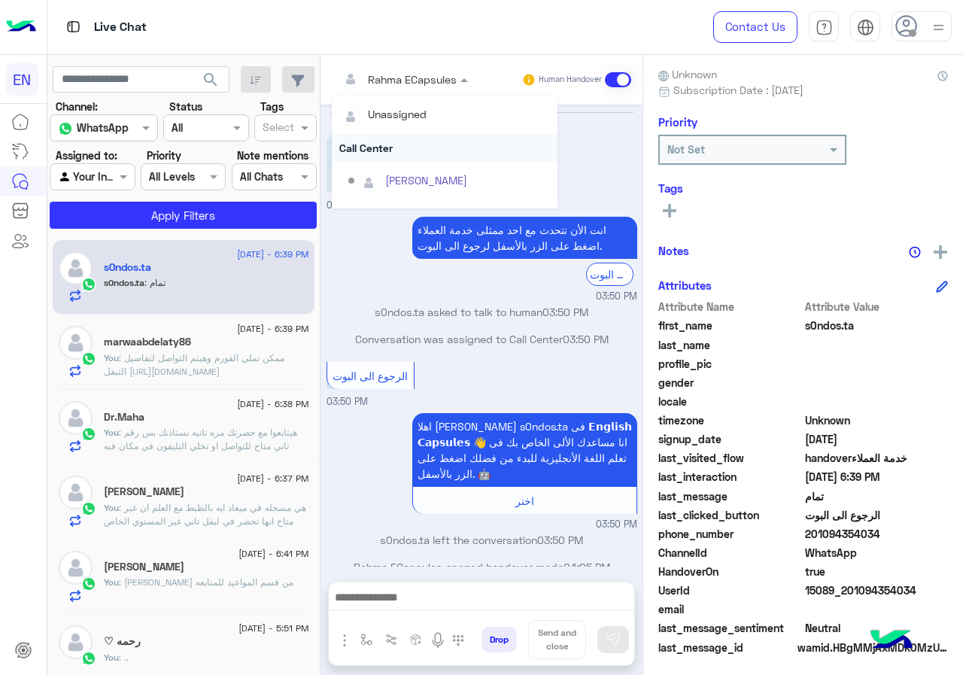
scroll to position [319, 0]
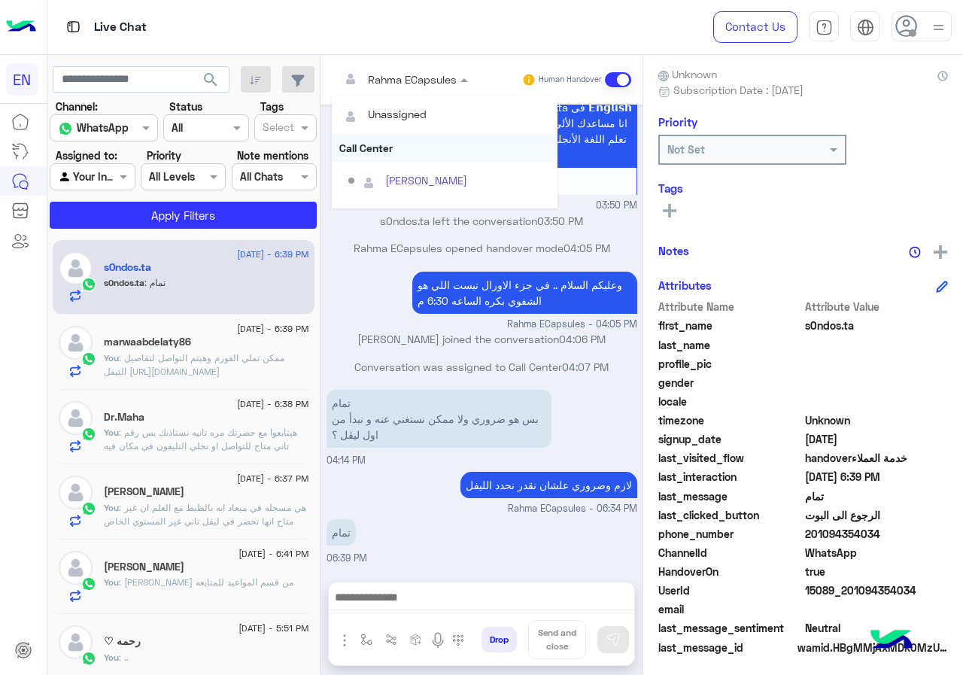
click at [395, 147] on div "Call Center" at bounding box center [445, 148] width 226 height 28
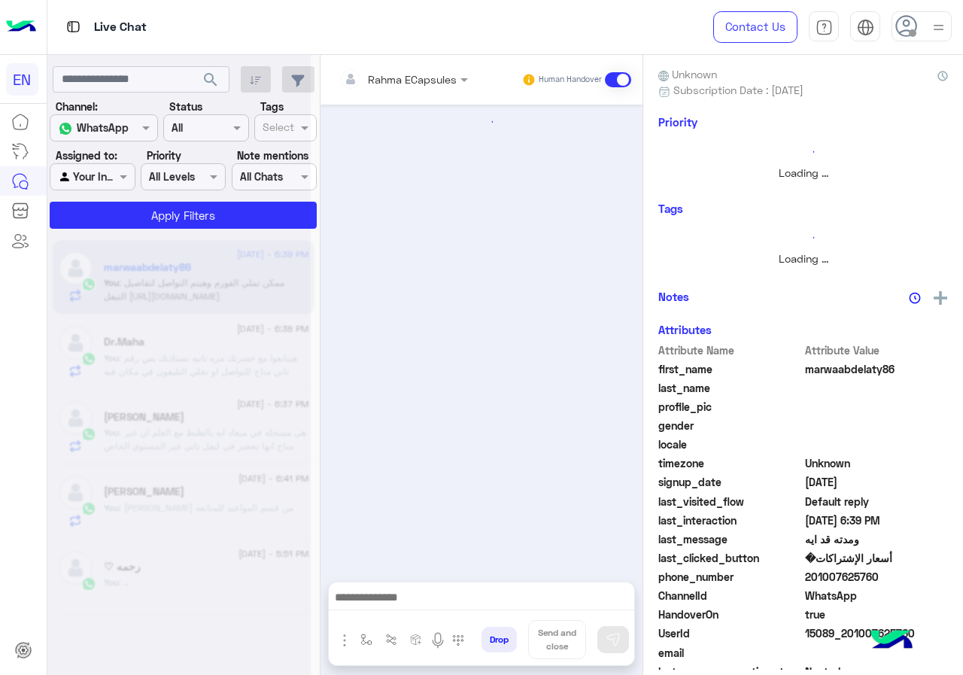
click at [387, 74] on input "text" at bounding box center [383, 79] width 88 height 16
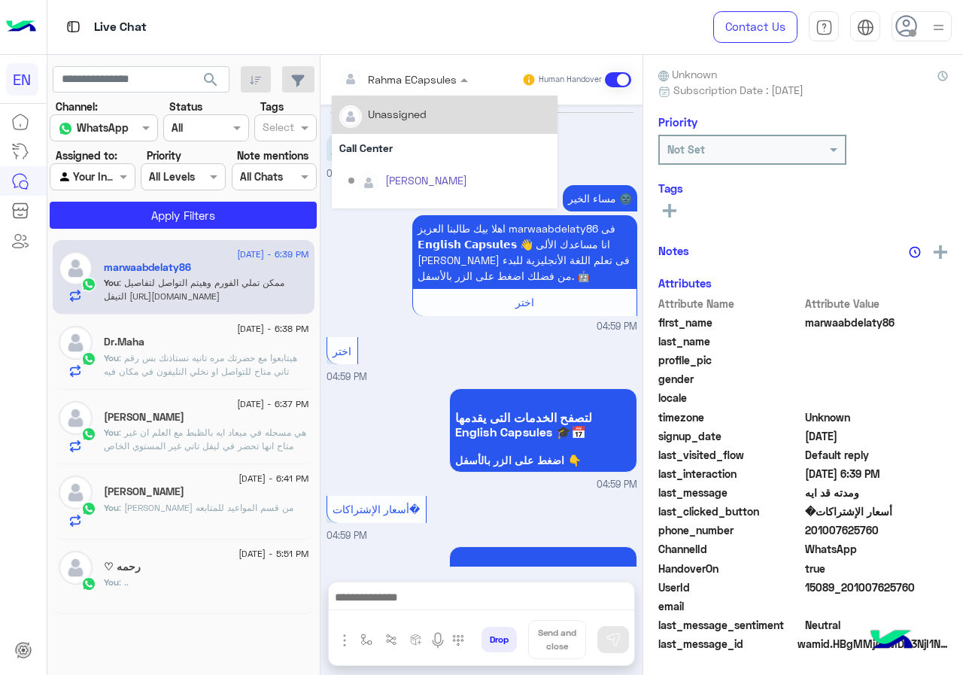
scroll to position [810, 0]
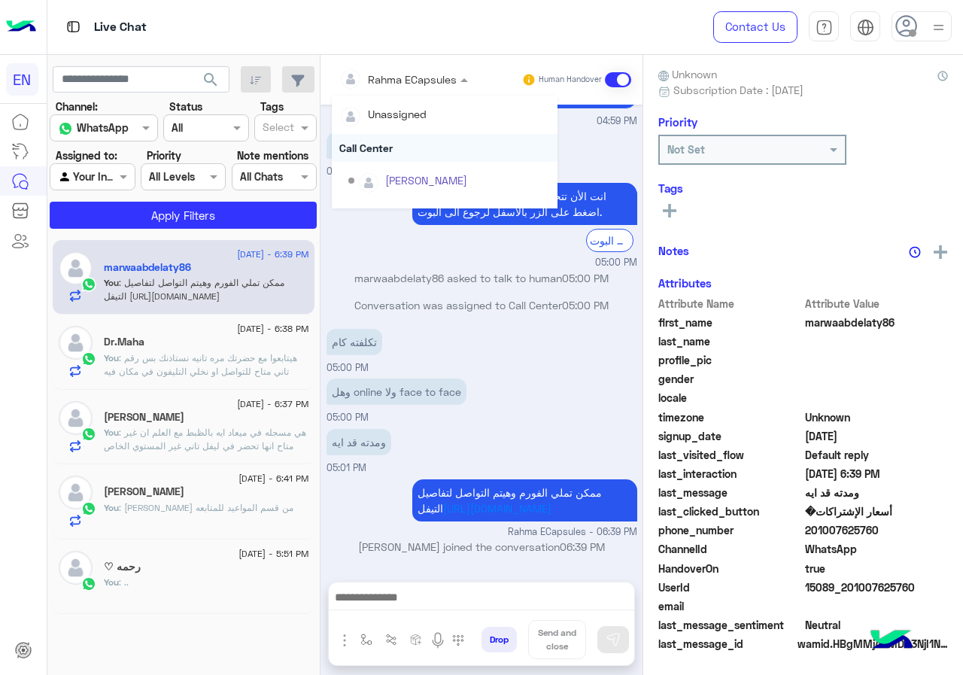
click at [387, 139] on div "Call Center" at bounding box center [445, 148] width 226 height 28
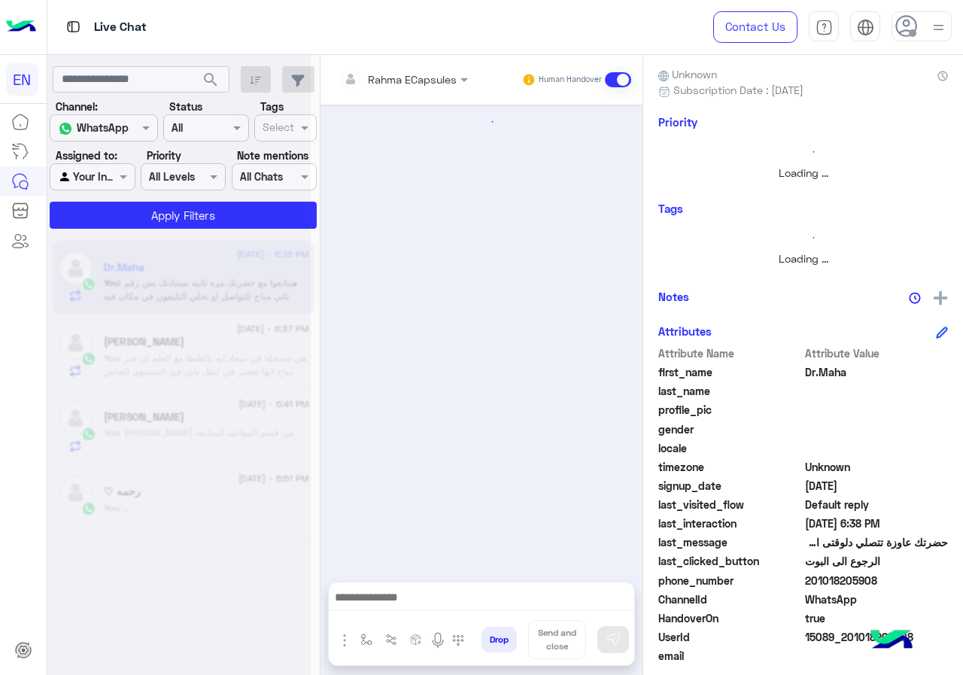
click at [387, 77] on input "text" at bounding box center [383, 79] width 88 height 16
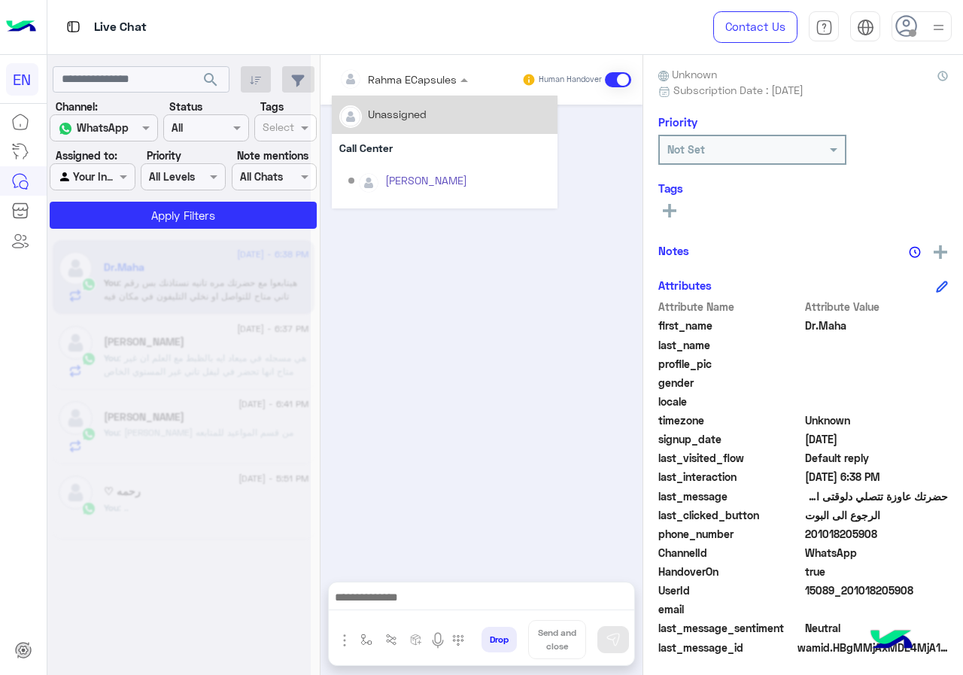
scroll to position [727, 0]
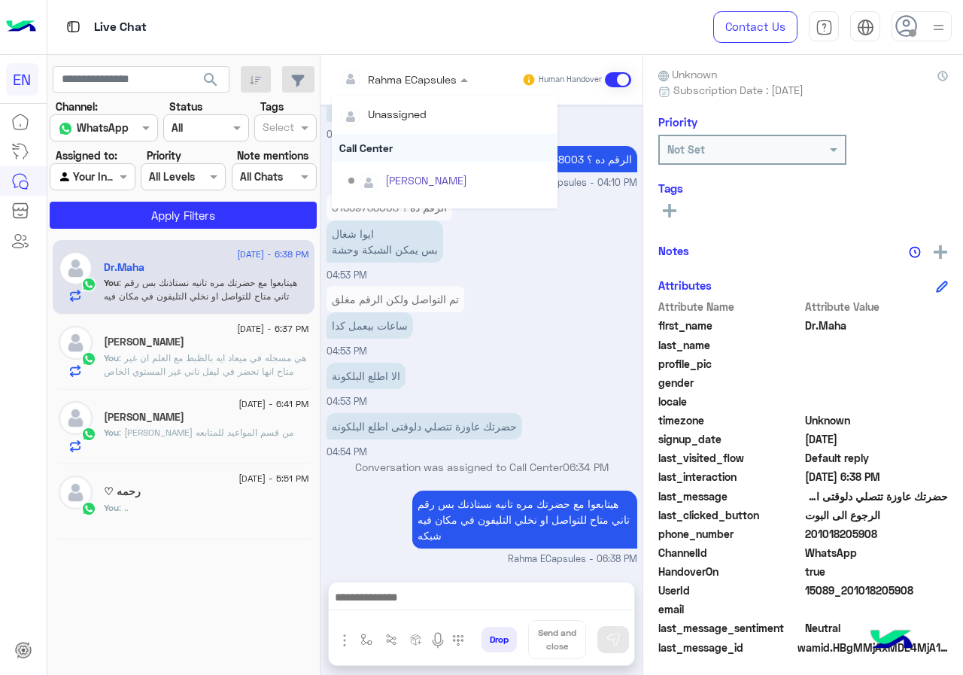
click at [387, 142] on div "Call Center" at bounding box center [445, 148] width 226 height 28
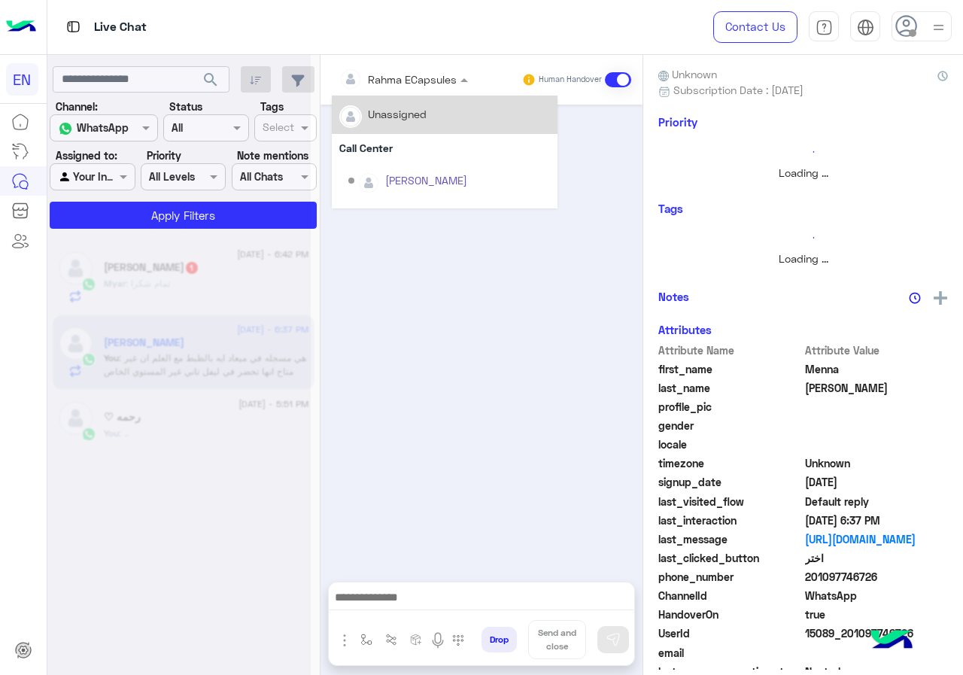
click at [378, 76] on input "text" at bounding box center [383, 79] width 88 height 16
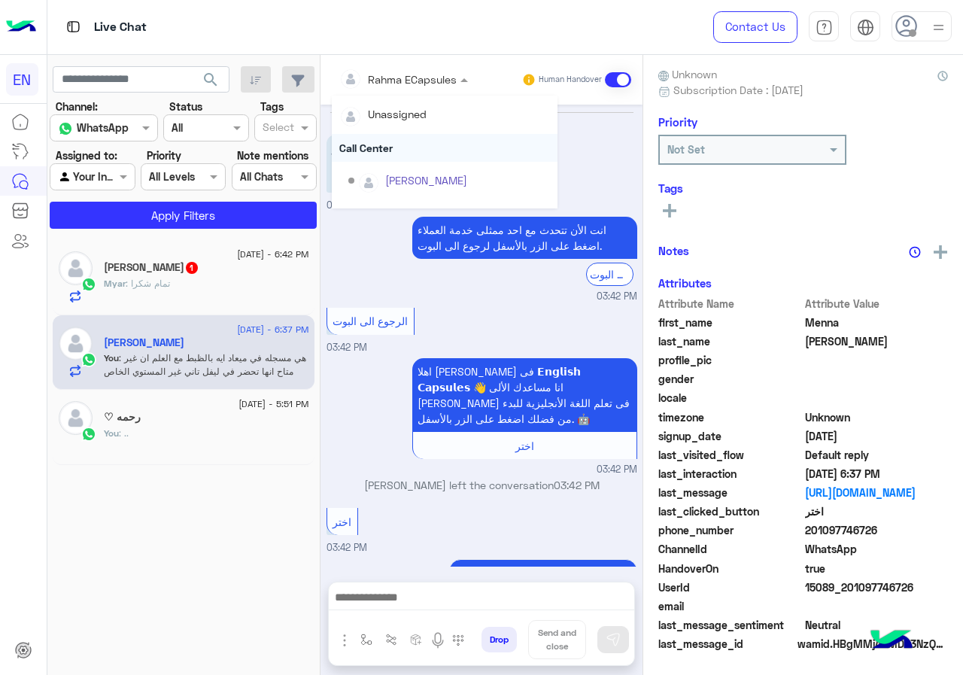
scroll to position [754, 0]
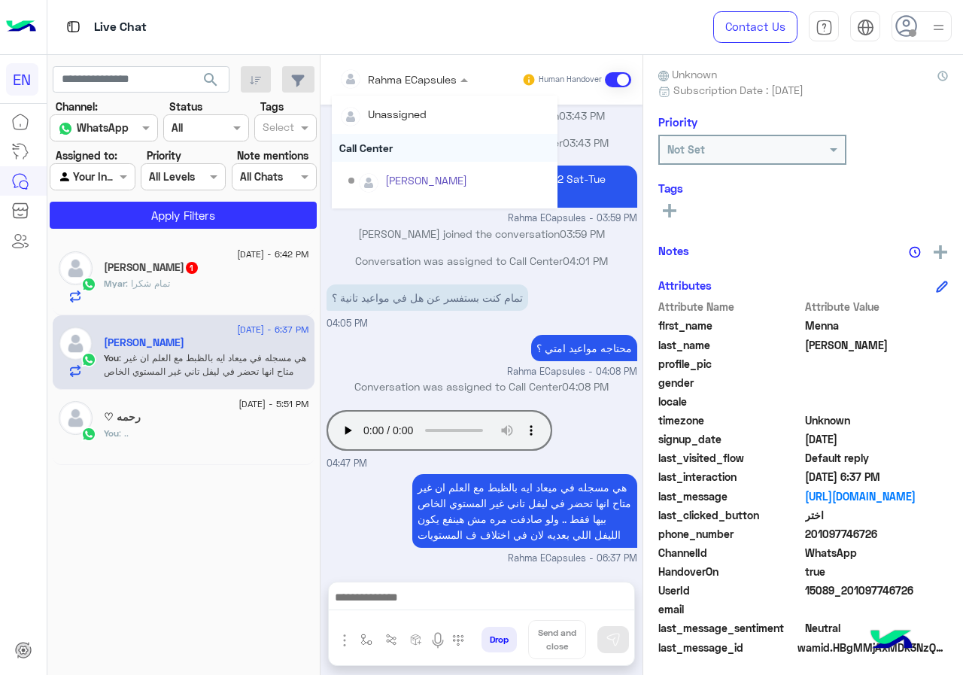
click at [377, 157] on div "Call Center" at bounding box center [445, 148] width 226 height 28
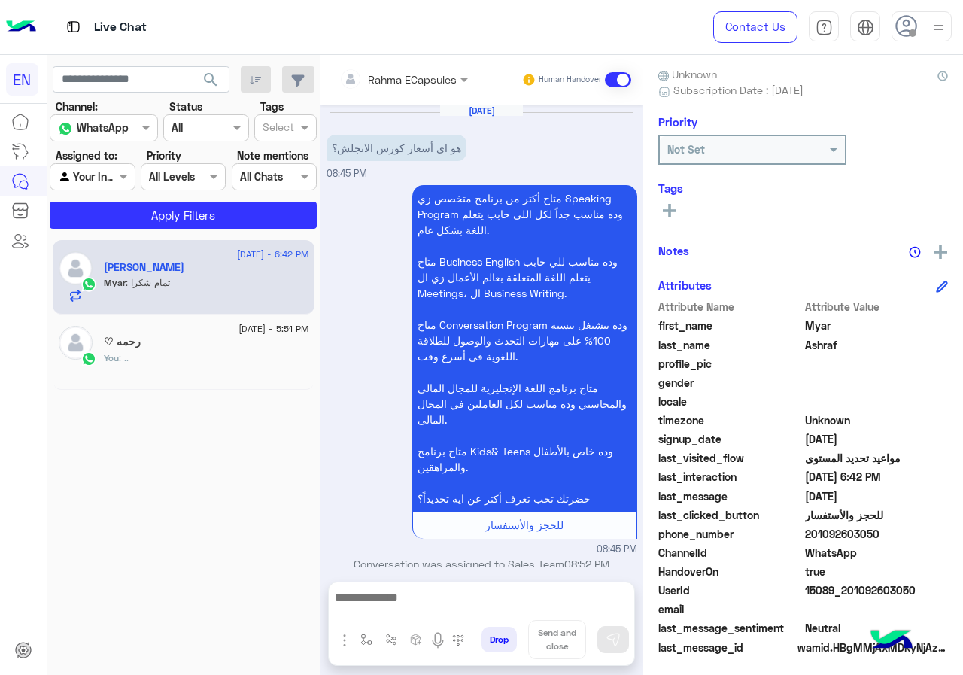
scroll to position [1532, 0]
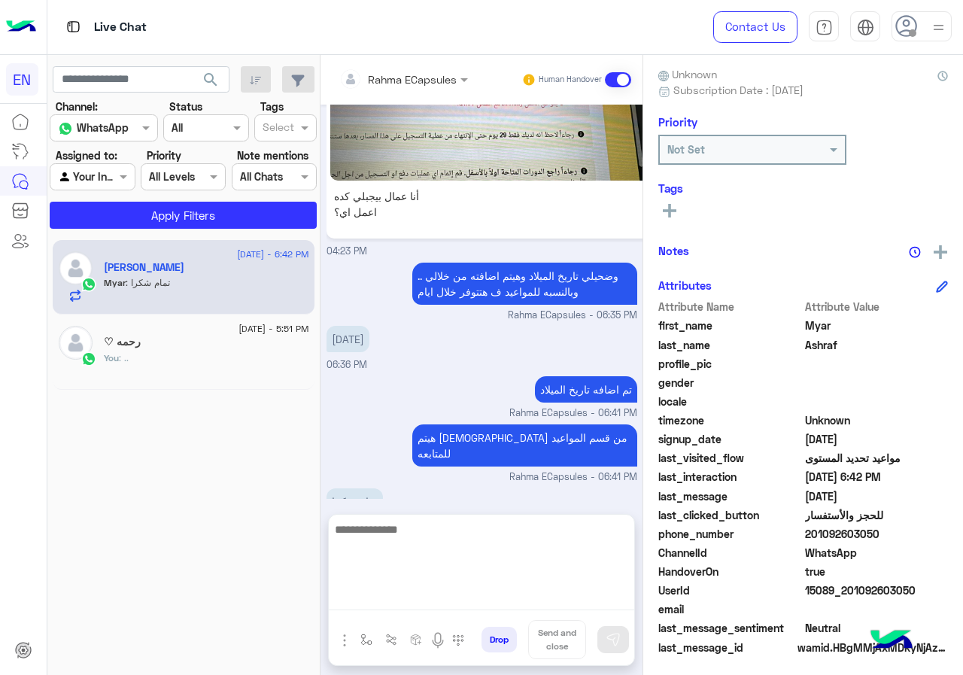
click at [420, 594] on textarea at bounding box center [481, 565] width 305 height 90
type textarea "*"
type textarea "****"
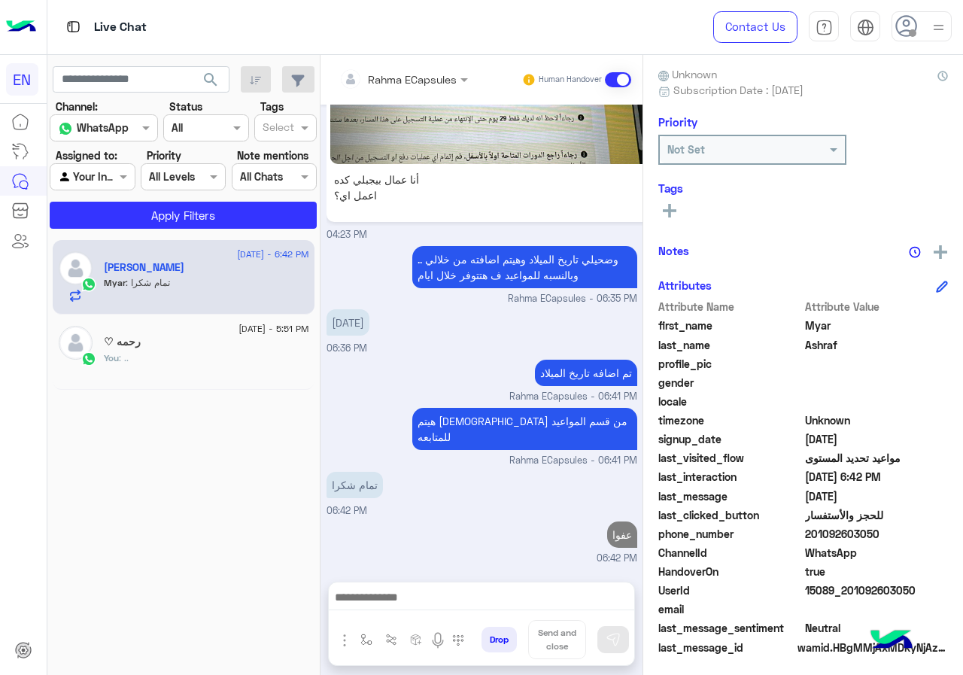
scroll to position [1580, 0]
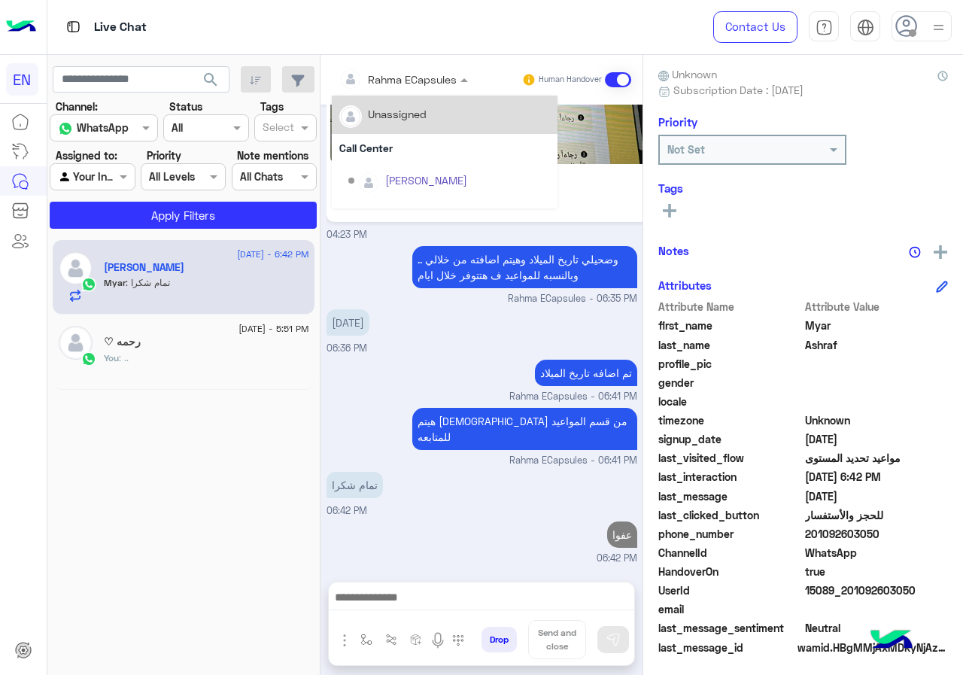
click at [424, 68] on div "Rahma ECapsules" at bounding box center [397, 79] width 117 height 30
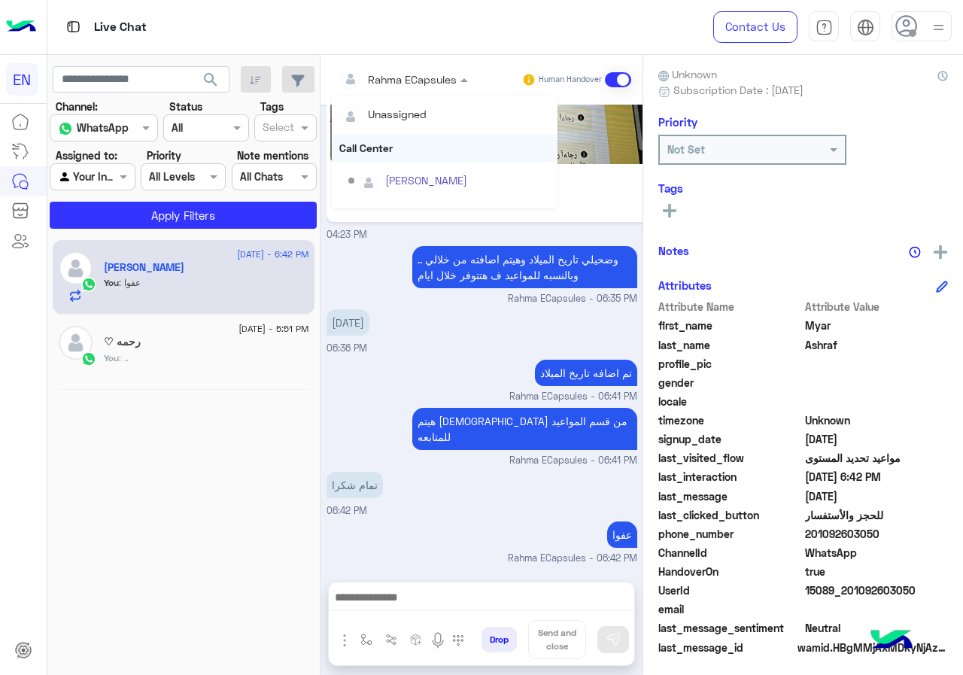
click at [410, 141] on div "Call Center" at bounding box center [445, 148] width 226 height 28
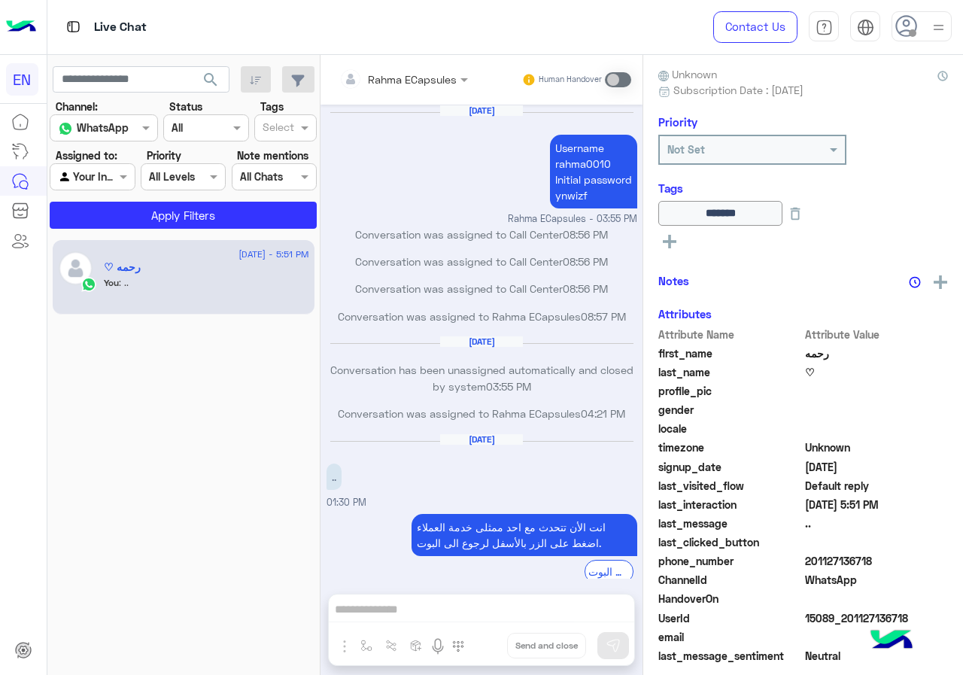
scroll to position [493, 0]
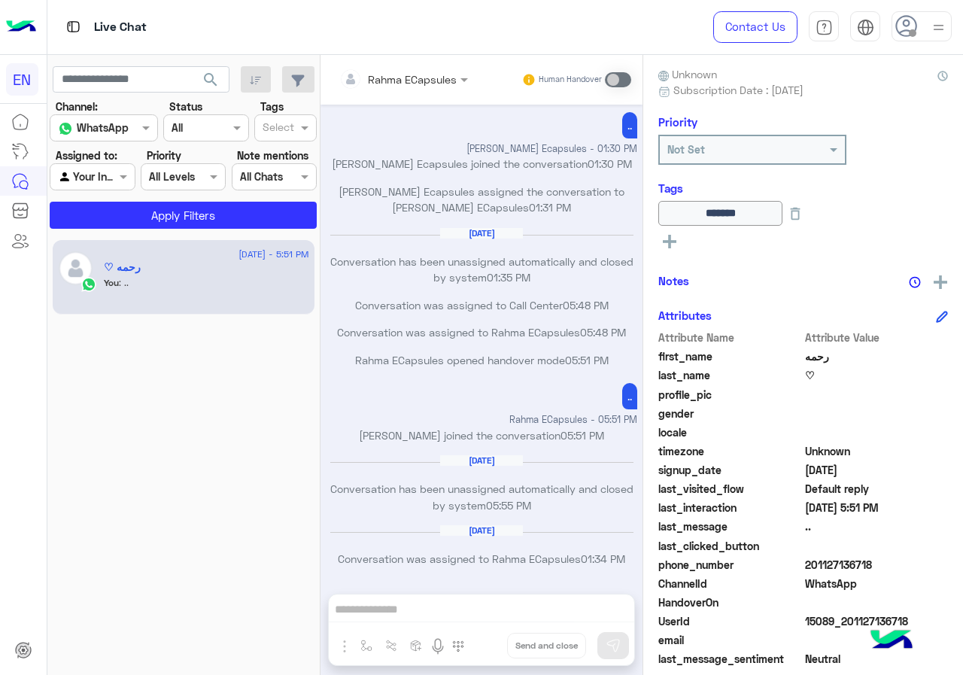
drag, startPoint x: 99, startPoint y: 177, endPoint x: 99, endPoint y: 187, distance: 9.1
click at [99, 177] on div at bounding box center [91, 176] width 83 height 17
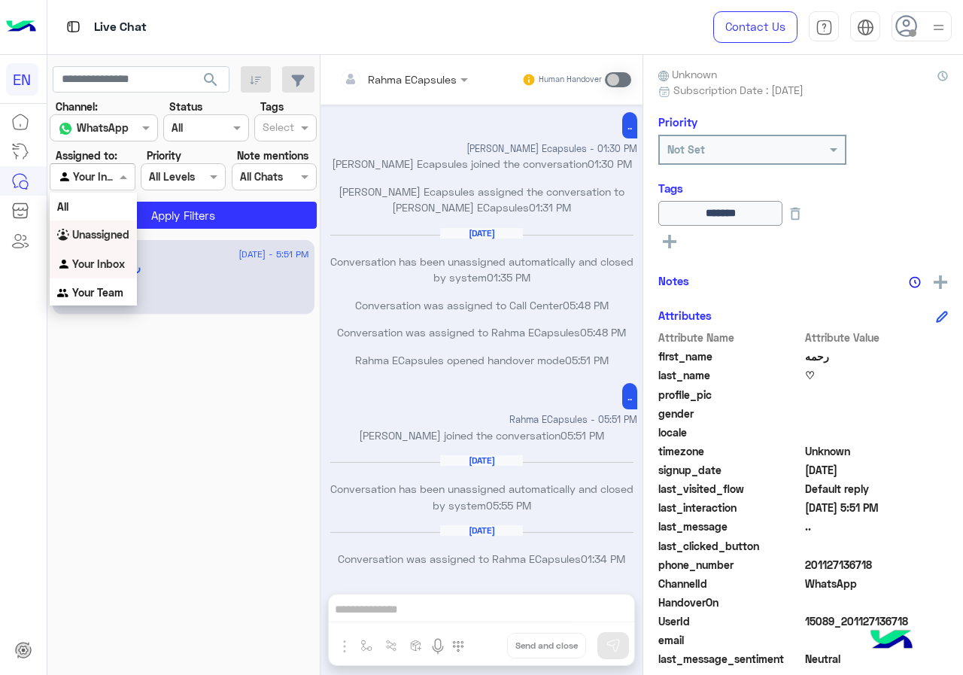
click at [108, 232] on b "Unassigned" at bounding box center [100, 234] width 57 height 13
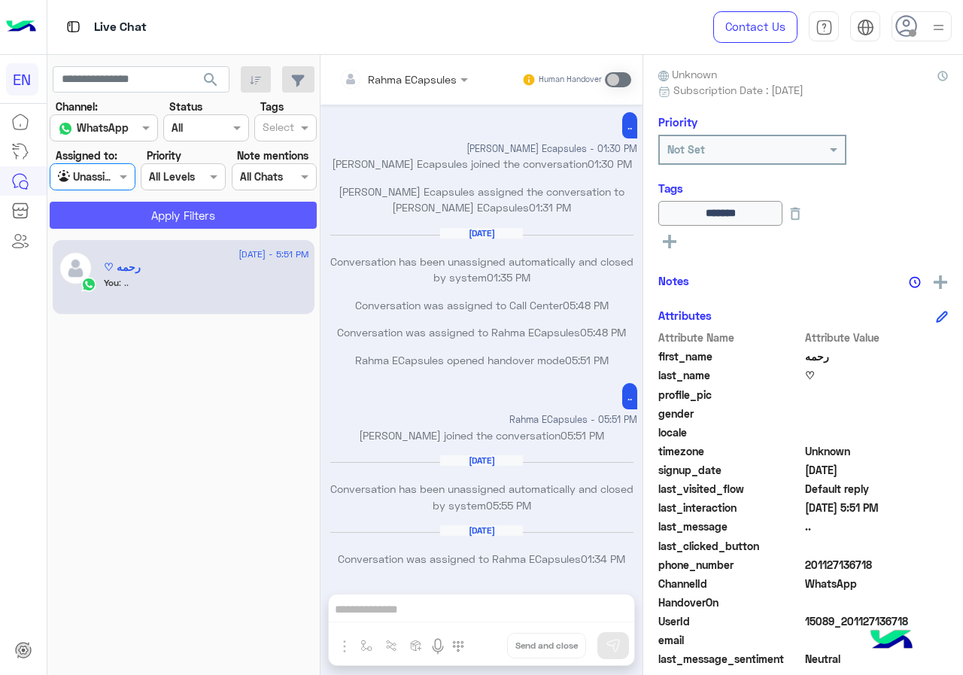
click at [129, 216] on button "Apply Filters" at bounding box center [183, 215] width 267 height 27
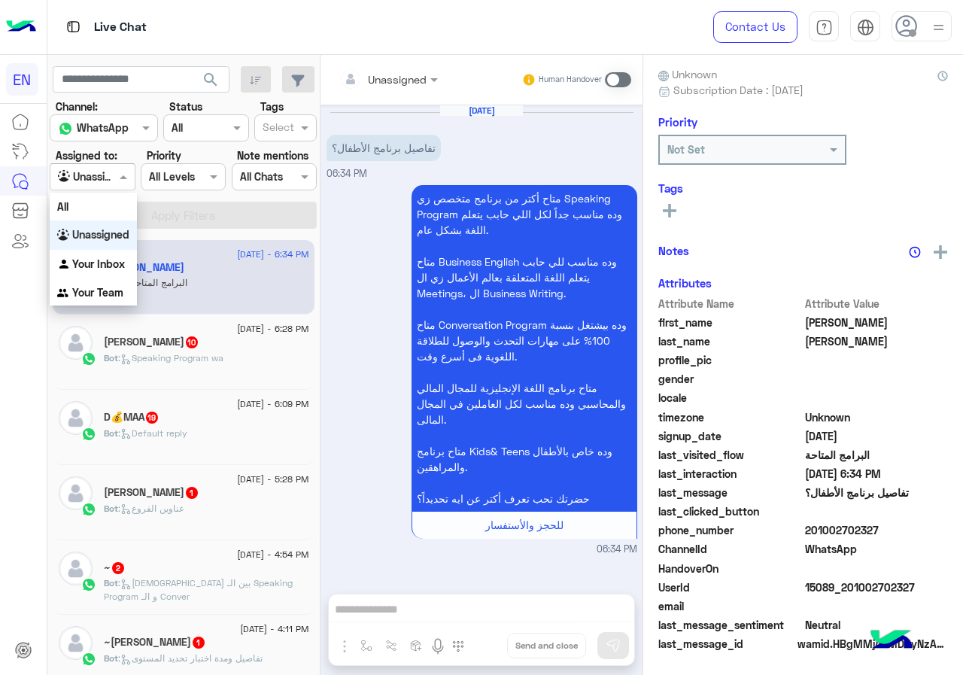
click at [103, 184] on div at bounding box center [91, 176] width 83 height 17
click at [101, 280] on div "Your Team" at bounding box center [93, 292] width 87 height 29
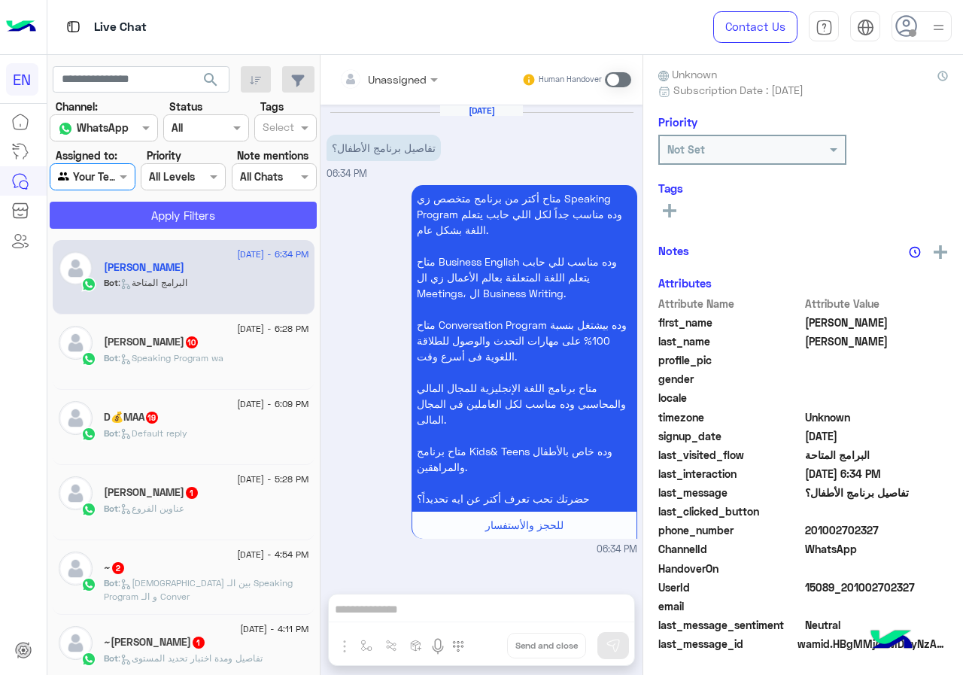
click at [126, 228] on button "Apply Filters" at bounding box center [183, 215] width 267 height 27
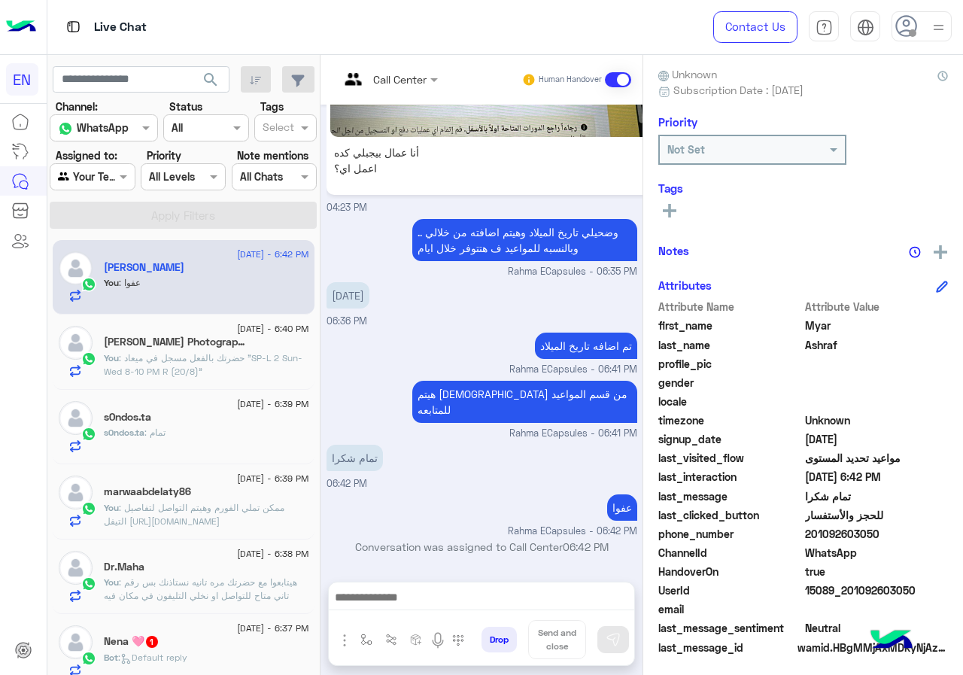
scroll to position [226, 0]
